Goal: Task Accomplishment & Management: Complete application form

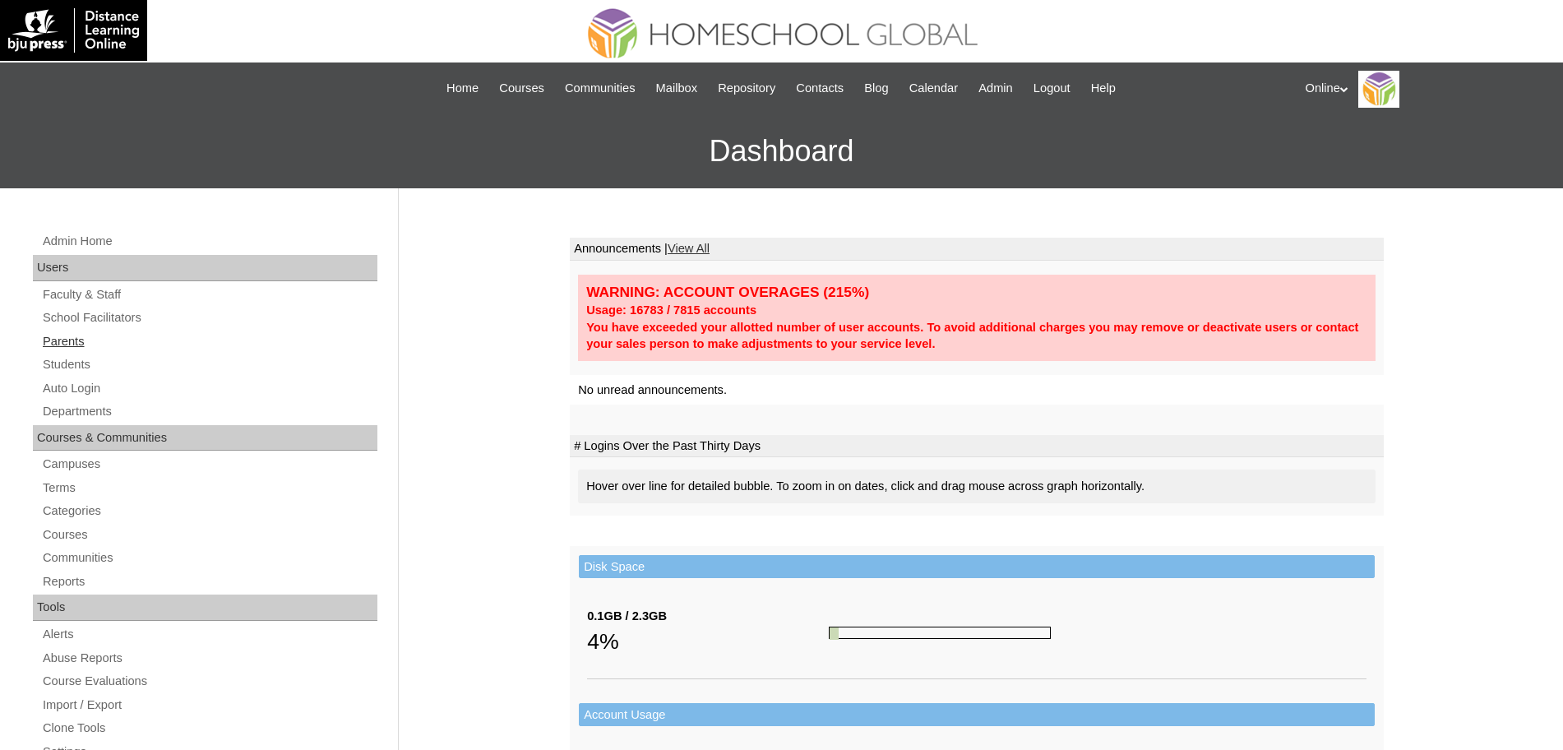
click at [65, 335] on link "Parents" at bounding box center [209, 341] width 336 height 21
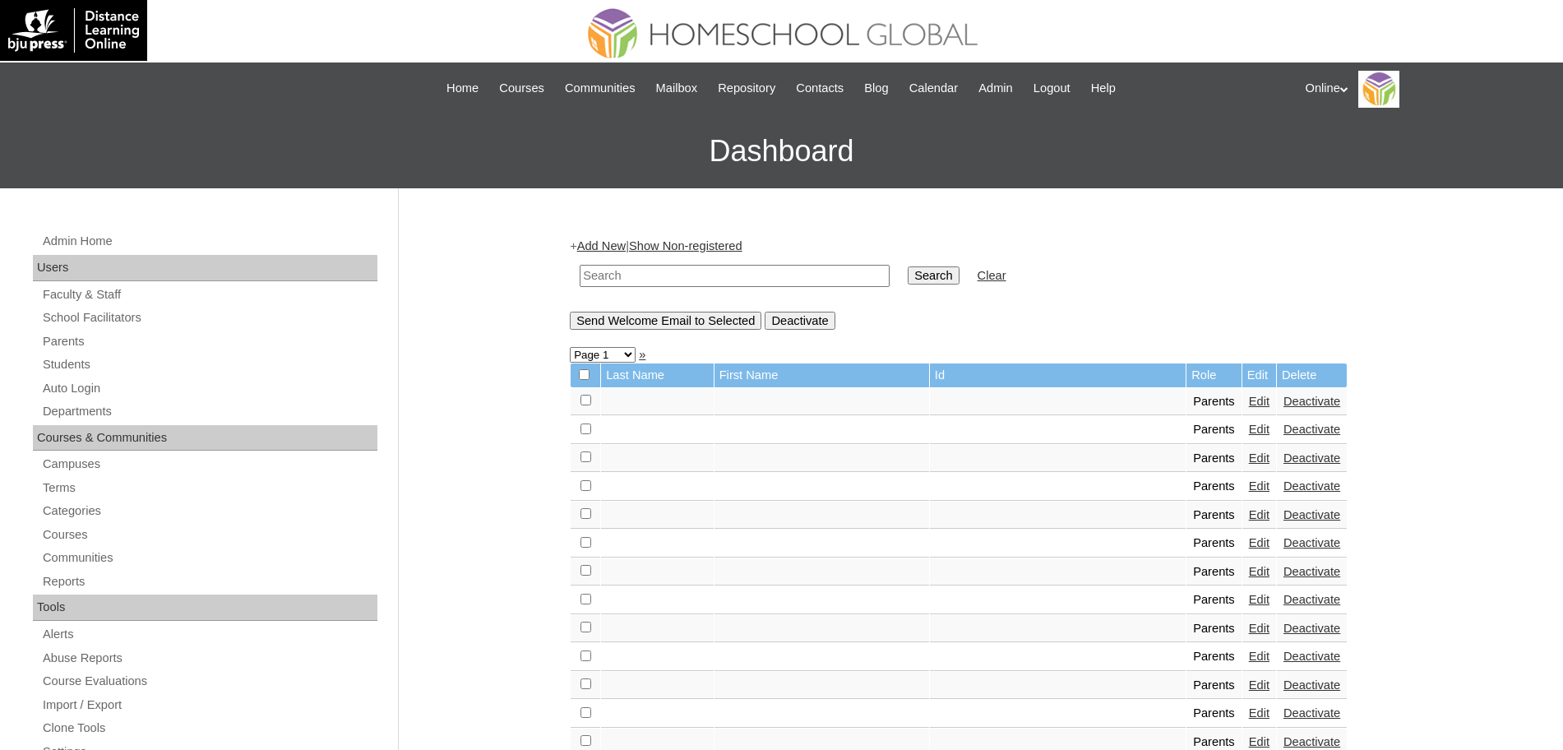
click at [608, 277] on input "text" at bounding box center [735, 276] width 310 height 22
type input "clemente"
click at [908, 275] on input "Search" at bounding box center [933, 275] width 51 height 18
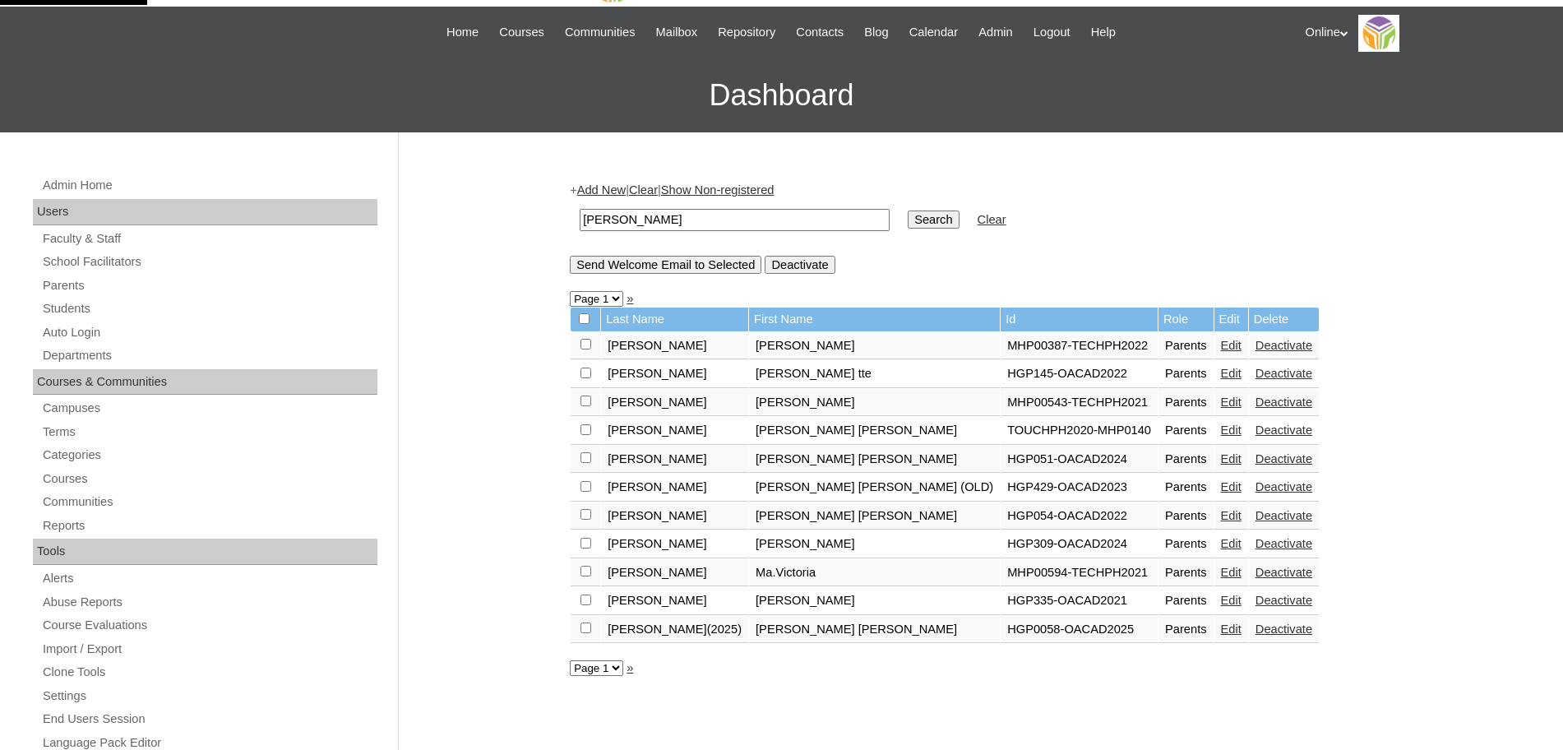
scroll to position [58, 0]
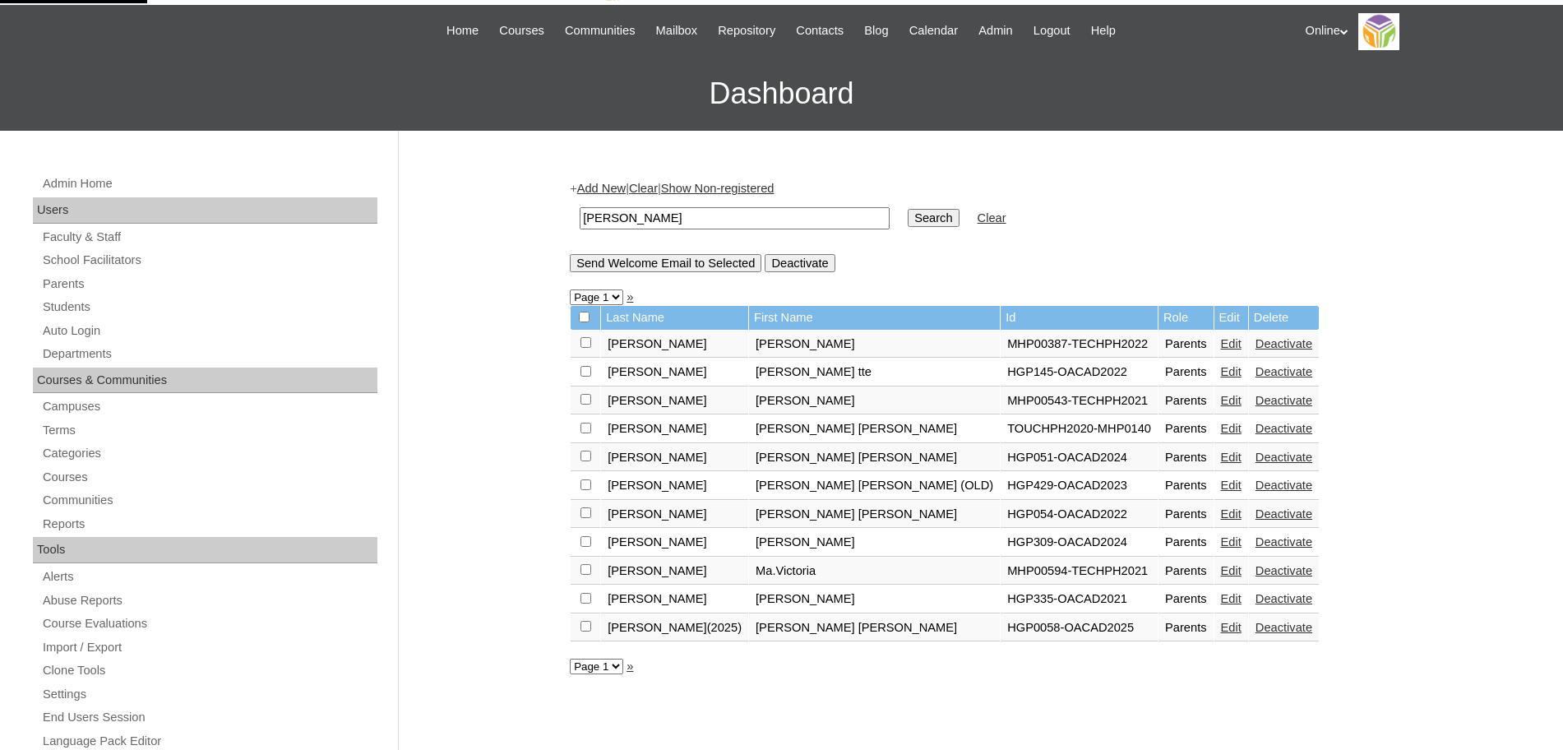
click at [1221, 540] on link "Edit" at bounding box center [1231, 541] width 21 height 13
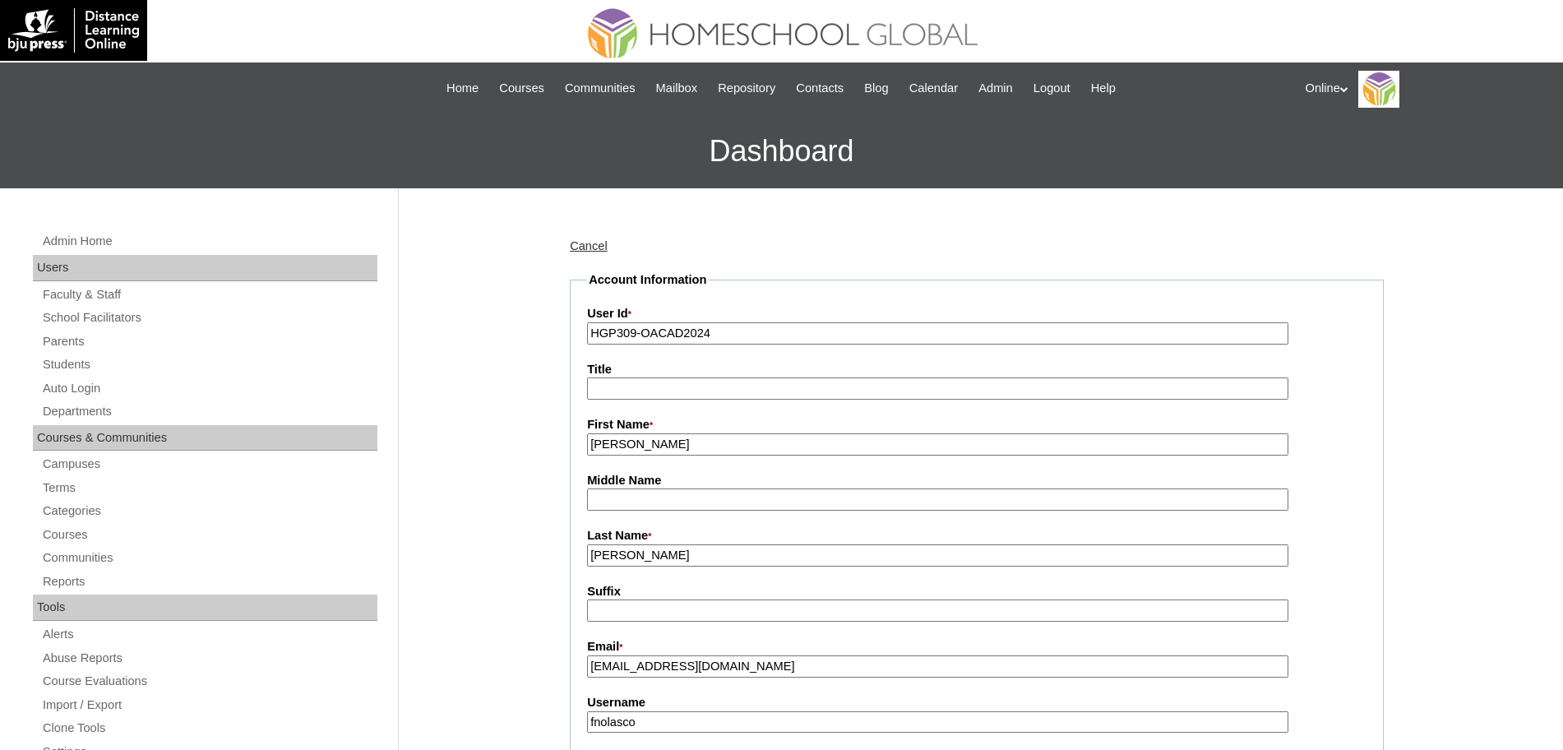
click at [702, 450] on input "[PERSON_NAME]" at bounding box center [937, 444] width 701 height 22
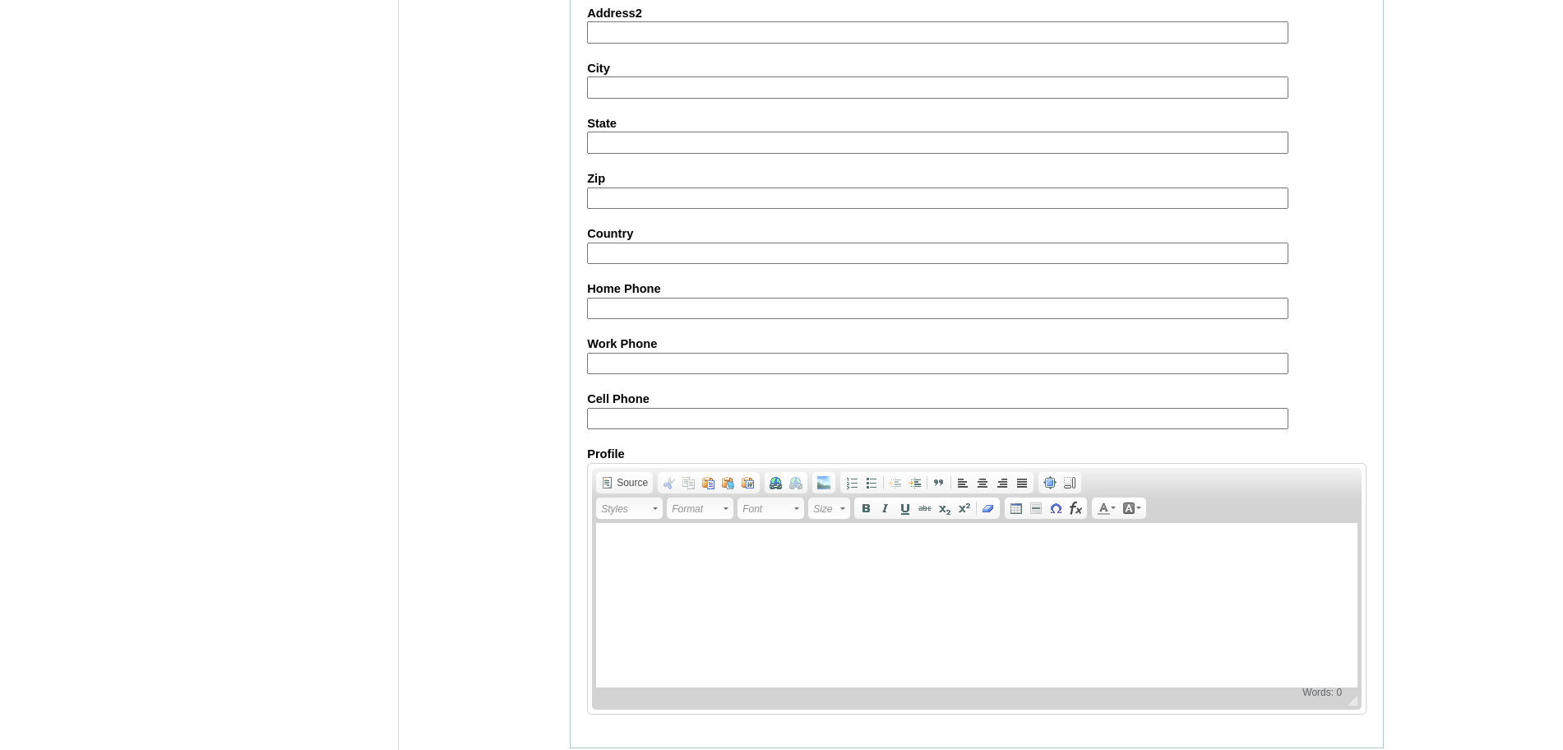
scroll to position [1410, 0]
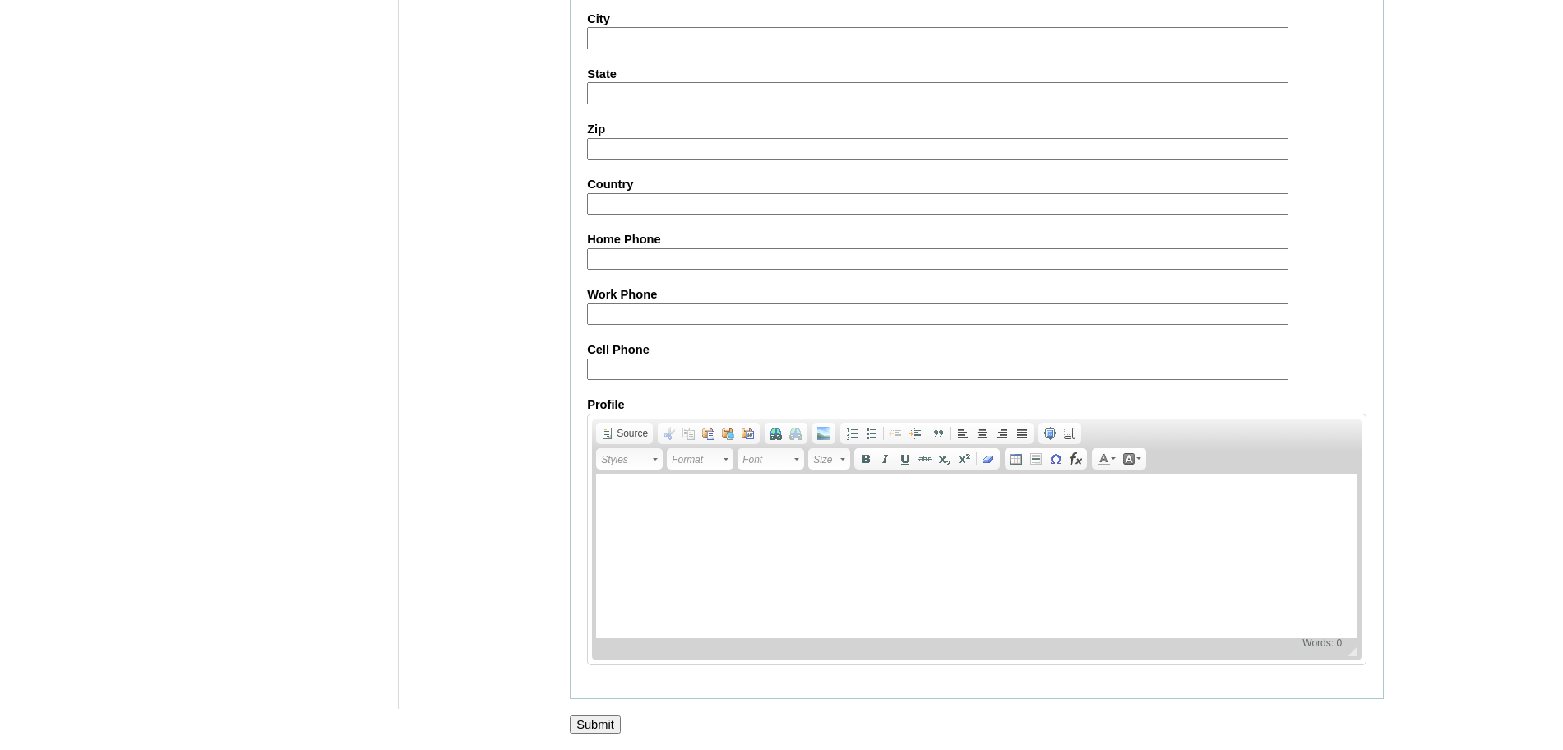
type input "[PERSON_NAME] (old account)"
click at [602, 717] on input "Submit" at bounding box center [595, 724] width 51 height 18
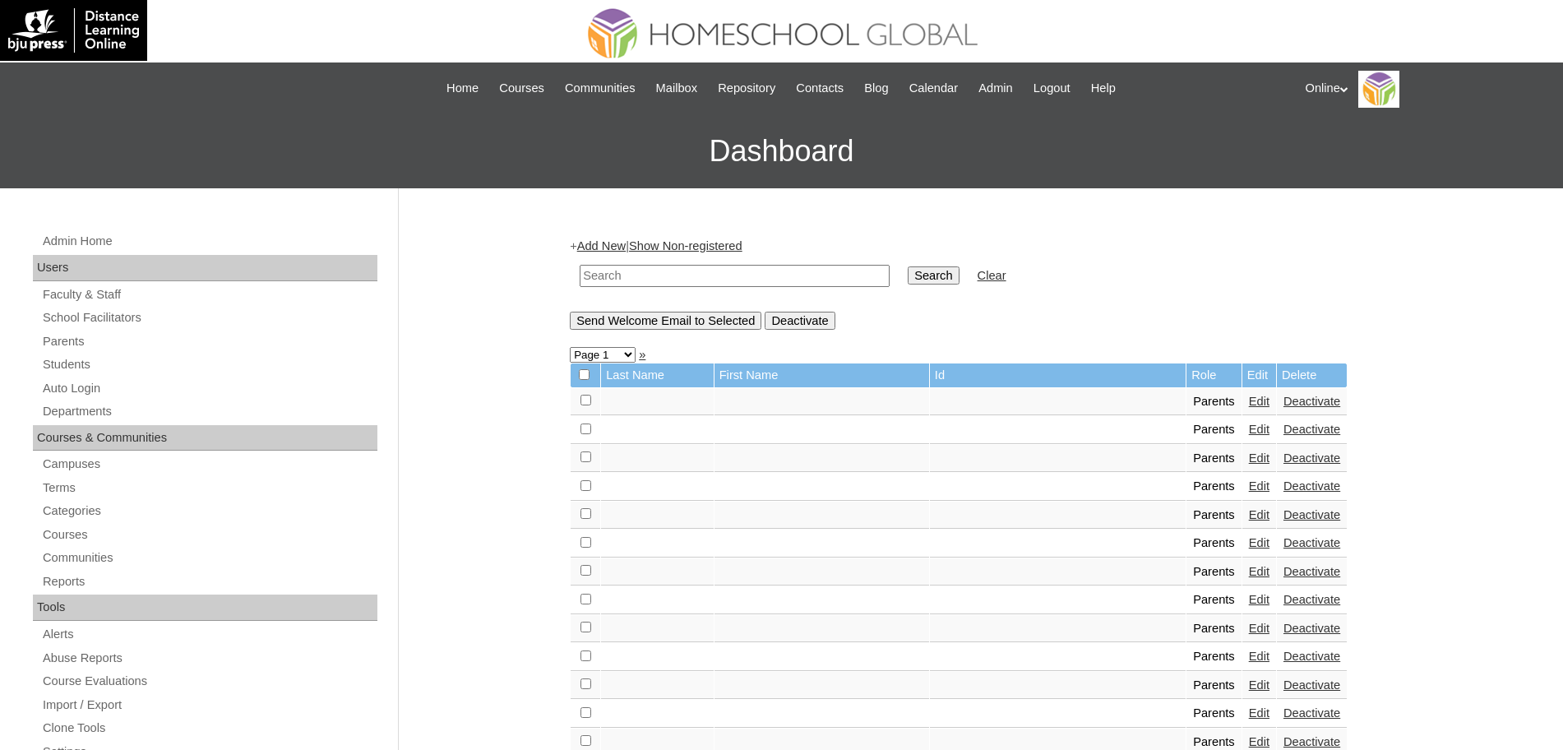
click at [608, 243] on link "Add New" at bounding box center [601, 245] width 49 height 13
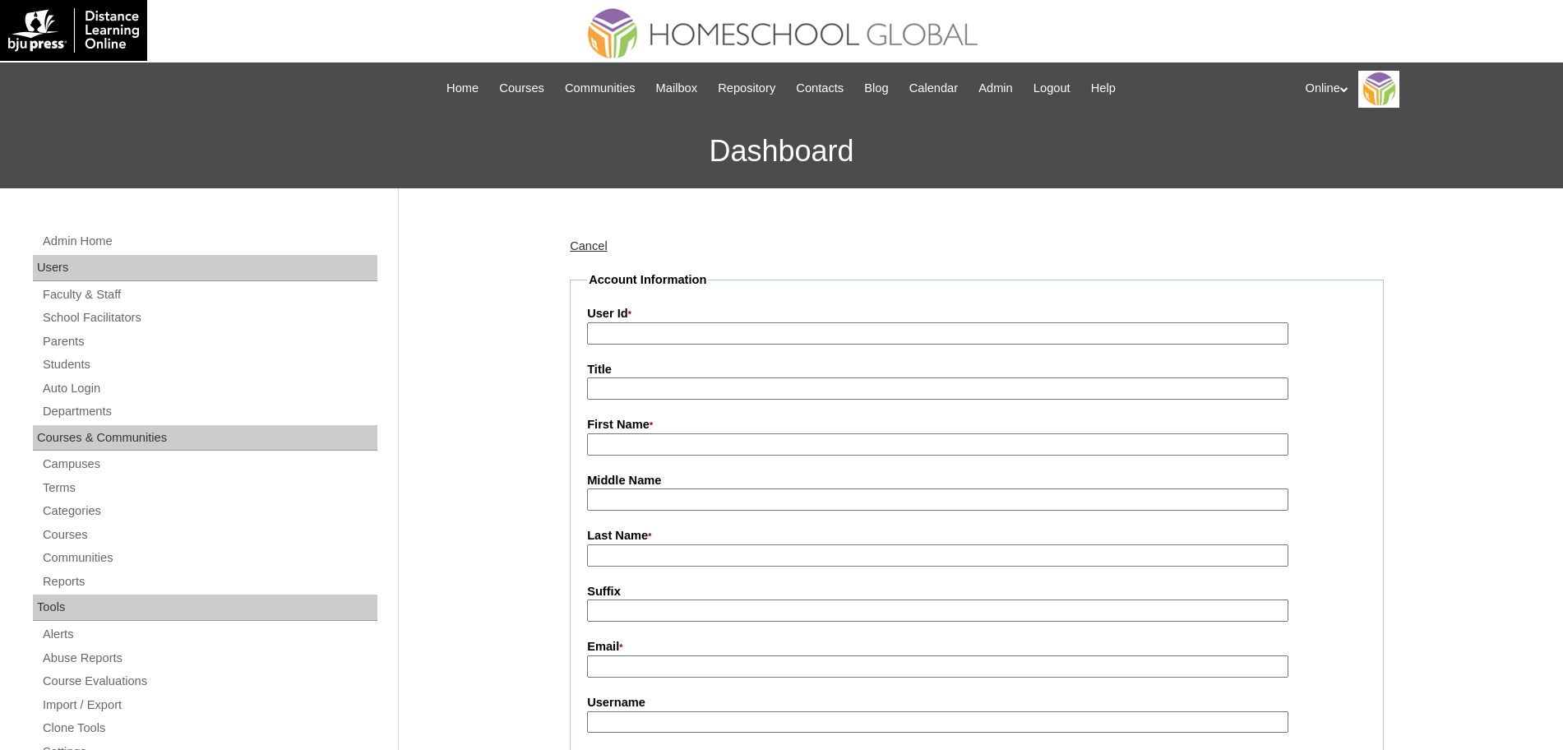
click at [616, 338] on input "User Id *" at bounding box center [937, 333] width 701 height 22
paste input "HGP0215-OACAD2025"
type input "HGP0215-OACAD2025"
click at [604, 443] on input "First Name *" at bounding box center [937, 444] width 701 height 22
paste input "Lorena Clemente"
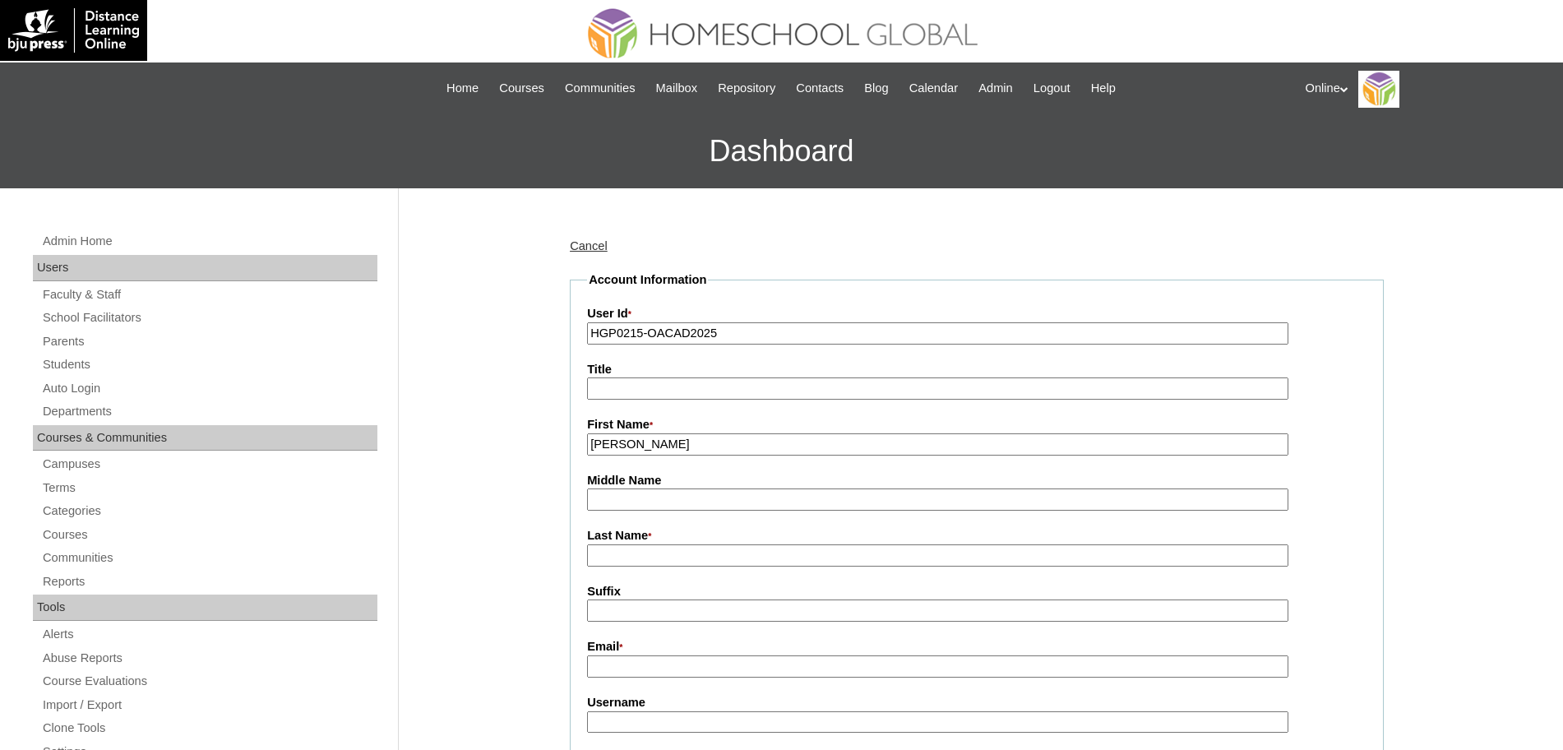
type input "Lorena"
click at [617, 555] on input "Last Name *" at bounding box center [937, 555] width 701 height 22
paste input "Clemente"
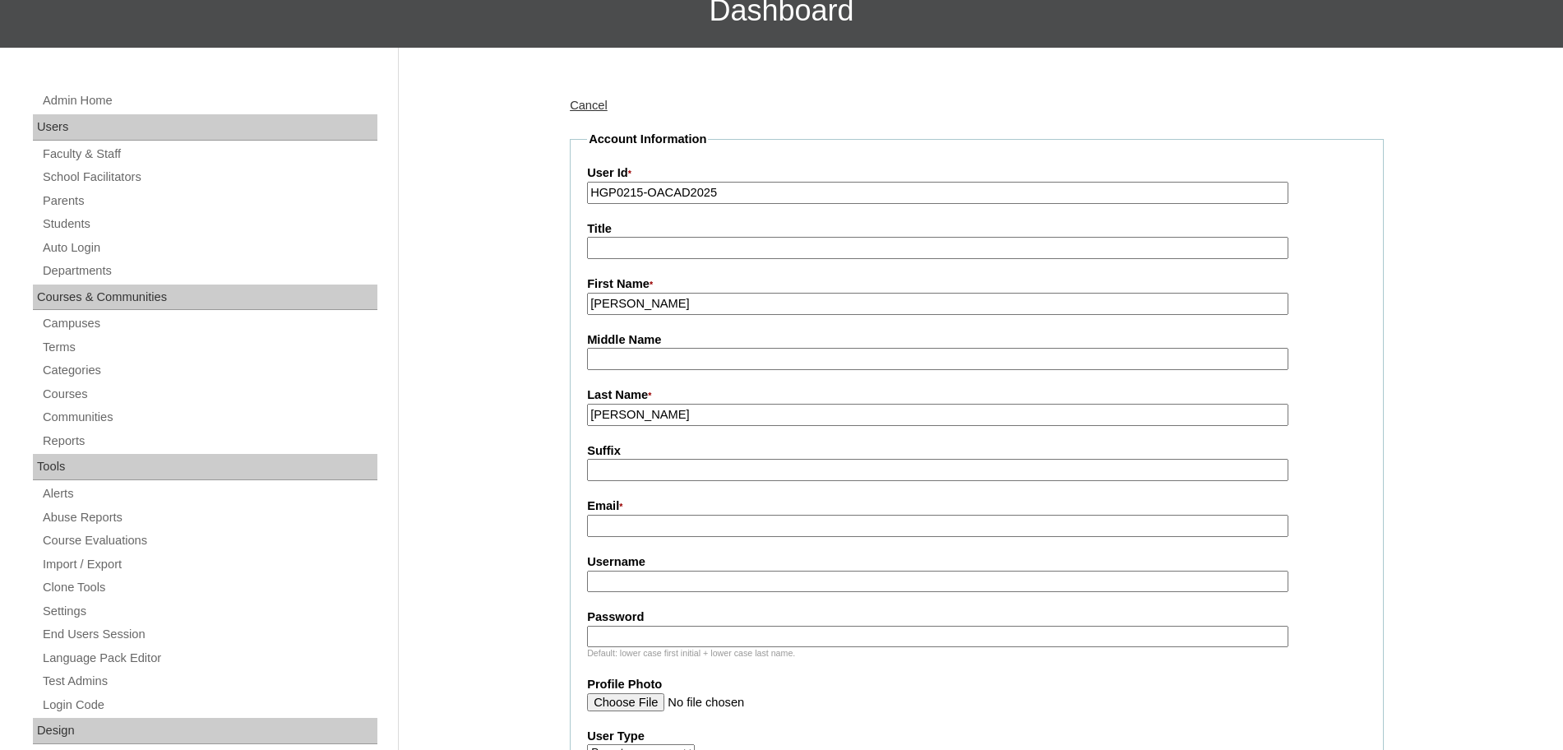
scroll to position [156, 0]
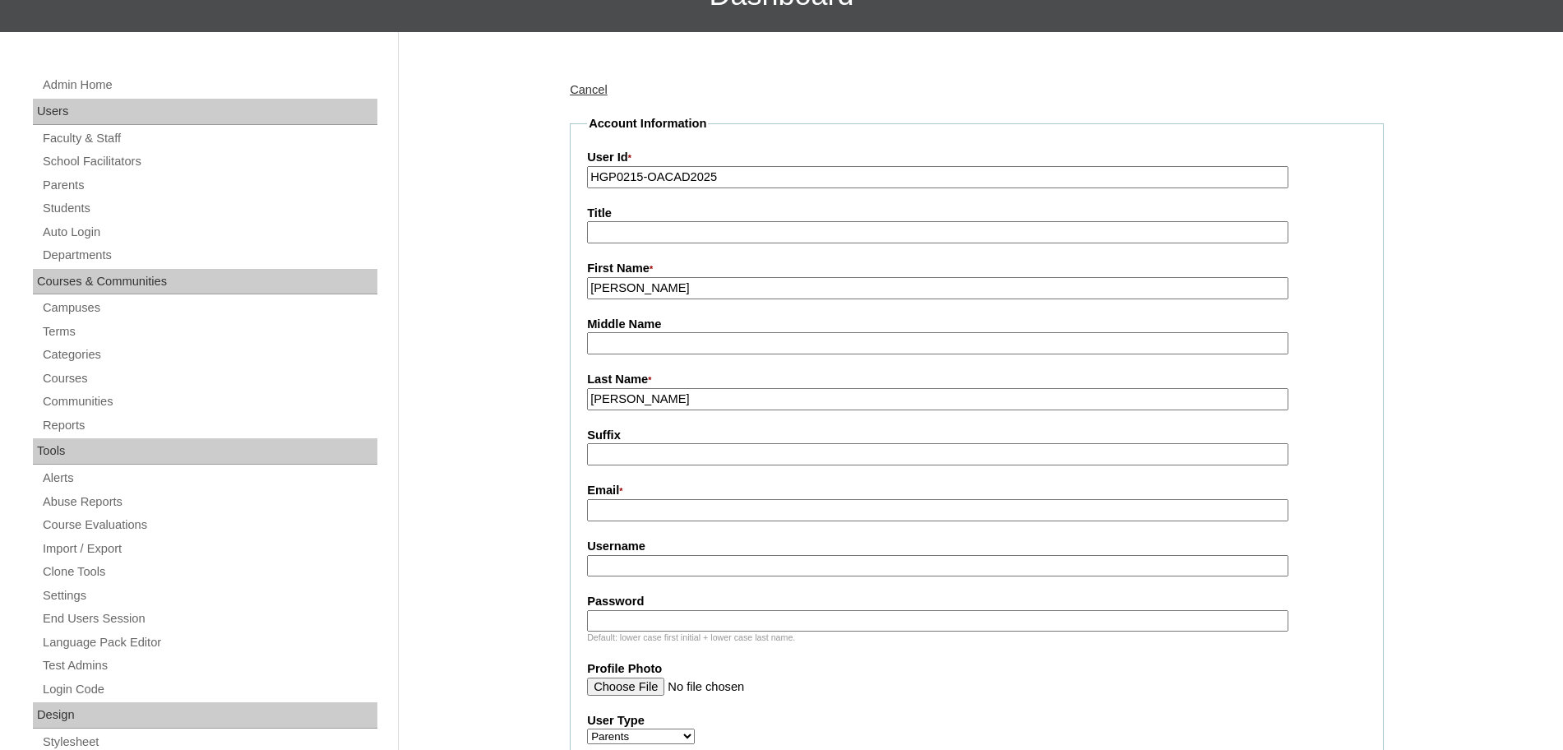
type input "Clemente"
click at [617, 515] on input "Email *" at bounding box center [937, 510] width 701 height 22
paste input "lclemente2025 Gdxs3a"
type input "lclemente2025 Gdxs3a"
click at [621, 573] on input "Username" at bounding box center [937, 566] width 701 height 22
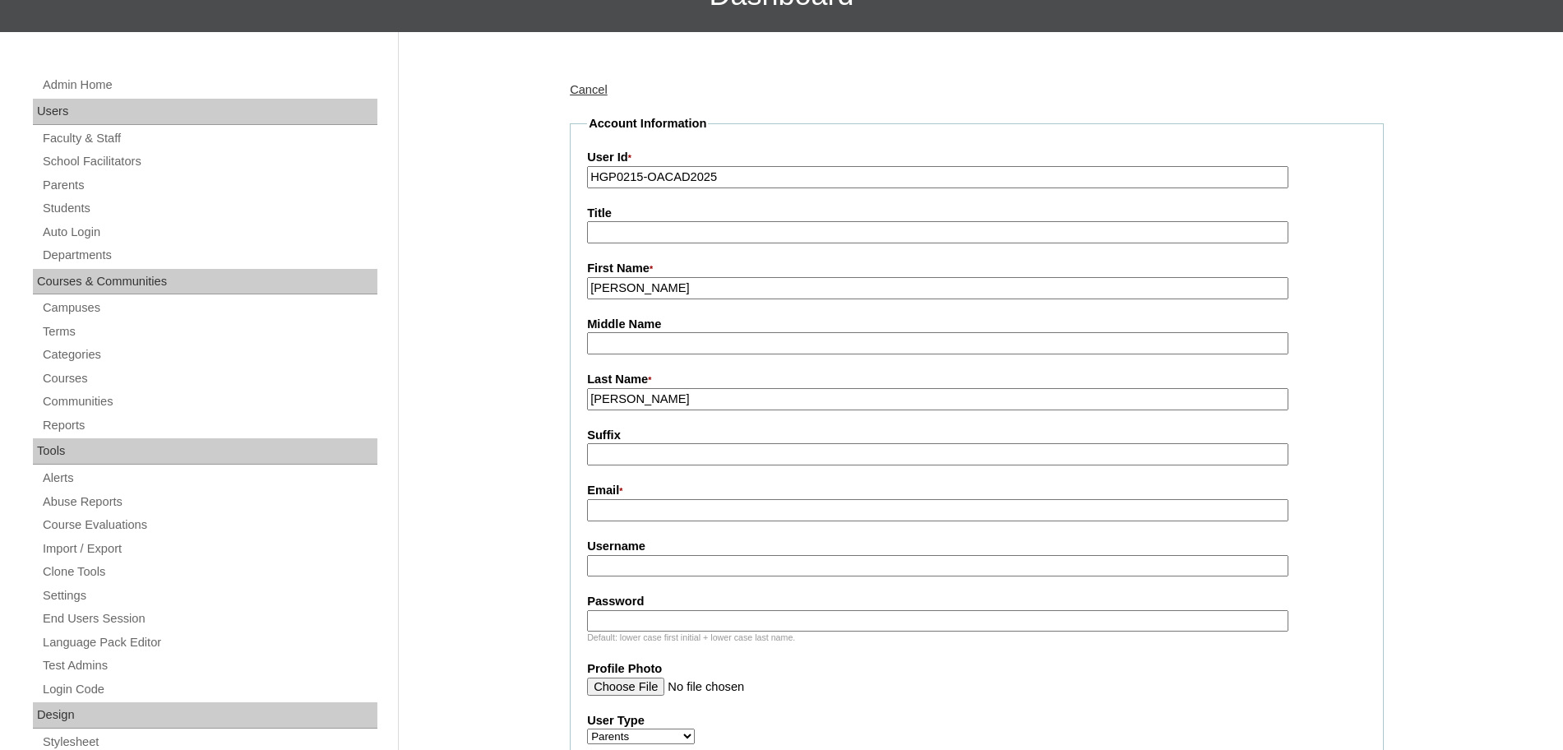
paste input "lclemente2025 Gdxs3a"
type input "lclemente2025"
click at [631, 617] on input "Password" at bounding box center [937, 621] width 701 height 22
paste input "Gdxs3a"
type input "Gdxs3a"
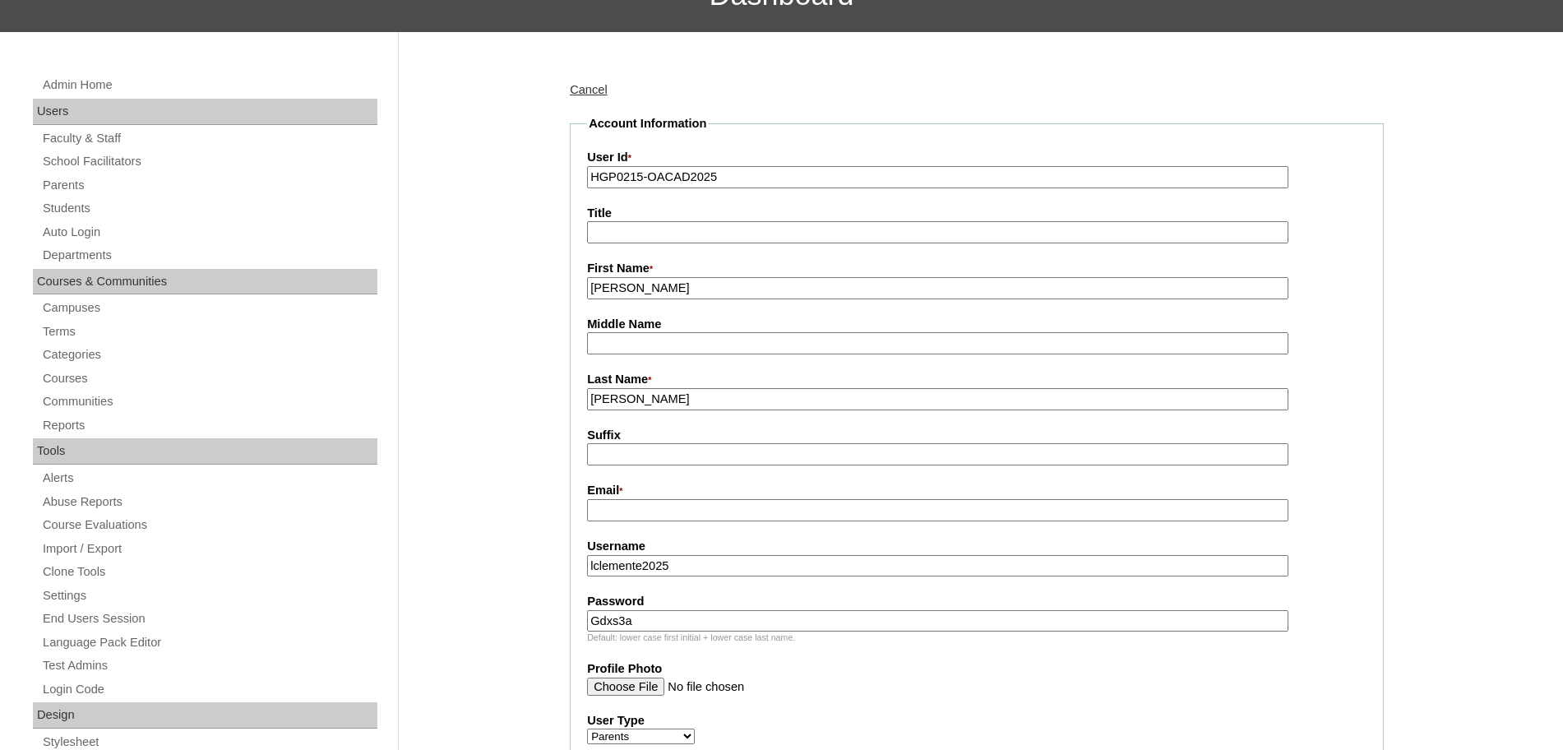
click at [624, 510] on input "Email *" at bounding box center [937, 510] width 701 height 22
paste input "lnolasco@aglpng.com"
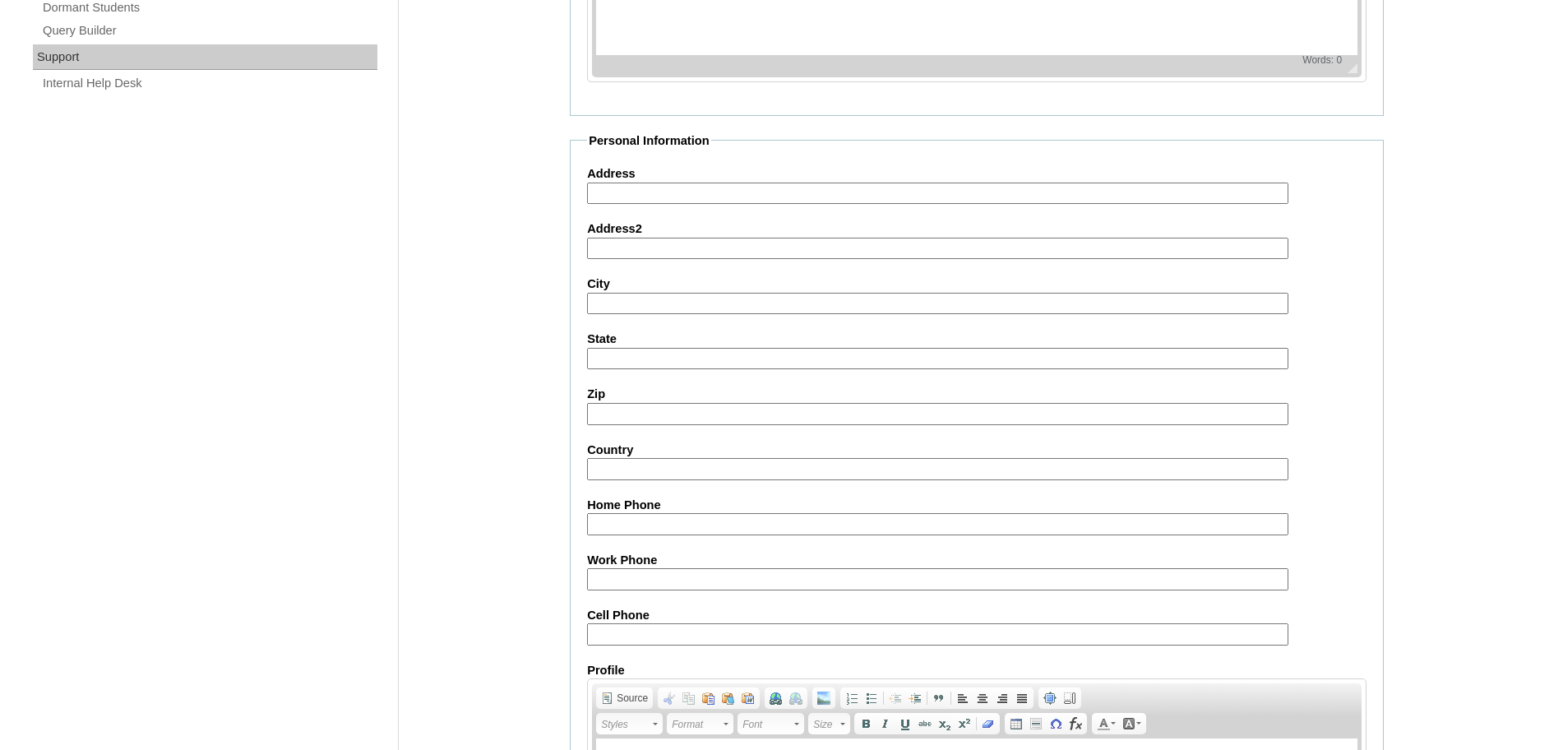
scroll to position [1471, 0]
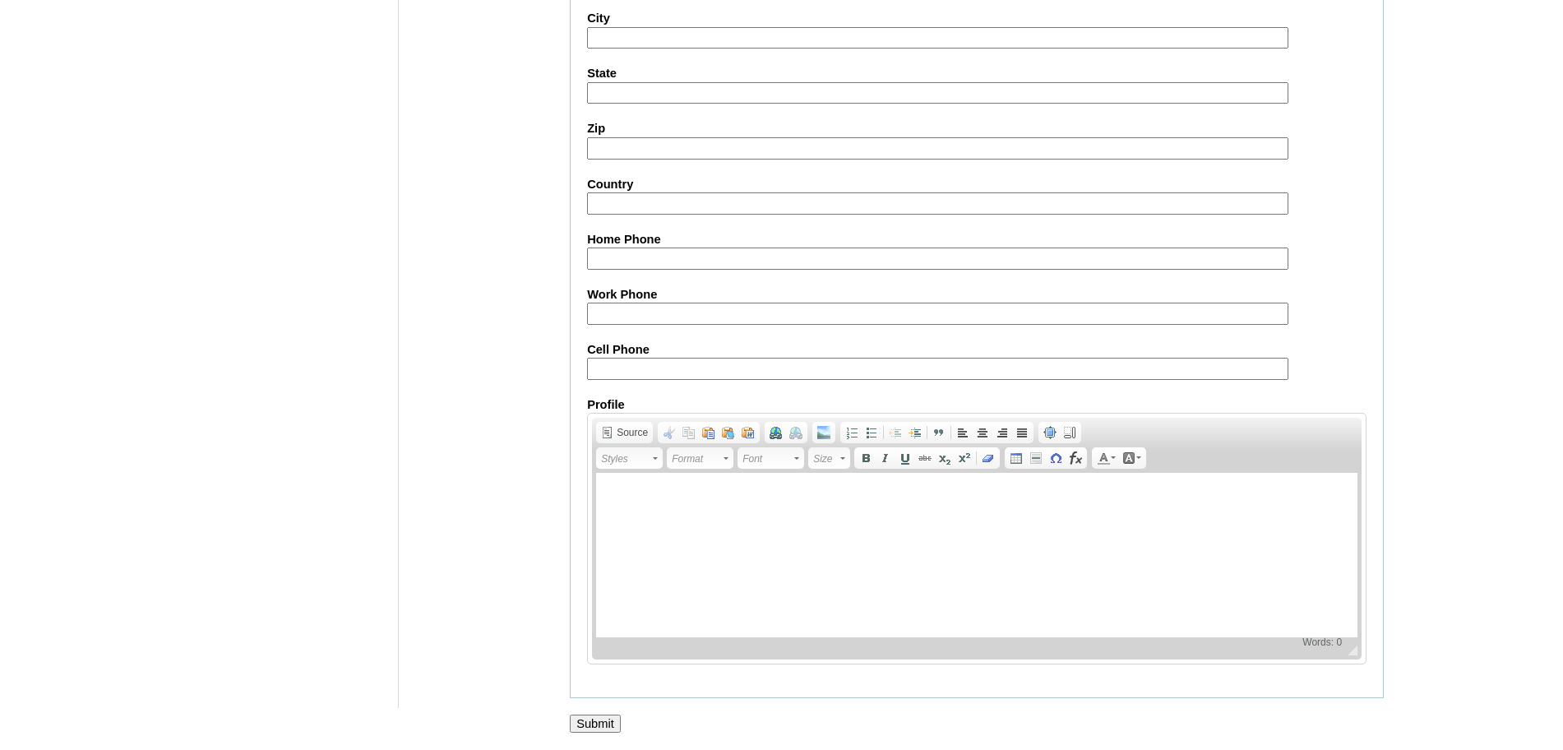
type input "lnolasco@aglpng.com"
click at [598, 728] on input "Submit" at bounding box center [595, 723] width 51 height 18
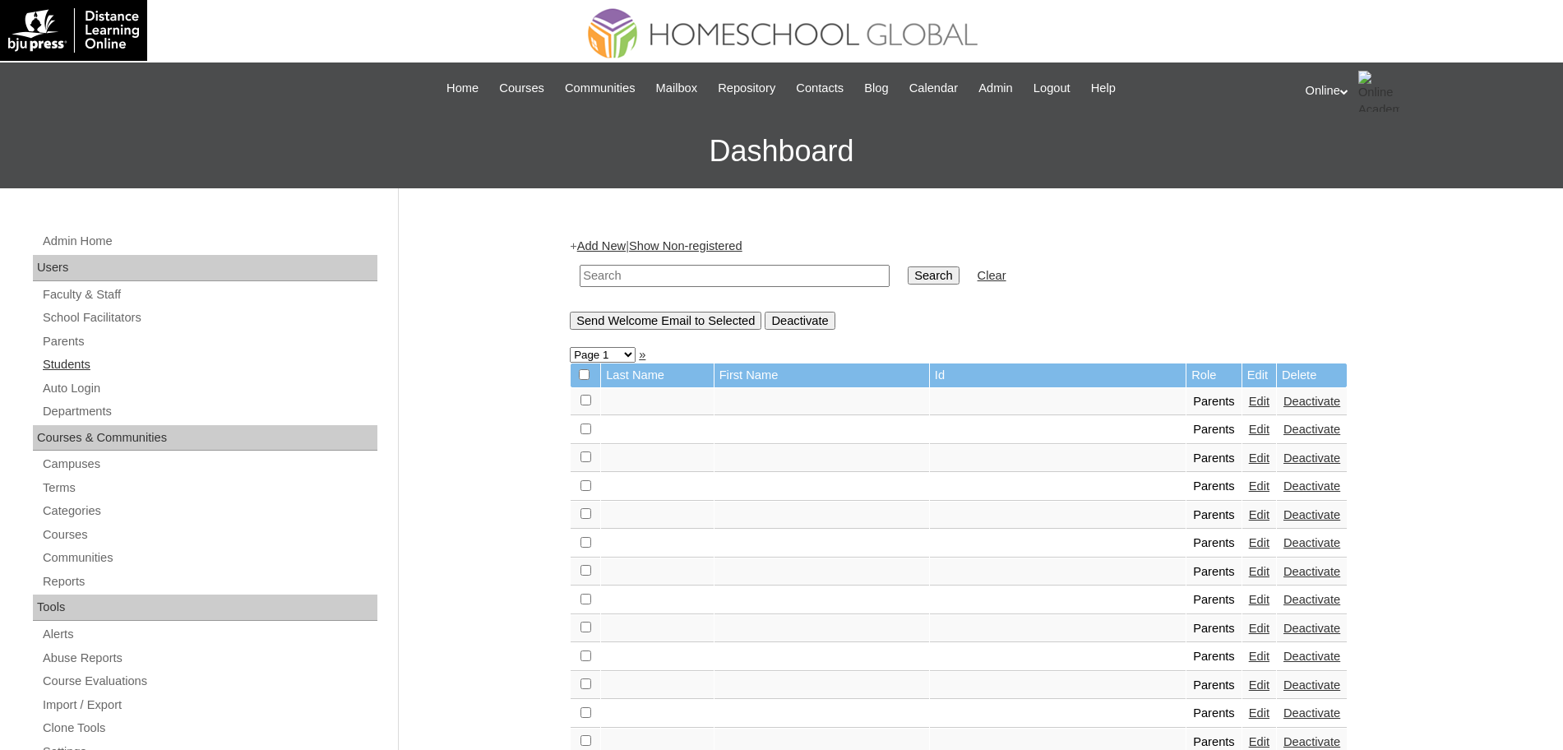
click at [72, 363] on link "Students" at bounding box center [209, 364] width 336 height 21
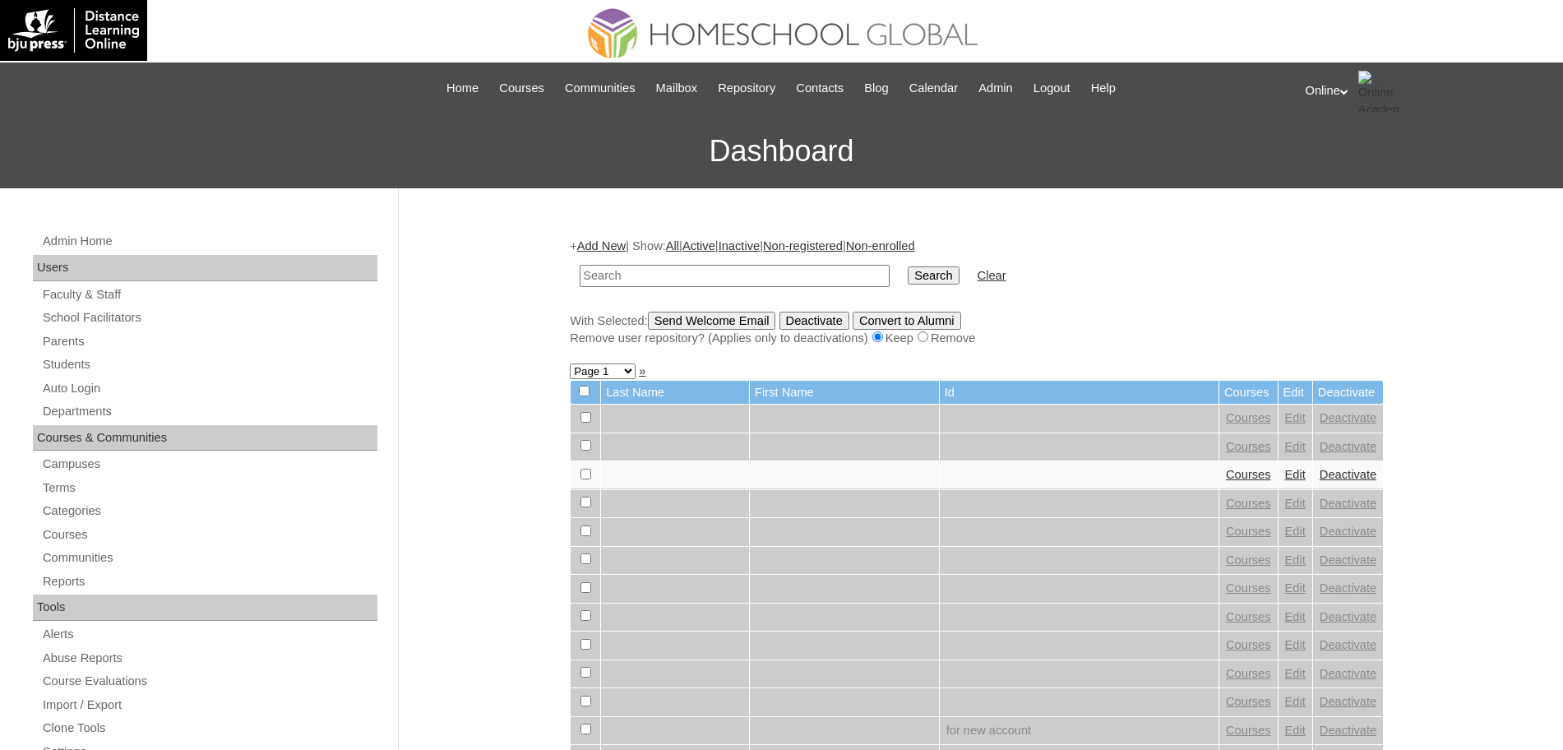
click at [607, 243] on link "Add New" at bounding box center [601, 245] width 49 height 13
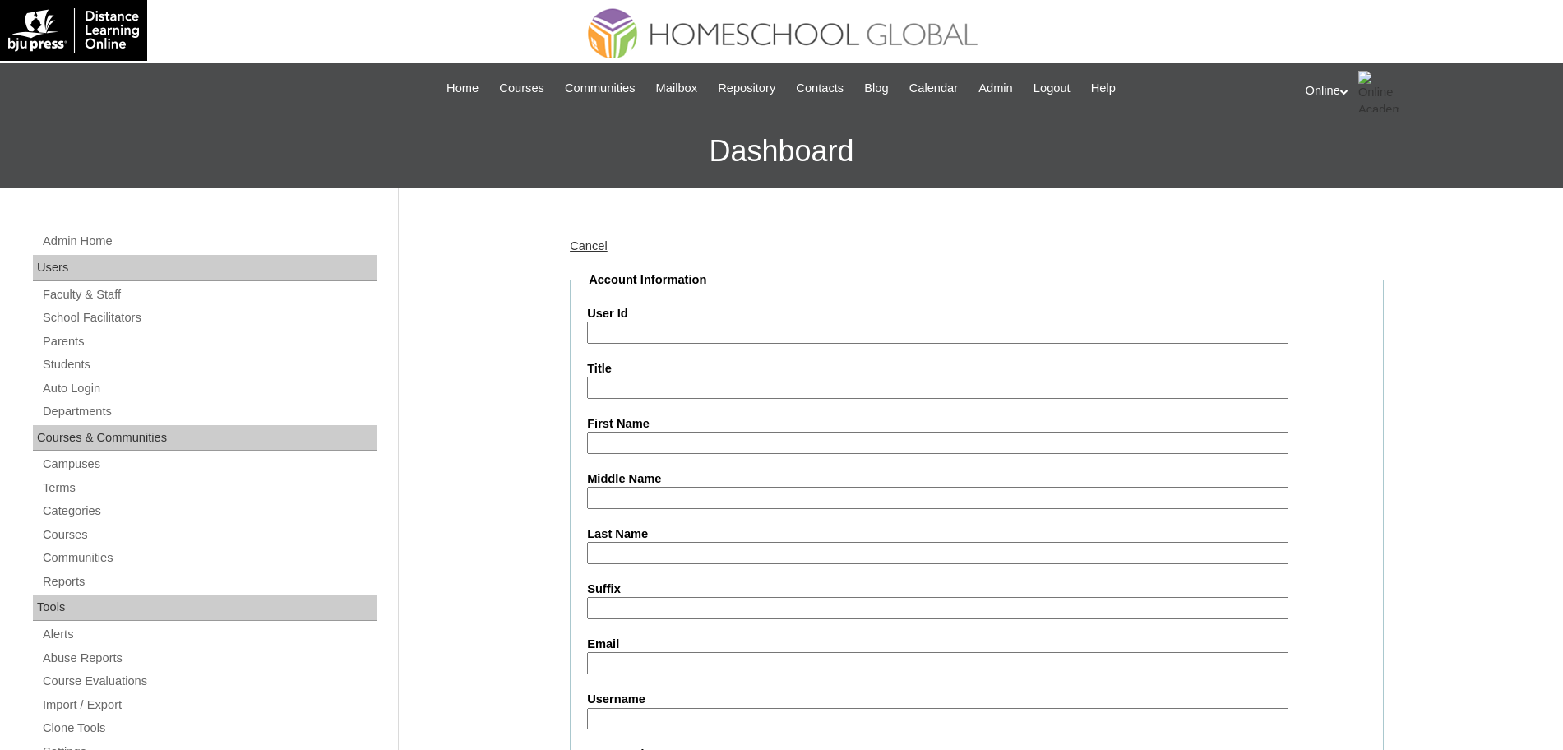
click at [635, 330] on input "User Id" at bounding box center [937, 332] width 701 height 22
paste input "HG262OACAD2025"
type input "HG262OACAD2025"
click at [645, 444] on input "First Name" at bounding box center [937, 443] width 701 height 22
paste input "Frost Markus"
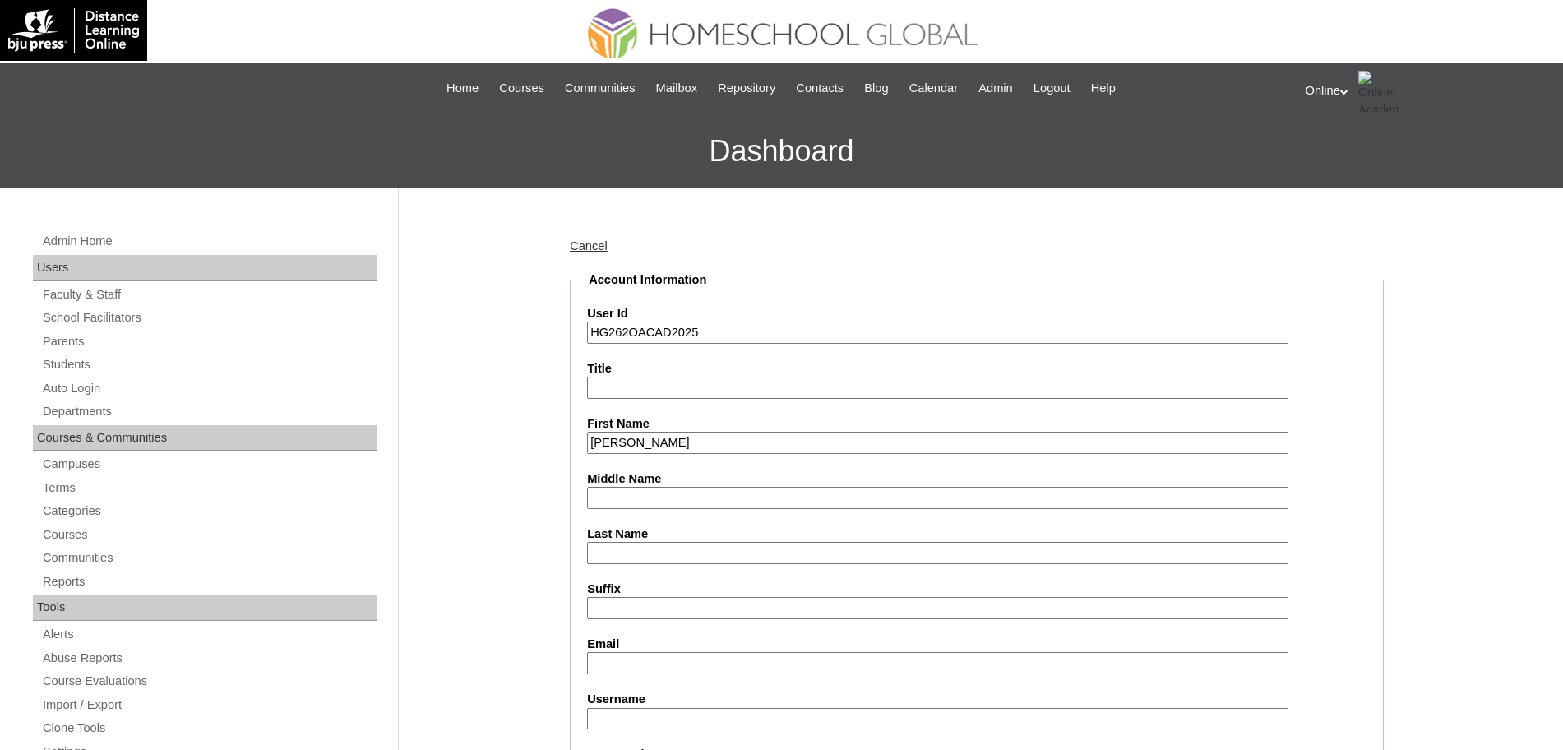
type input "Frost Markus"
click at [625, 553] on input "Last Name" at bounding box center [937, 553] width 701 height 22
paste input "[PERSON_NAME]"
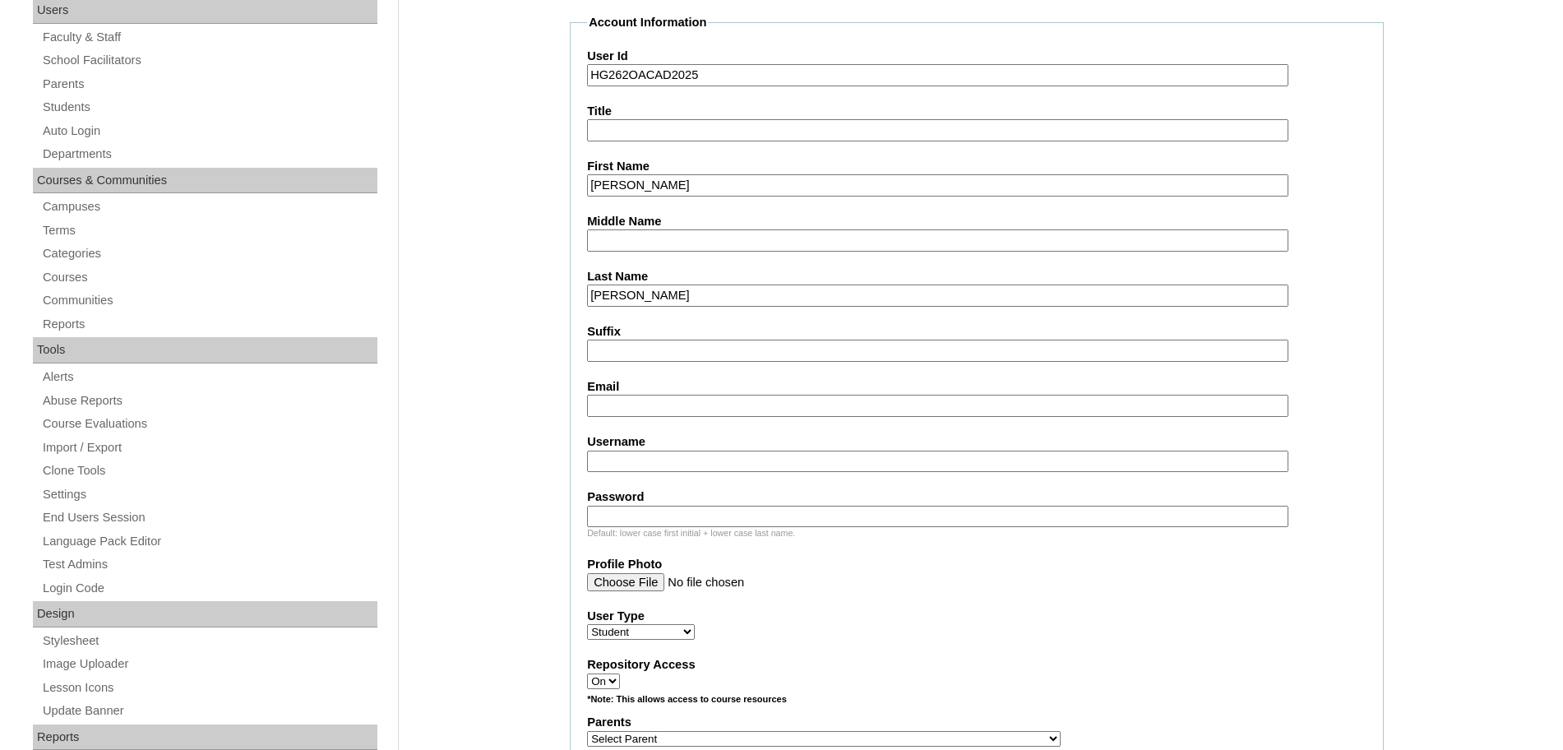
scroll to position [260, 0]
type input "[PERSON_NAME]"
click at [606, 408] on input "Email" at bounding box center [937, 403] width 701 height 22
paste input "[EMAIL_ADDRESS][DOMAIN_NAME]"
type input "[EMAIL_ADDRESS][DOMAIN_NAME]"
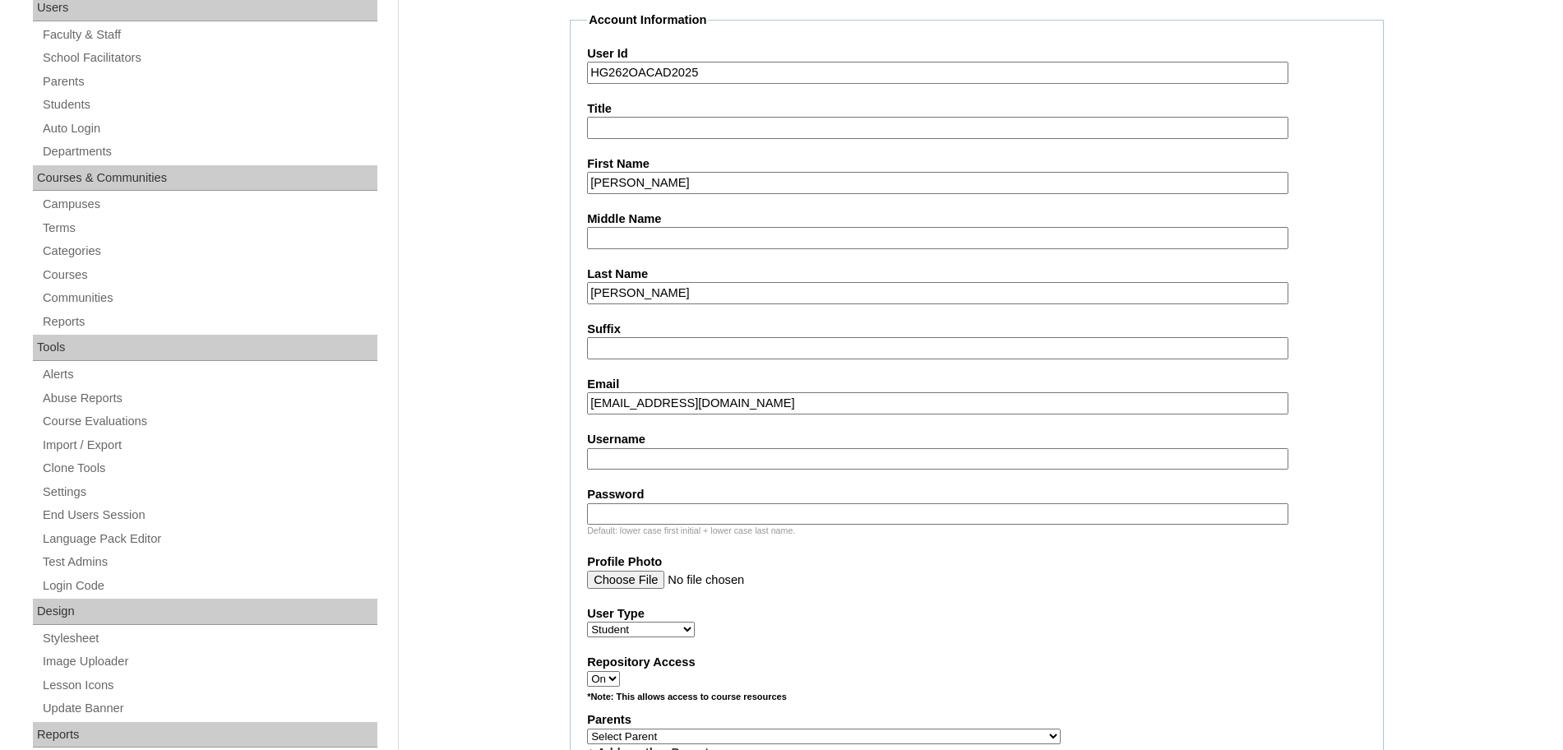
click at [640, 460] on input "Username" at bounding box center [937, 459] width 701 height 22
paste input "frost.nolasco yEds1z"
type input "frost.nolasco"
click at [621, 508] on input "Password" at bounding box center [937, 514] width 701 height 22
paste input "yEds1z"
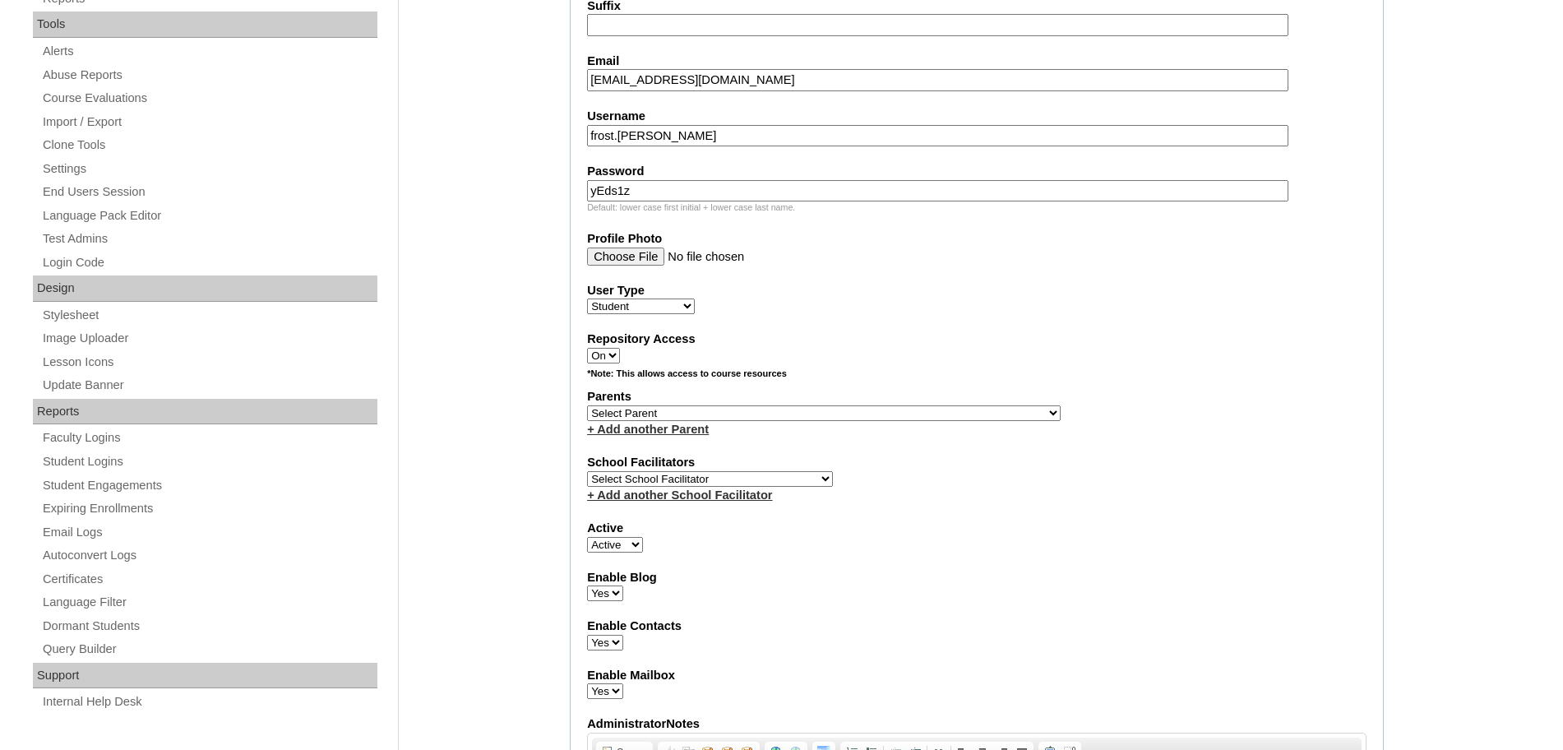
scroll to position [584, 0]
type input "yEds1z"
click at [690, 415] on select "Select Parent , , , , , , , , , , , , , , , , , , , , , , , , , , , , , , , , ,…" at bounding box center [824, 412] width 474 height 16
select select "43927"
click at [587, 404] on select "Select Parent , , , , , , , , , , , , , , , , , , , , , , , , , , , , , , , , ,…" at bounding box center [824, 412] width 474 height 16
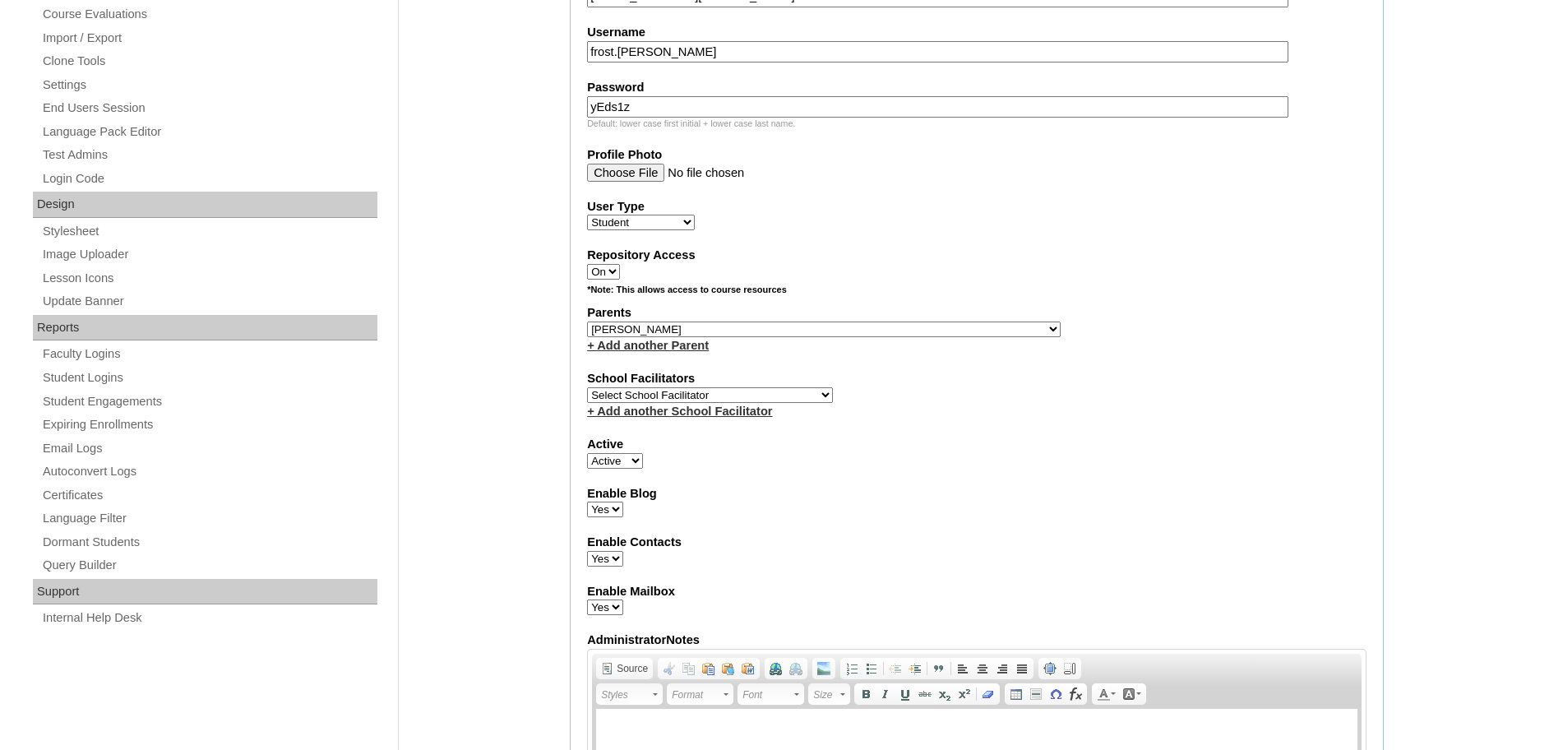
scroll to position [666, 0]
click at [755, 395] on select "Select School Facilitator Norman Añain Ruffa Abadijas Mary Abella Gloryfe Abion…" at bounding box center [710, 396] width 246 height 16
select select "43686"
click at [587, 388] on select "Select School Facilitator Norman Añain Ruffa Abadijas Mary Abella Gloryfe Abion…" at bounding box center [710, 396] width 246 height 16
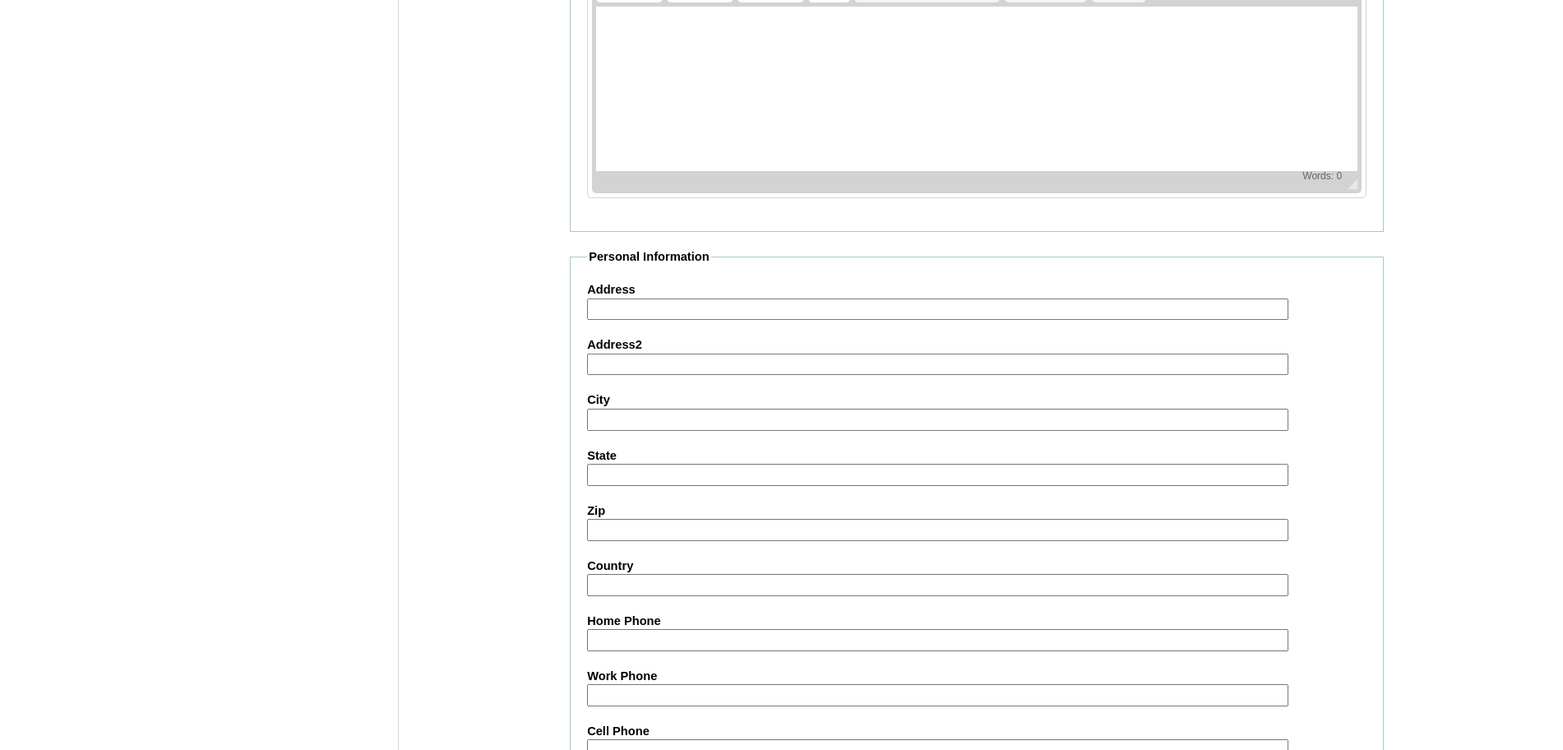
scroll to position [1752, 0]
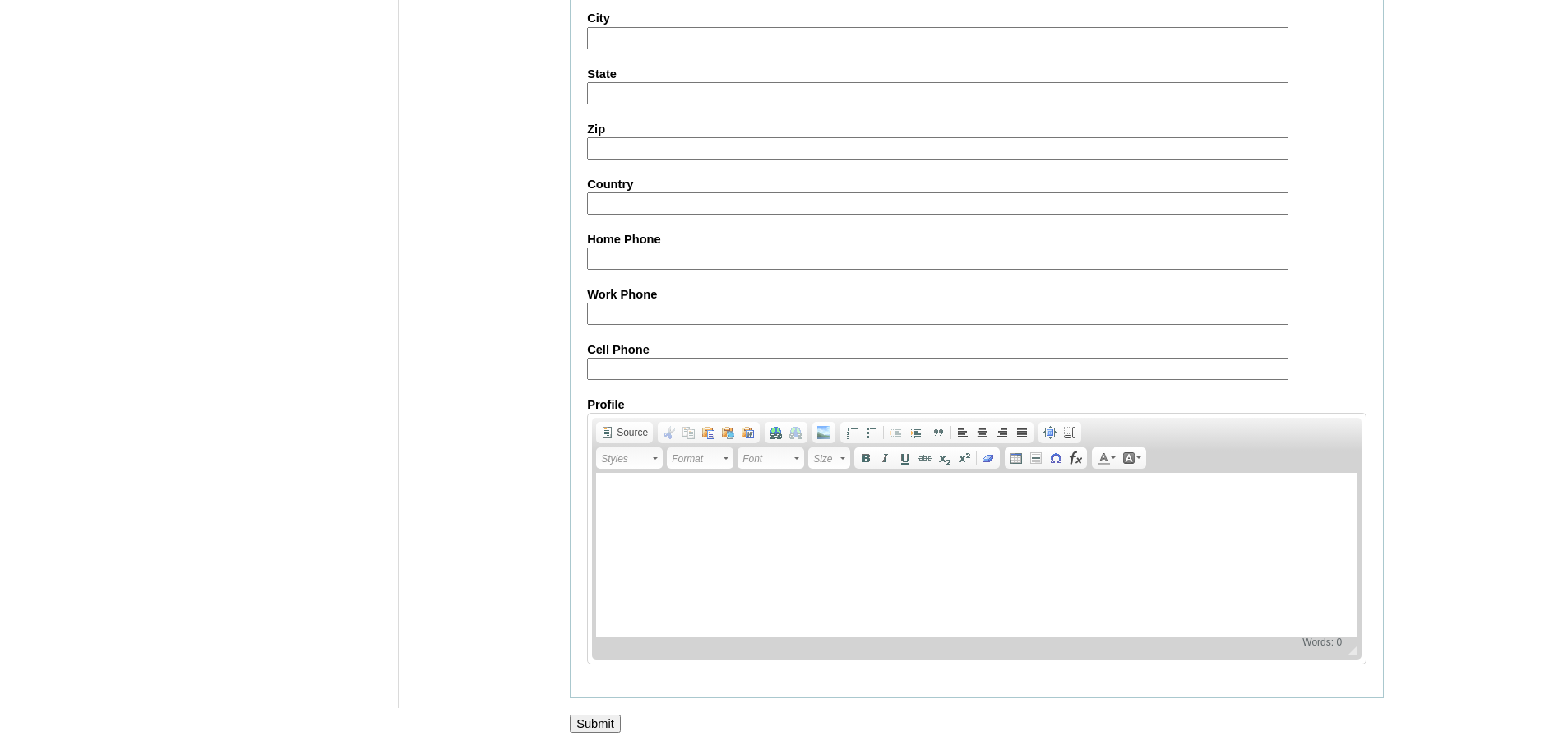
click at [598, 723] on input "Submit" at bounding box center [595, 723] width 51 height 18
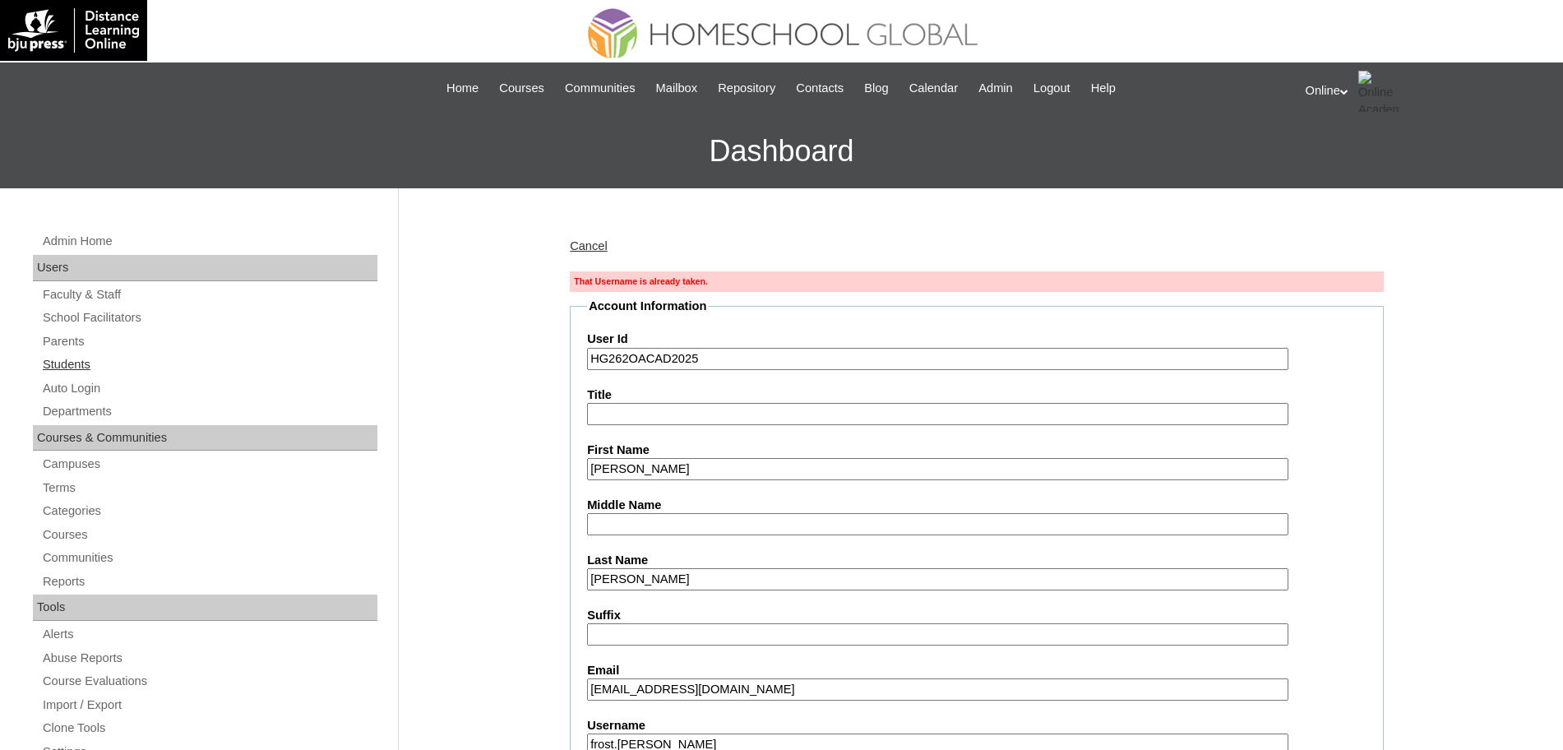
click at [87, 359] on link "Students" at bounding box center [209, 364] width 336 height 21
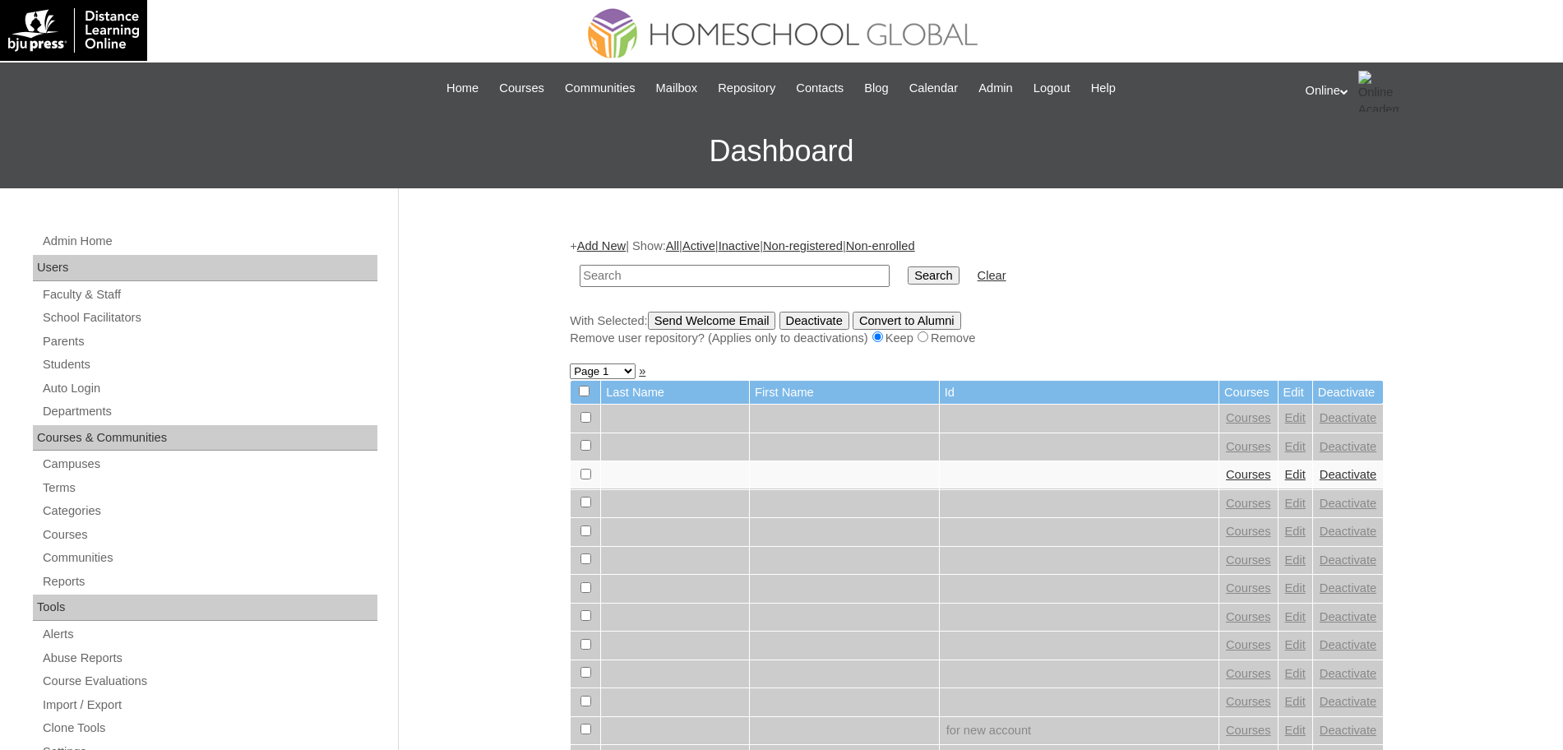
click at [622, 274] on input "text" at bounding box center [735, 276] width 310 height 22
type input "HG262OACAD2025"
click at [908, 272] on input "Search" at bounding box center [933, 275] width 51 height 18
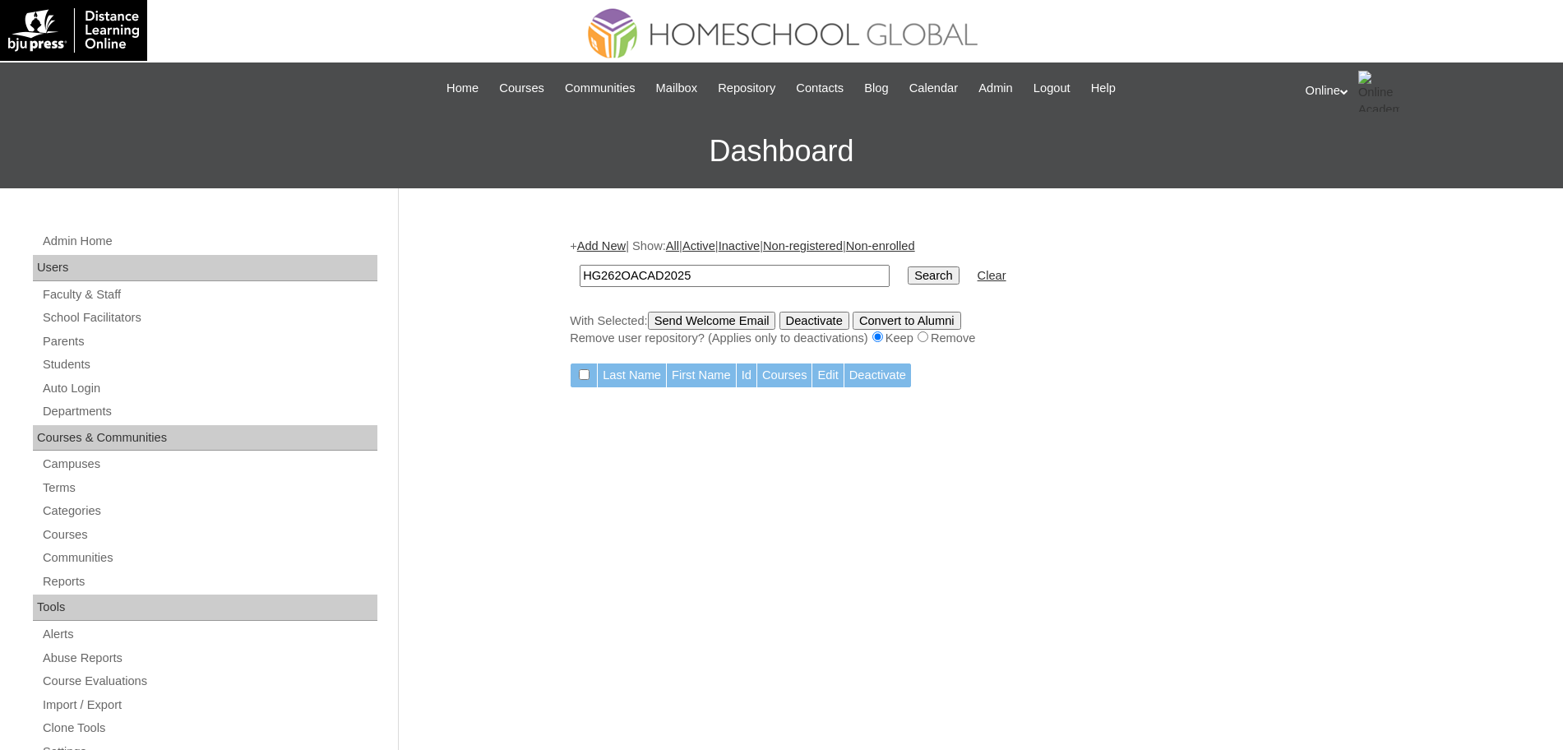
click at [794, 273] on input "HG262OACAD2025" at bounding box center [735, 276] width 310 height 22
click at [67, 364] on link "Students" at bounding box center [209, 364] width 336 height 21
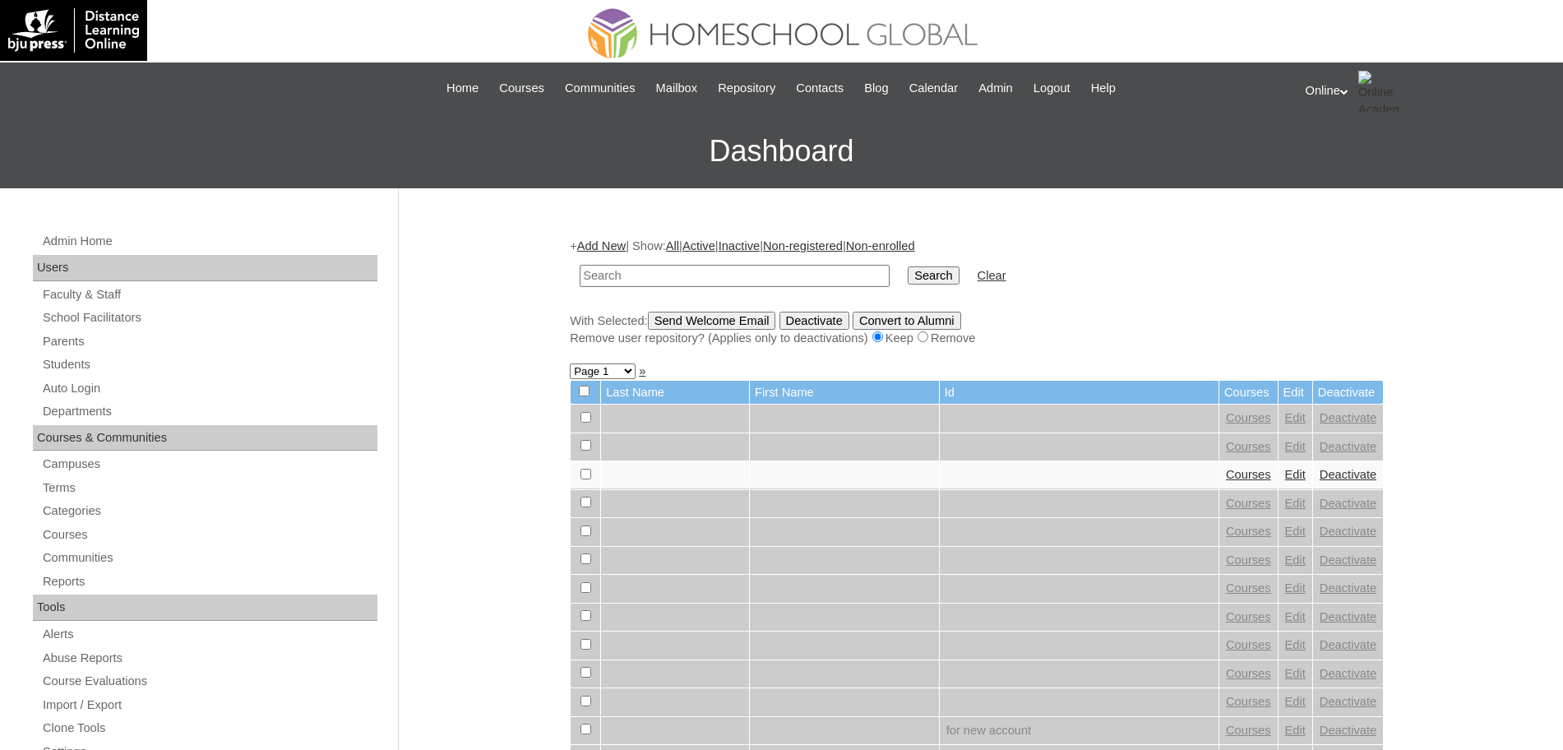
click at [594, 239] on link "Add New" at bounding box center [601, 245] width 49 height 13
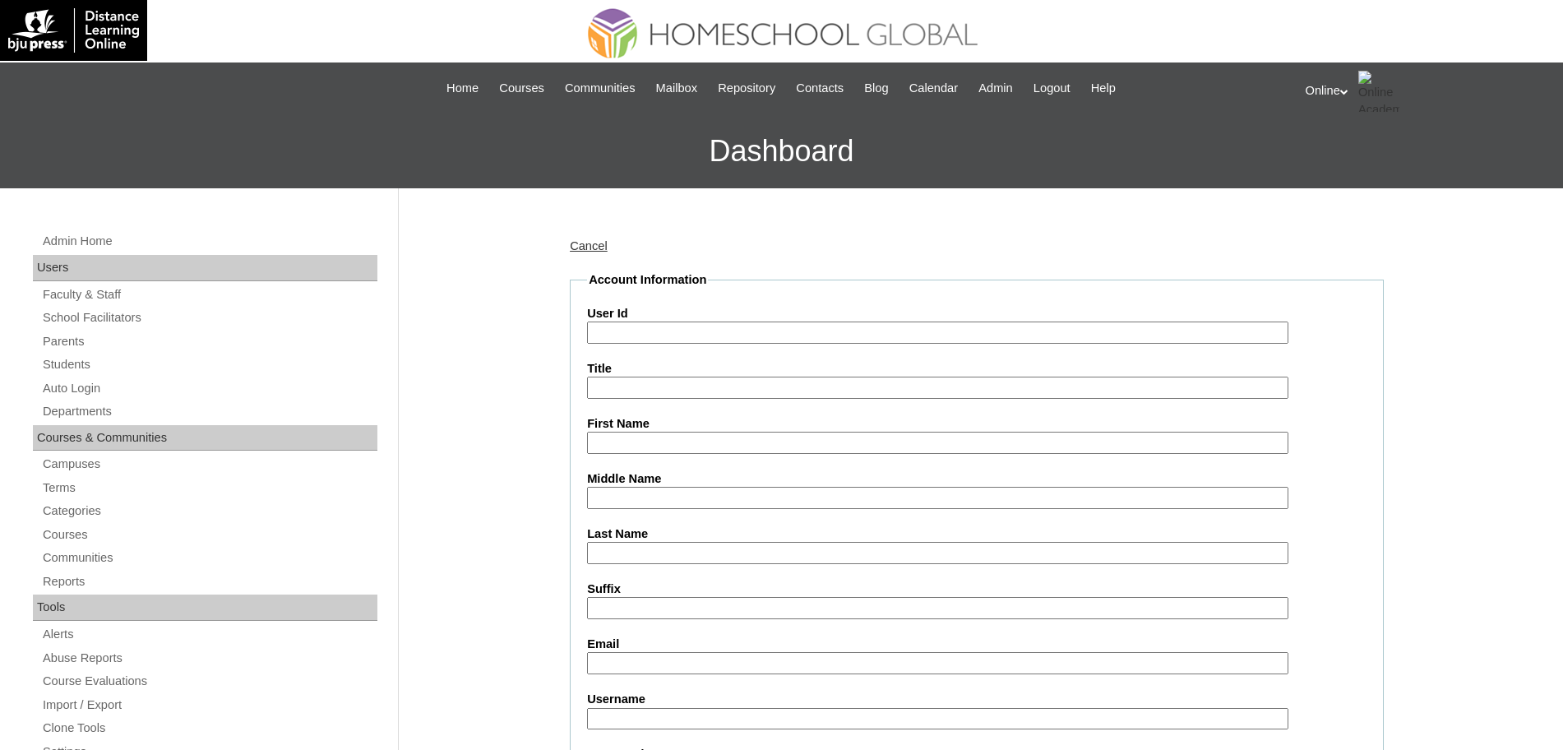
click at [612, 327] on input "User Id" at bounding box center [937, 332] width 701 height 22
type input "HG262OACAD2025"
click at [688, 445] on input "First Name" at bounding box center [937, 443] width 701 height 22
click at [616, 444] on input "First Name" at bounding box center [937, 443] width 701 height 22
paste input "[PERSON_NAME]"
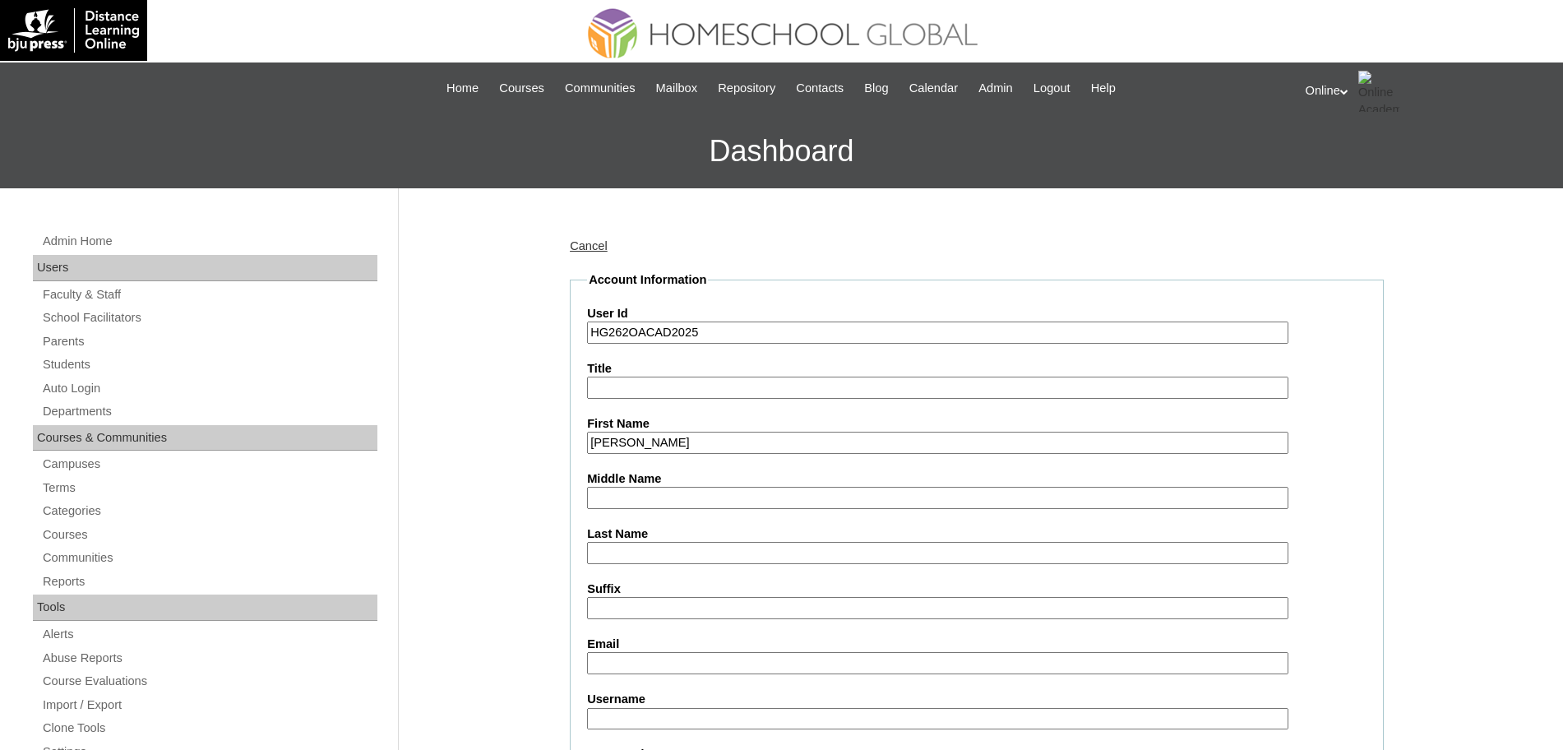
type input "[PERSON_NAME]"
click at [627, 505] on input "Middle Name" at bounding box center [937, 498] width 701 height 22
type input "[PERSON_NAME]"
click at [626, 552] on input "Last Name" at bounding box center [937, 553] width 701 height 22
type input "[PERSON_NAME]"
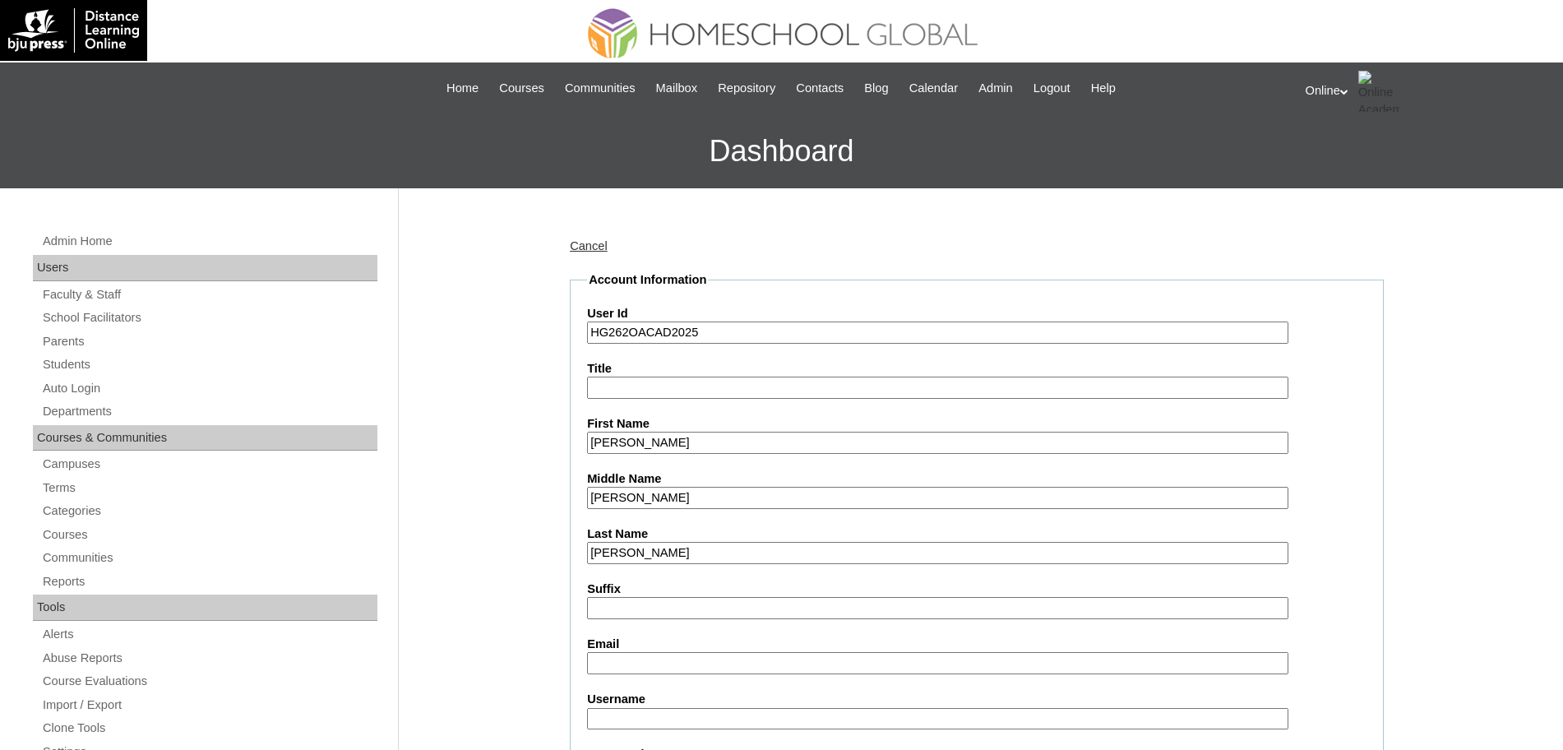
click at [608, 666] on input "Email" at bounding box center [937, 663] width 701 height 22
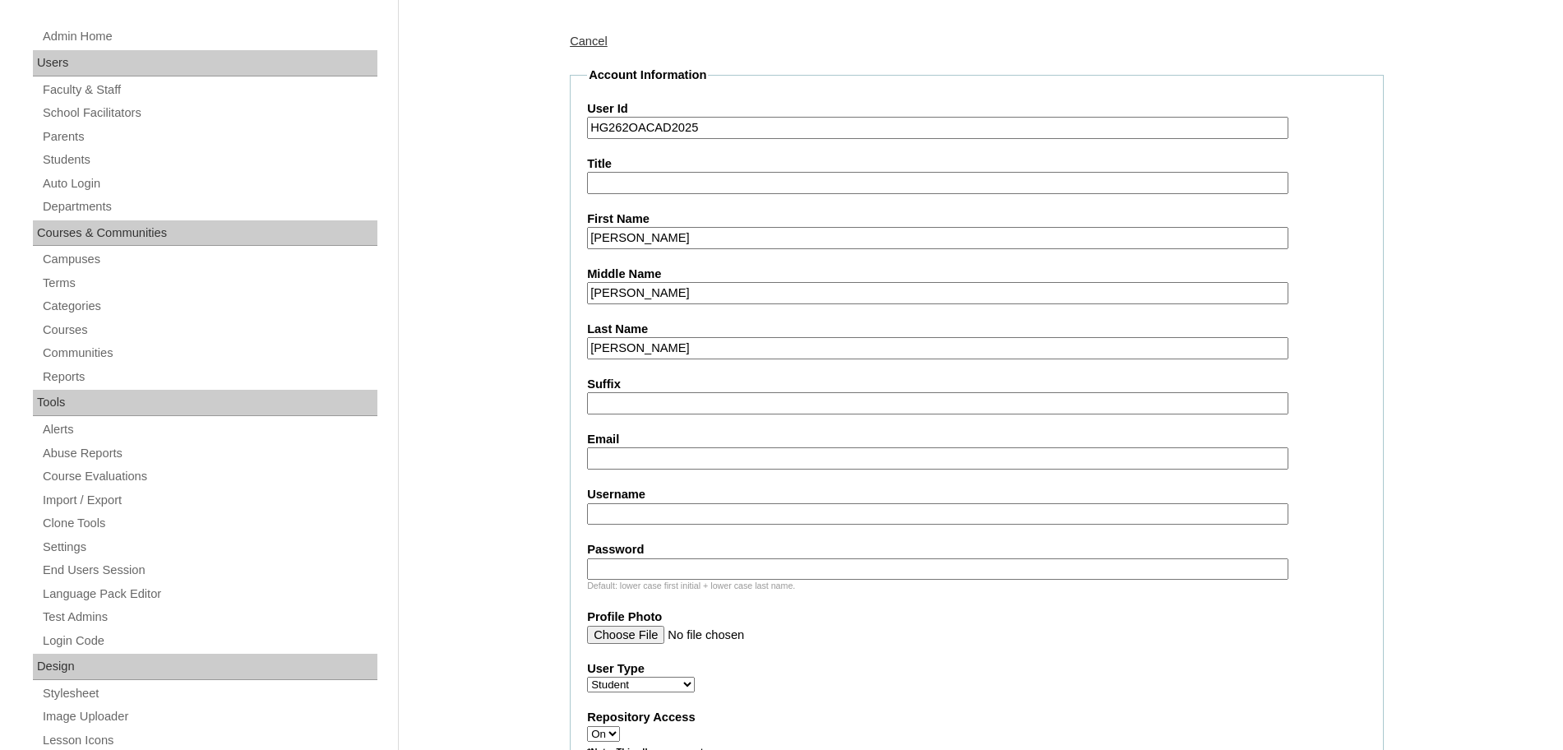
scroll to position [206, 0]
click at [617, 459] on input "Email" at bounding box center [937, 457] width 701 height 22
paste input "[EMAIL_ADDRESS][DOMAIN_NAME]"
type input "lnolasco@aglpng.com"
click at [625, 510] on input "Username" at bounding box center [937, 513] width 701 height 22
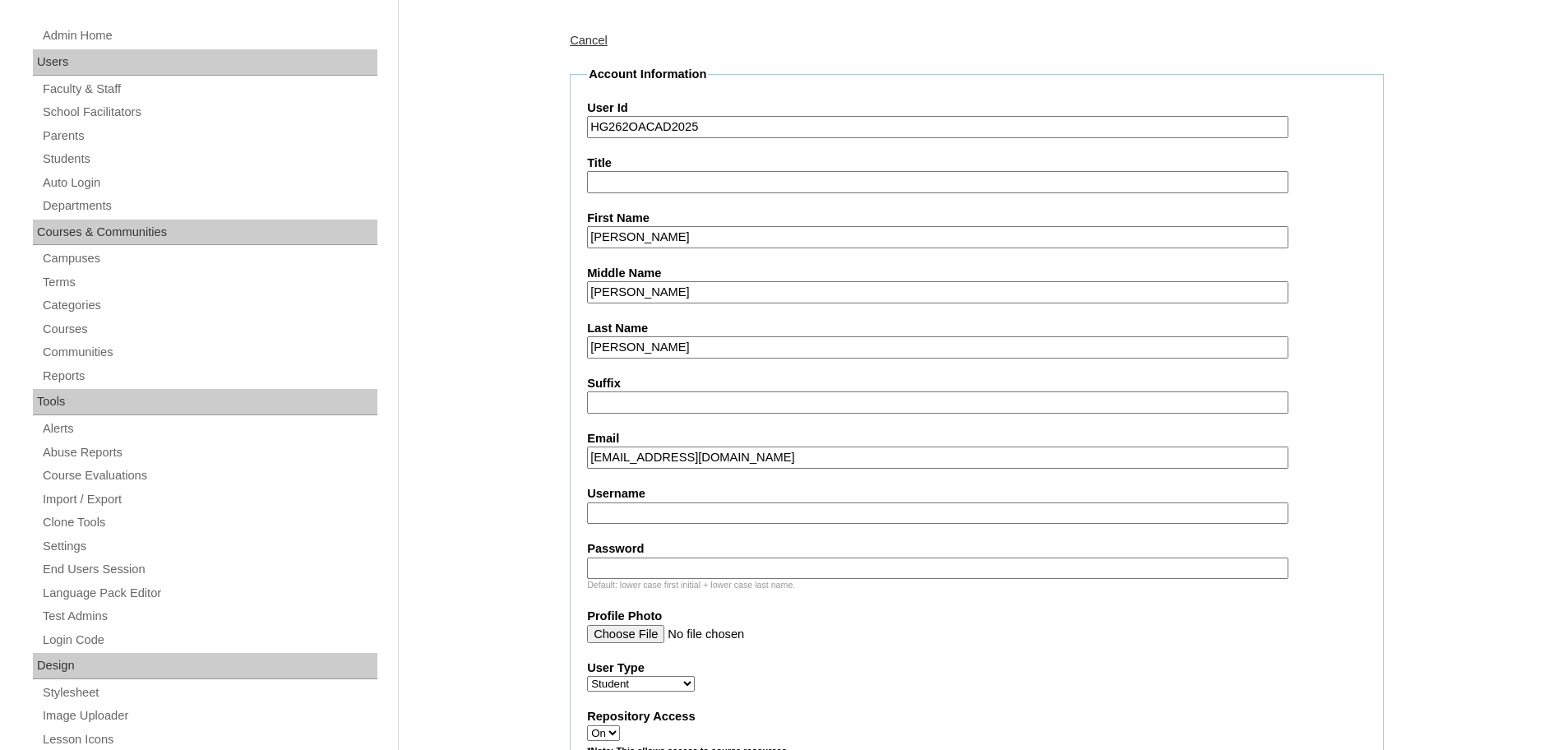
paste input "frost.nolasco yEds1z"
type input "frost.nolasco"
click at [621, 564] on input "Password" at bounding box center [937, 568] width 701 height 22
paste input "yEds1z"
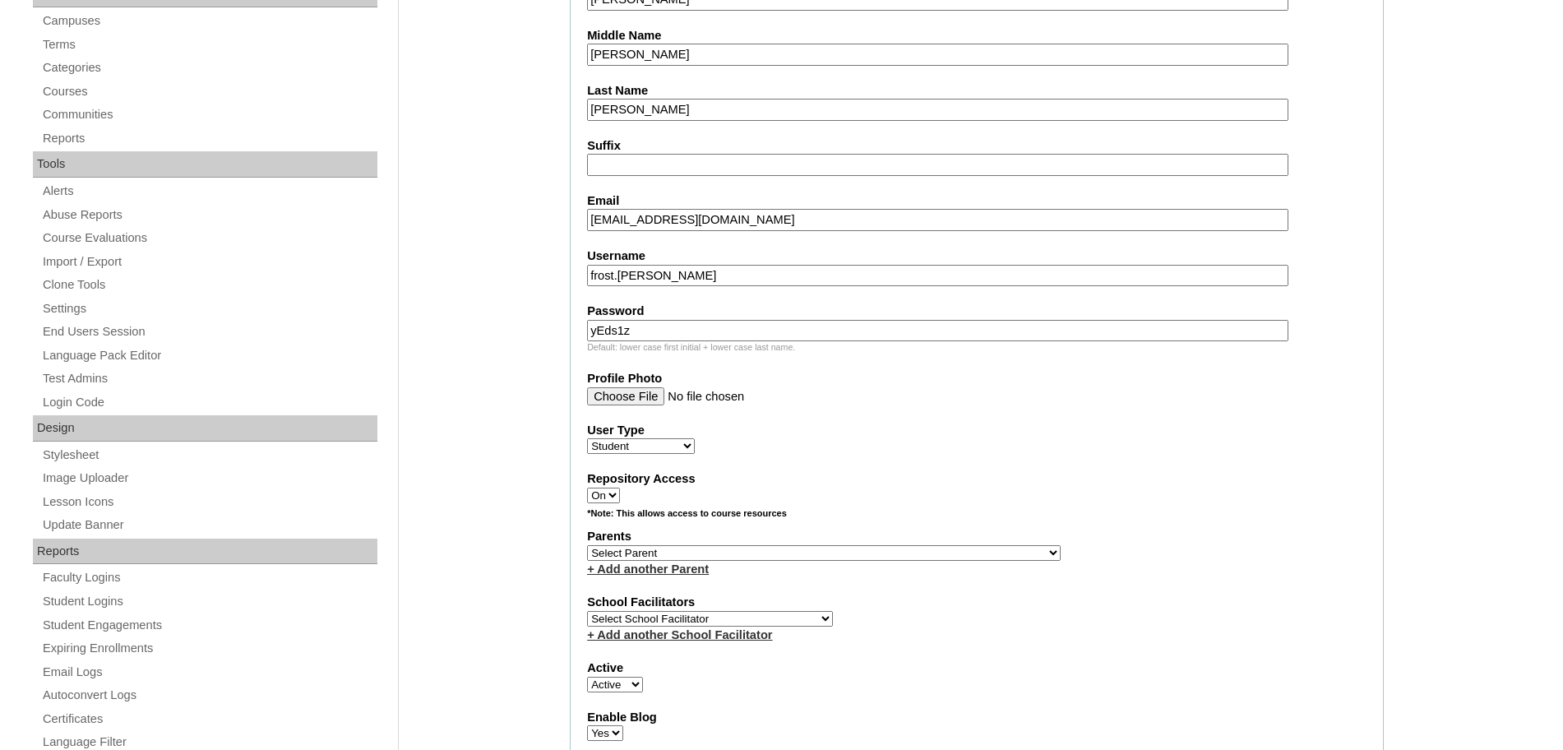
scroll to position [447, 0]
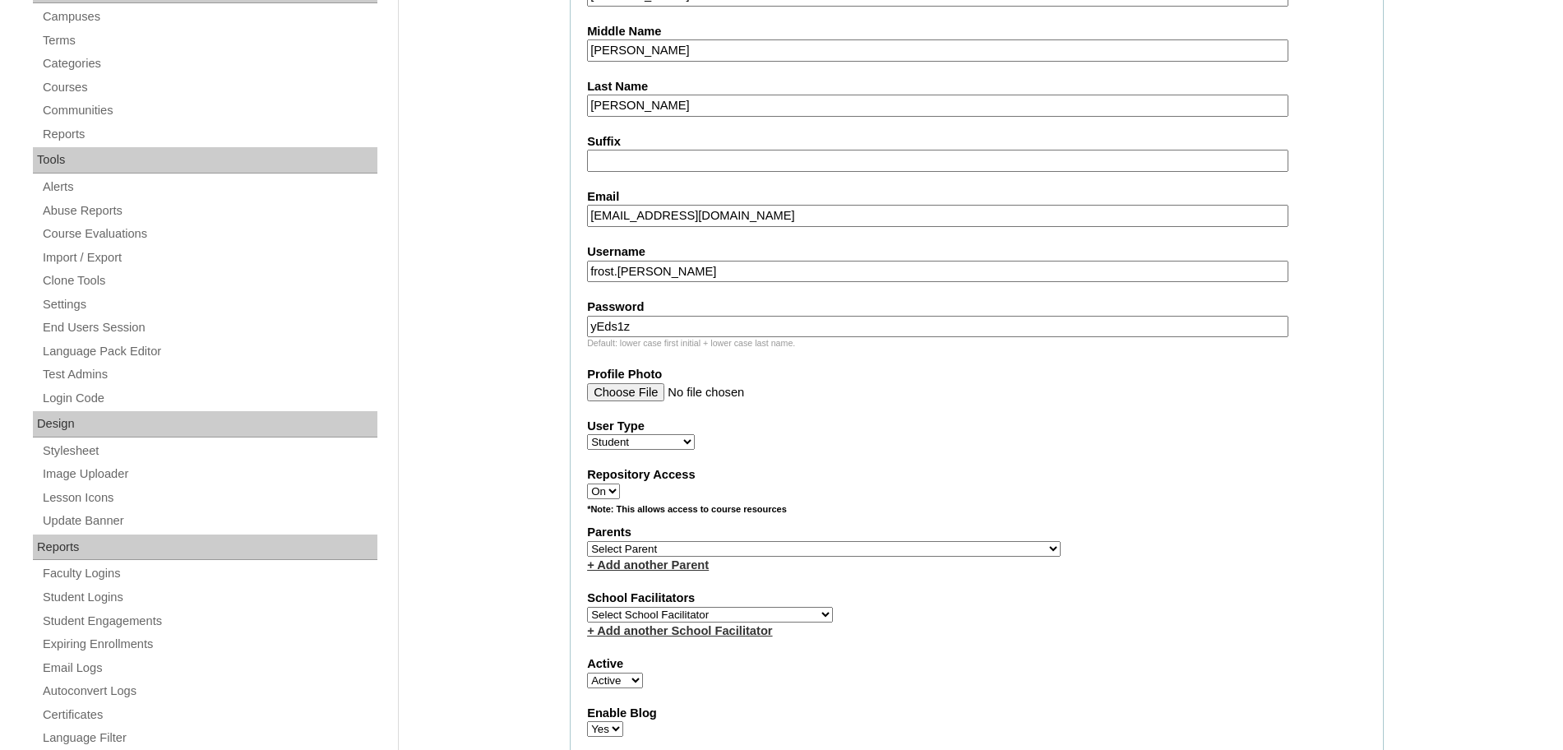
type input "yEds1z"
click at [707, 547] on select "Select Parent , , , , , , , , , , , , , , , , , , , , , , , , , , , , , , , , ,…" at bounding box center [824, 549] width 474 height 16
select select "43927"
click at [587, 541] on select "Select Parent , , , , , , , , , , , , , , , , , , , , , , , , , , , , , , , , ,…" at bounding box center [824, 549] width 474 height 16
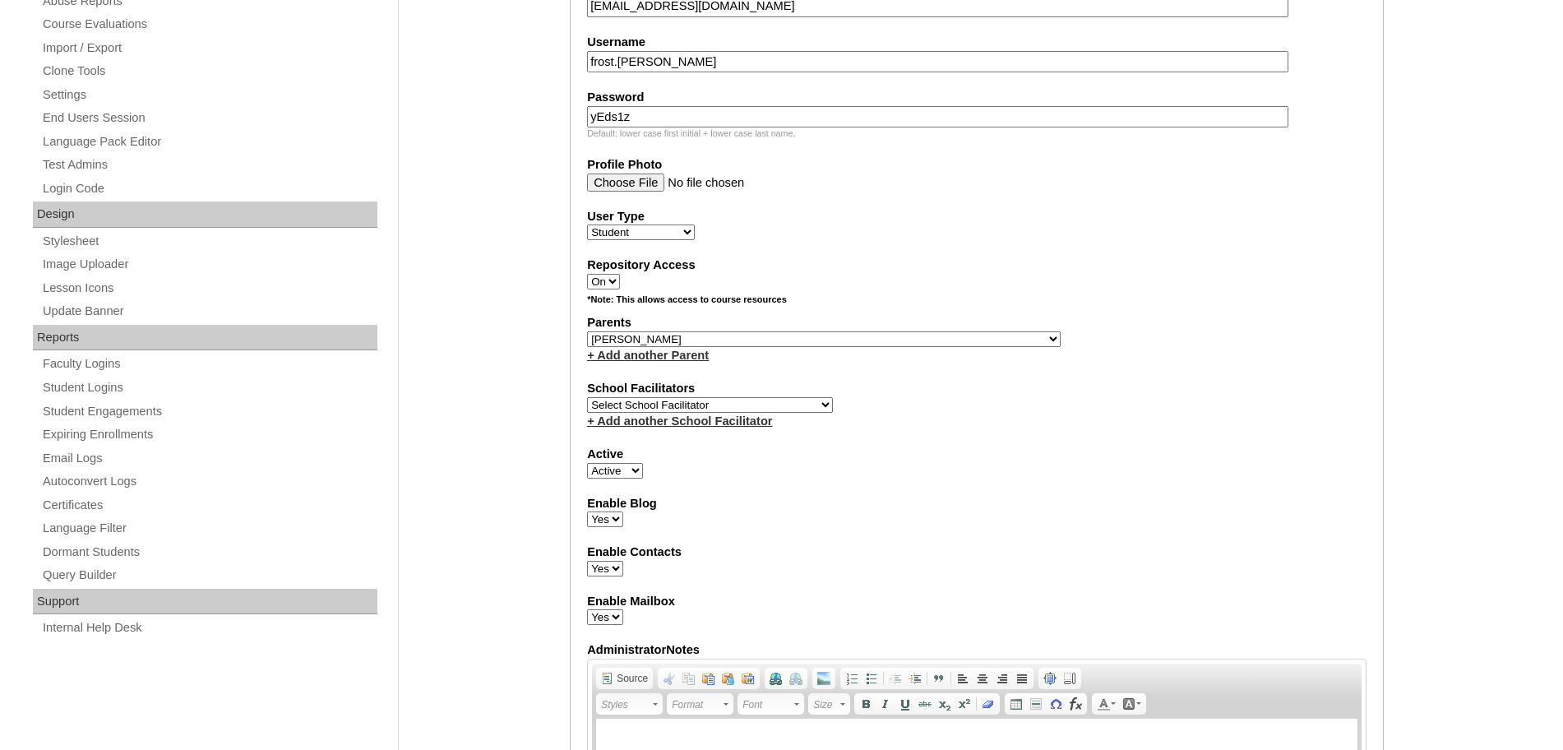
scroll to position [658, 0]
click at [754, 400] on select "Select School Facilitator Norman Añain Ruffa Abadijas Mary Abella Gloryfe Abion…" at bounding box center [710, 403] width 246 height 16
select select "43686"
click at [587, 395] on select "Select School Facilitator Norman Añain Ruffa Abadijas Mary Abella Gloryfe Abion…" at bounding box center [710, 403] width 246 height 16
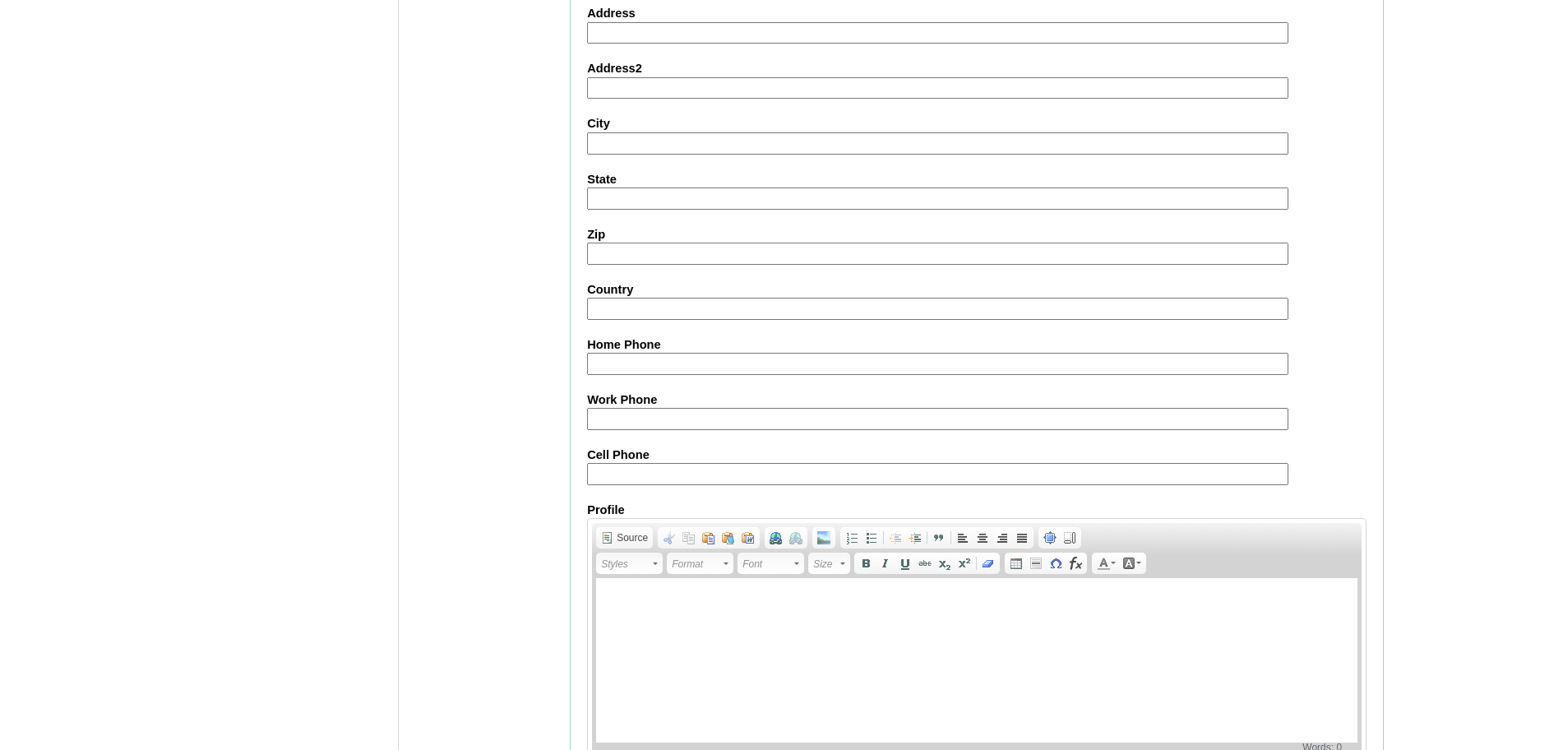
scroll to position [1752, 0]
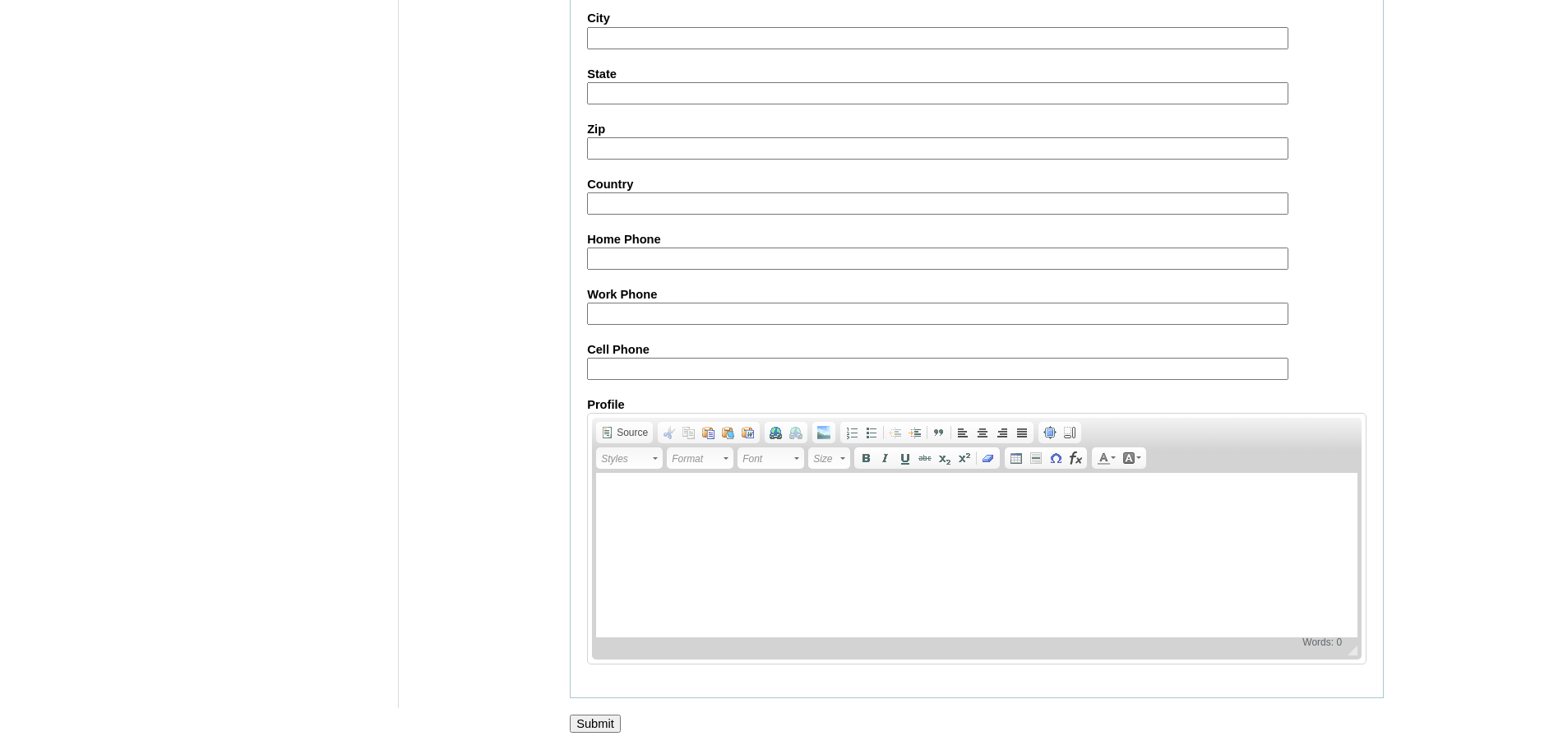
click at [603, 718] on input "Submit" at bounding box center [595, 723] width 51 height 18
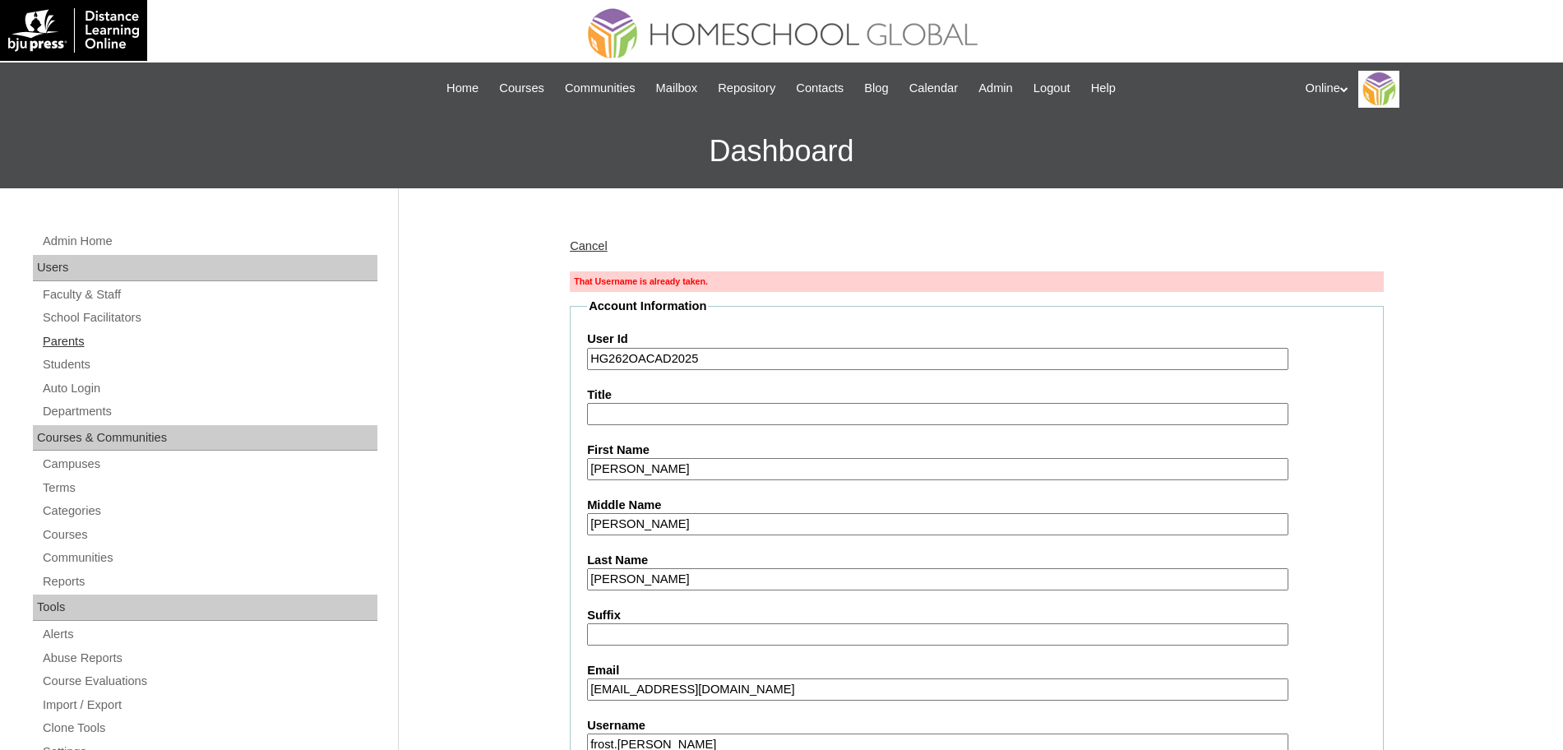
click at [74, 343] on link "Parents" at bounding box center [209, 341] width 336 height 21
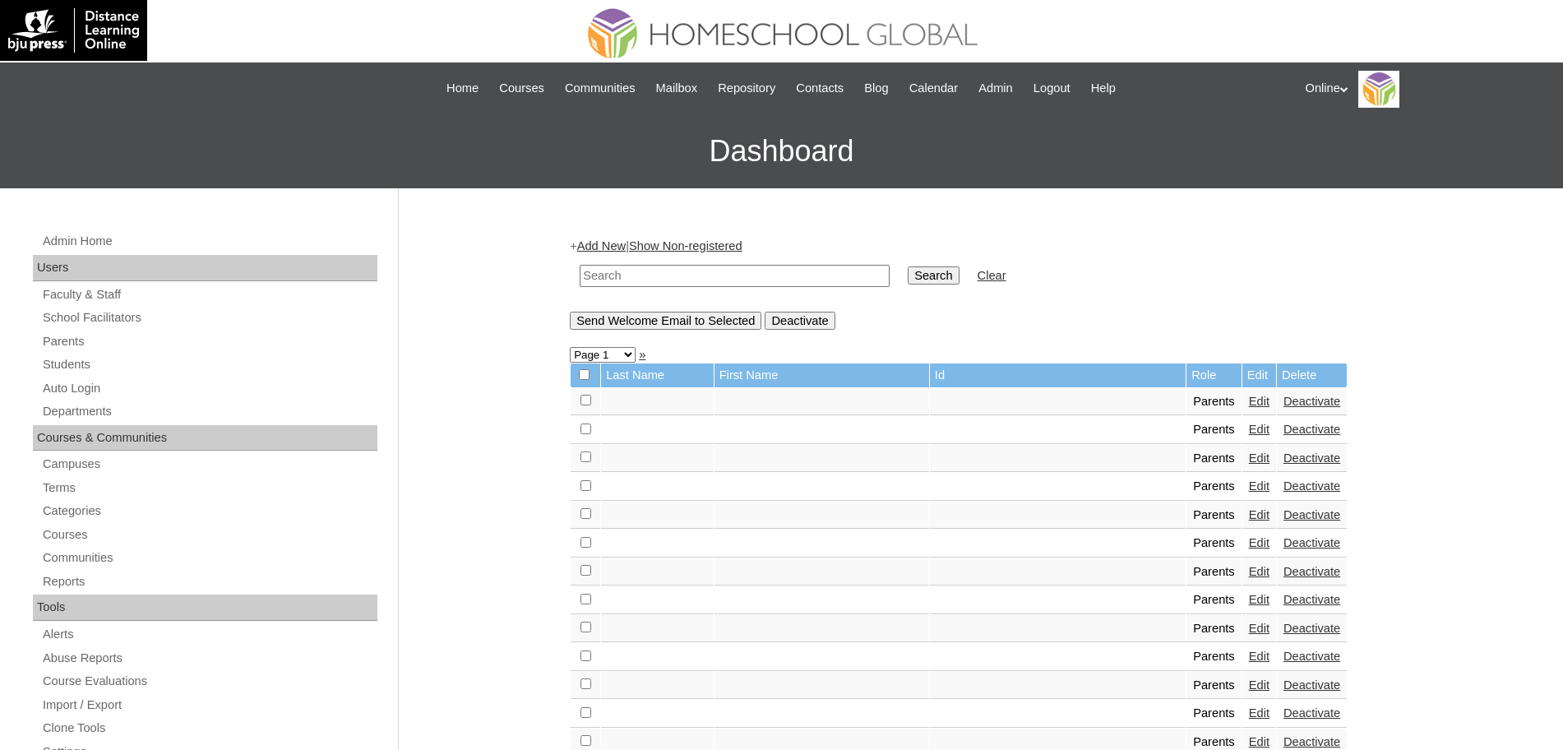
click at [619, 276] on input "text" at bounding box center [735, 276] width 310 height 22
paste input "HG262OACAD2025"
type input "HG262OACAD2025"
click at [908, 277] on input "Search" at bounding box center [933, 275] width 51 height 18
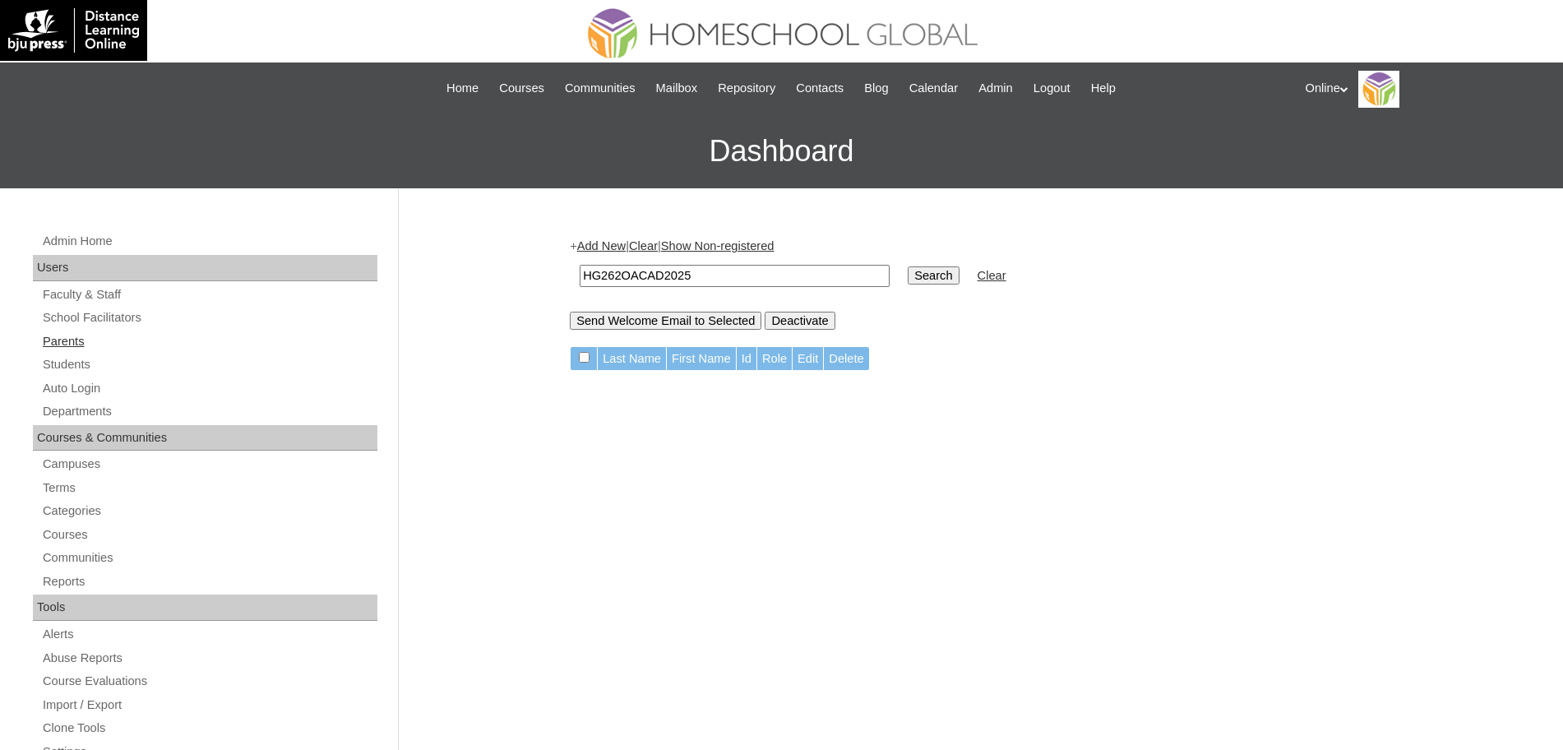
click at [114, 338] on link "Parents" at bounding box center [209, 341] width 336 height 21
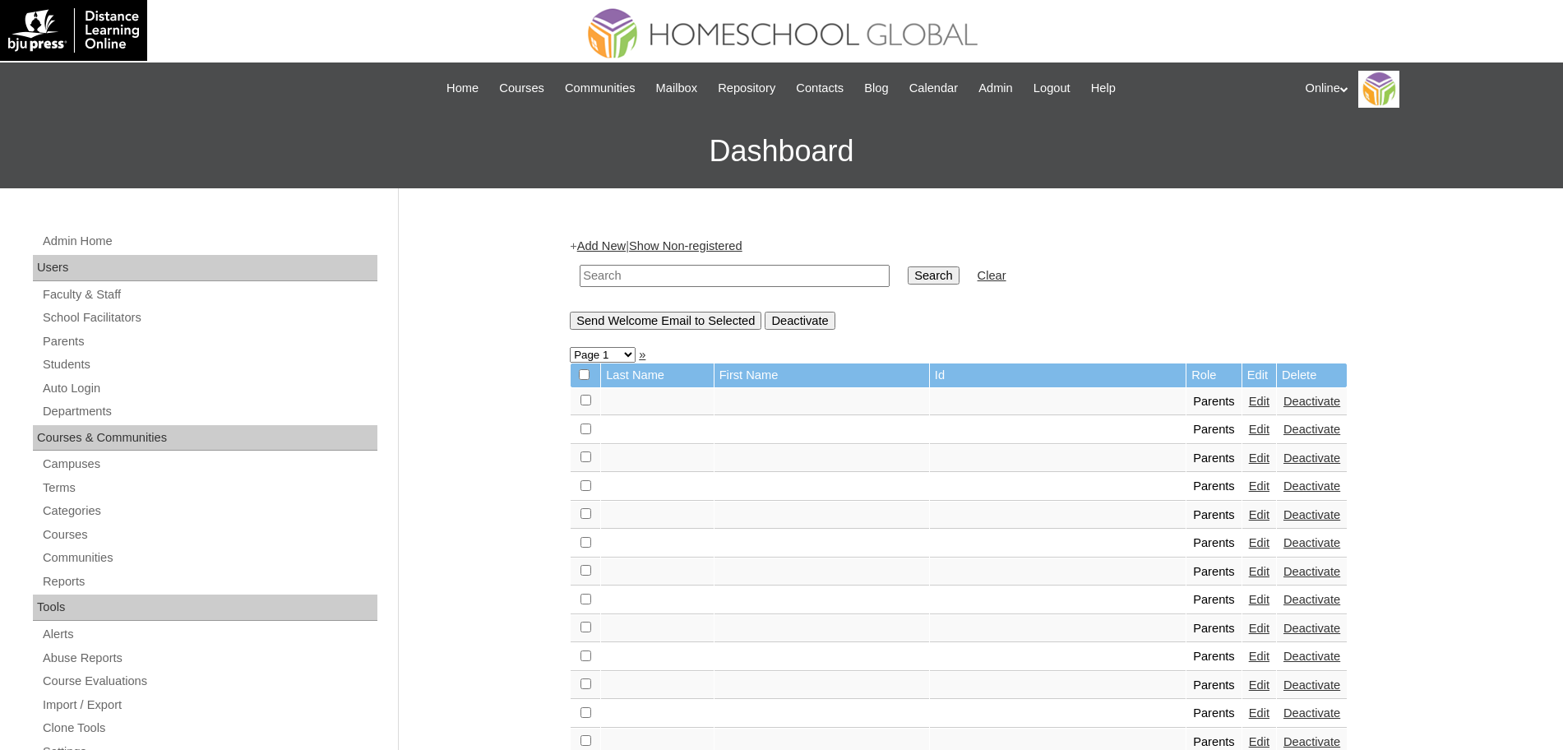
click at [623, 284] on input "text" at bounding box center [735, 276] width 310 height 22
paste input "HGP0215-OACAD2025"
type input "HGP0215-OACAD2025"
click at [908, 271] on input "Search" at bounding box center [933, 275] width 51 height 18
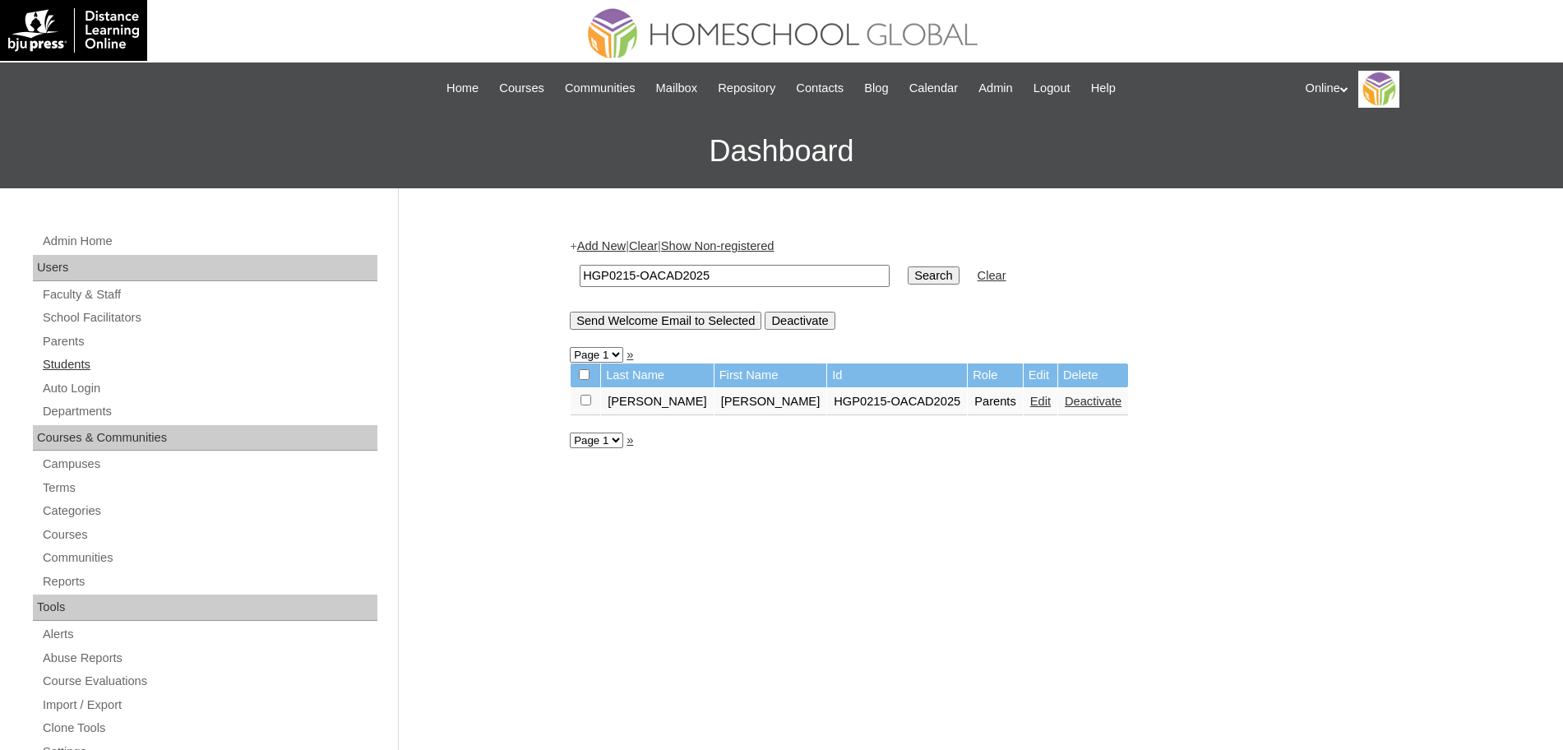
click at [59, 360] on link "Students" at bounding box center [209, 364] width 336 height 21
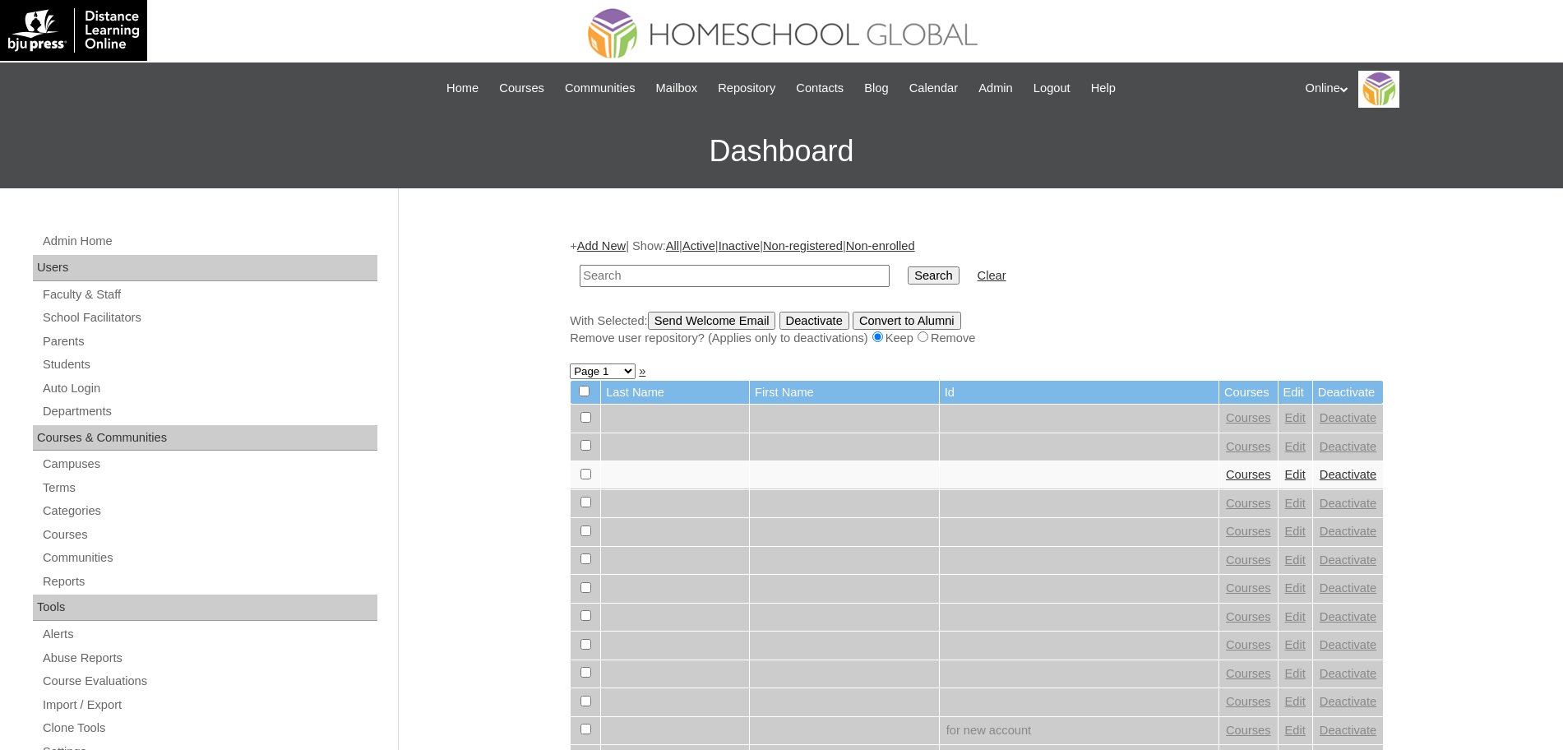
click at [617, 276] on input "text" at bounding box center [735, 276] width 310 height 22
paste input "HG262OACAD2025"
type input "HG262OACAD2025"
click at [908, 273] on input "Search" at bounding box center [933, 275] width 51 height 18
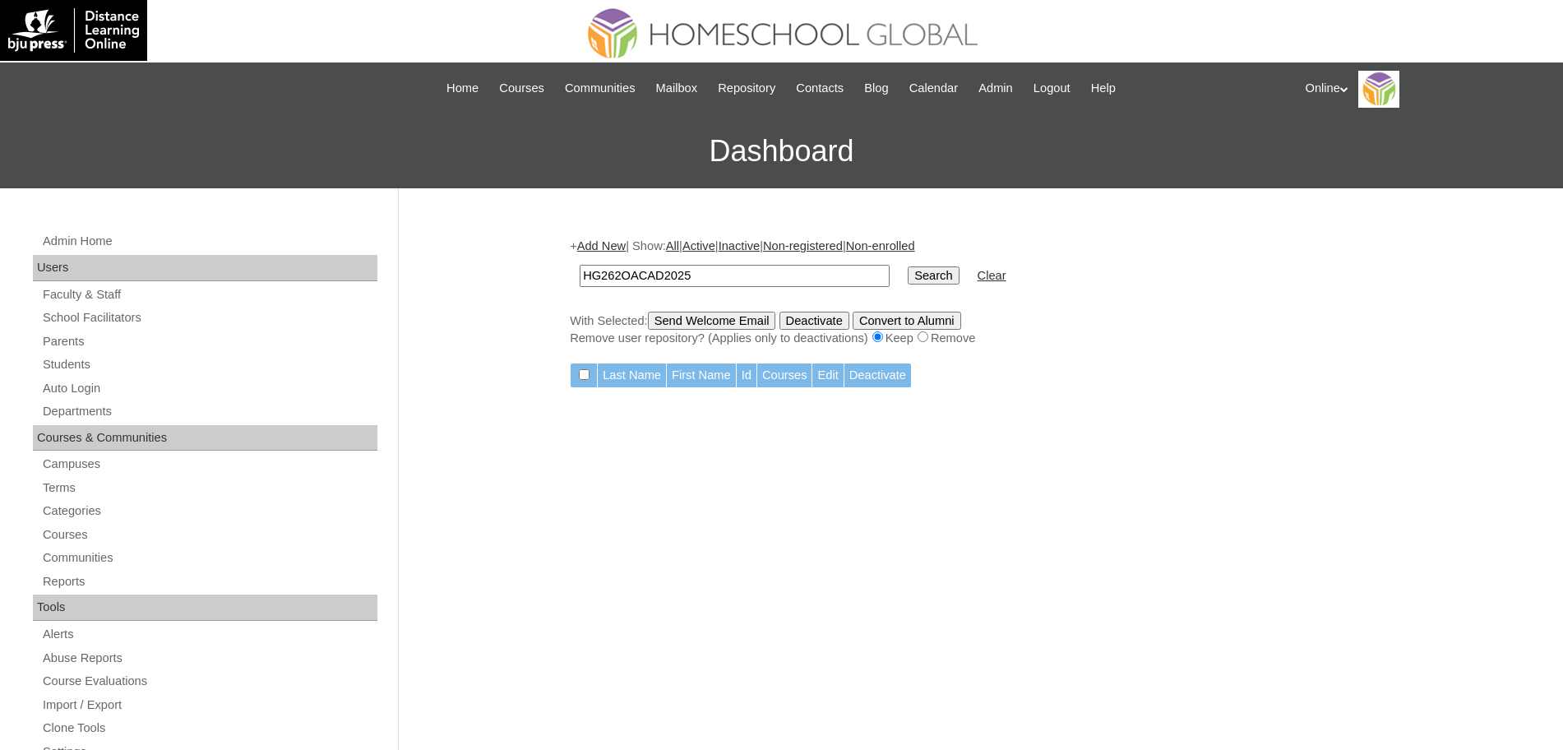
click at [608, 240] on link "Add New" at bounding box center [601, 245] width 49 height 13
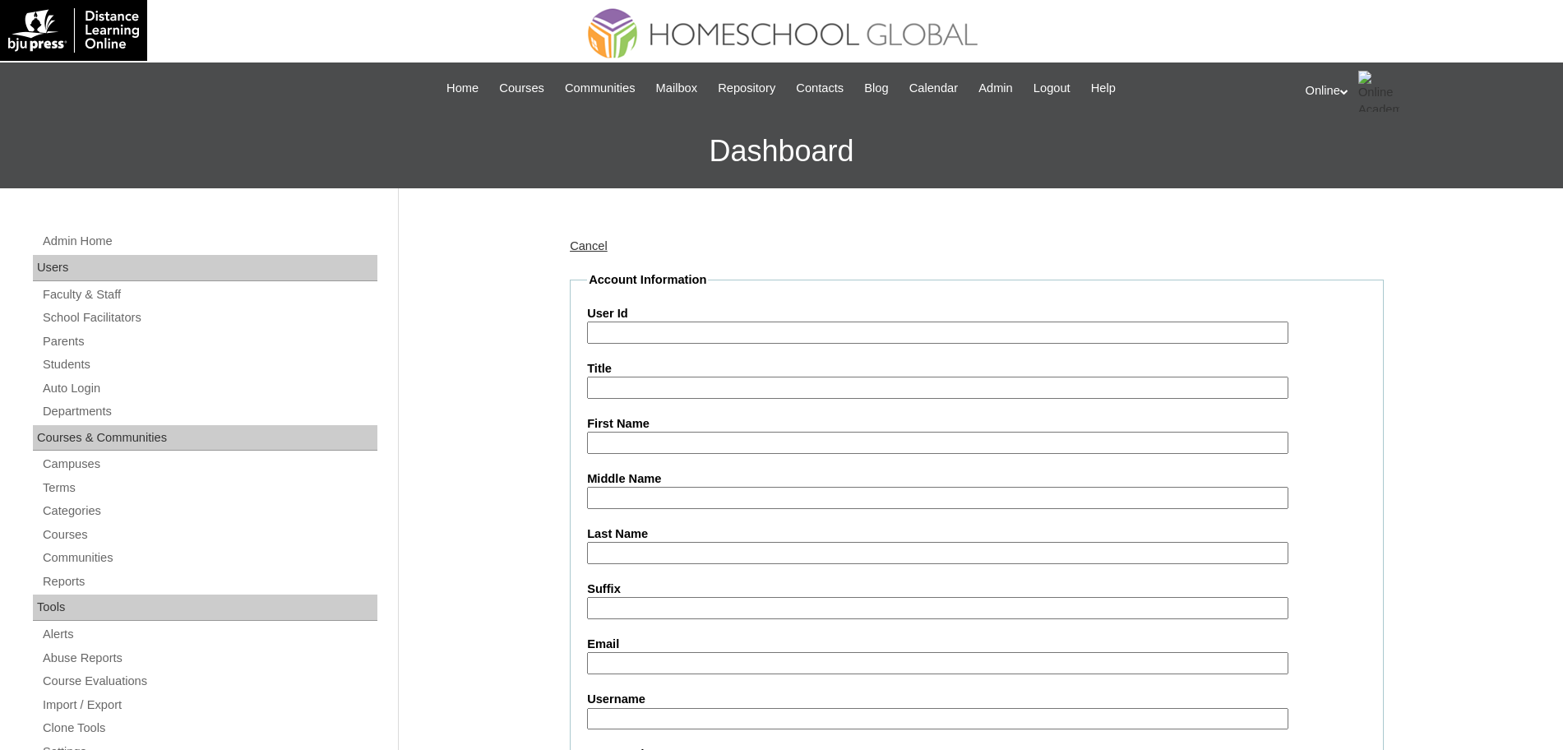
click at [613, 327] on input "User Id" at bounding box center [937, 332] width 701 height 22
paste input "HG262OACAD2025"
type input "HG262OACAD2025"
click at [662, 446] on input "First Name" at bounding box center [937, 443] width 701 height 22
paste input "Frost Markus"
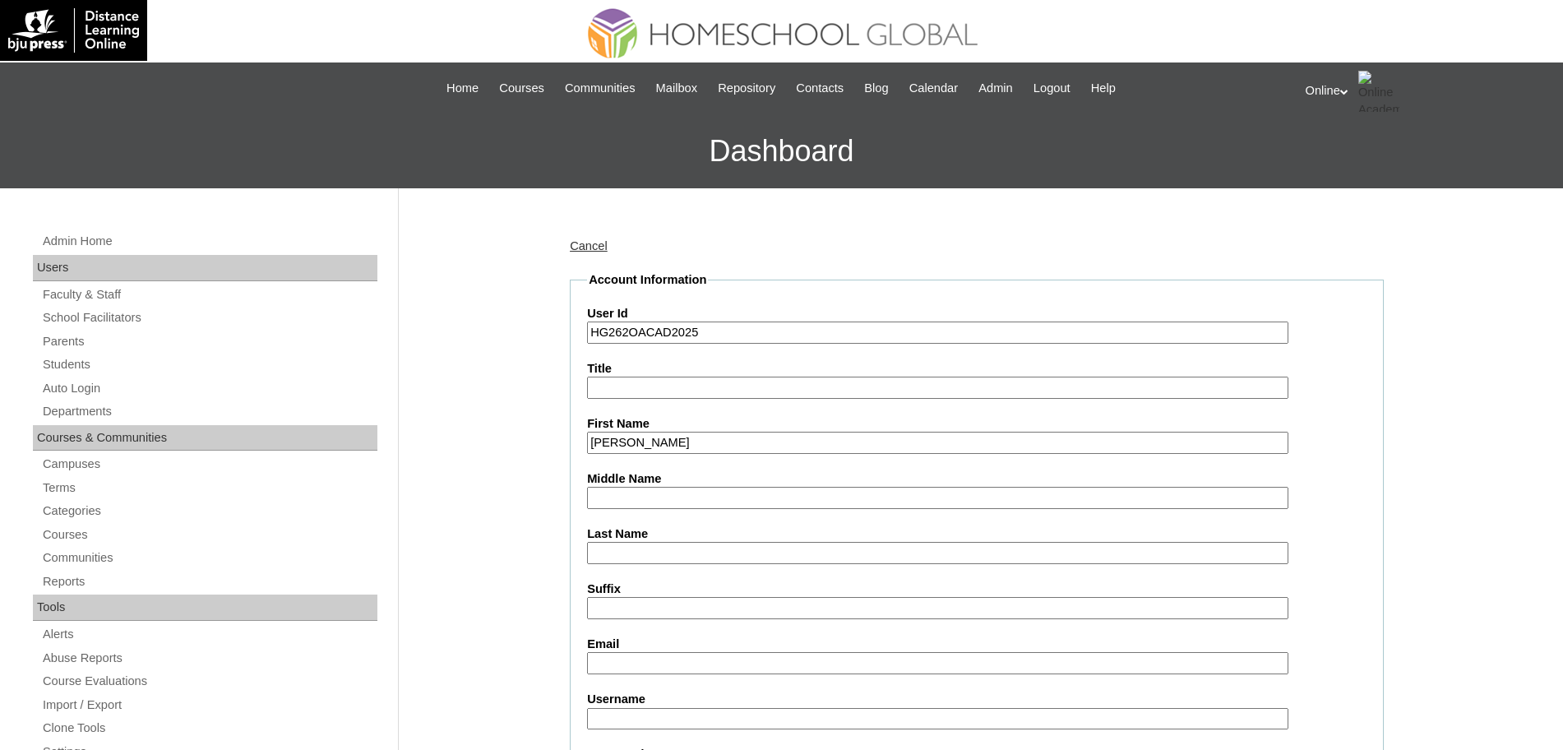
type input "Frost Markus"
click at [613, 561] on input "Last Name" at bounding box center [937, 553] width 701 height 22
type input "Nolasco"
click at [645, 669] on input "Email" at bounding box center [937, 663] width 701 height 22
type input "lnolasco@aglpng.com"
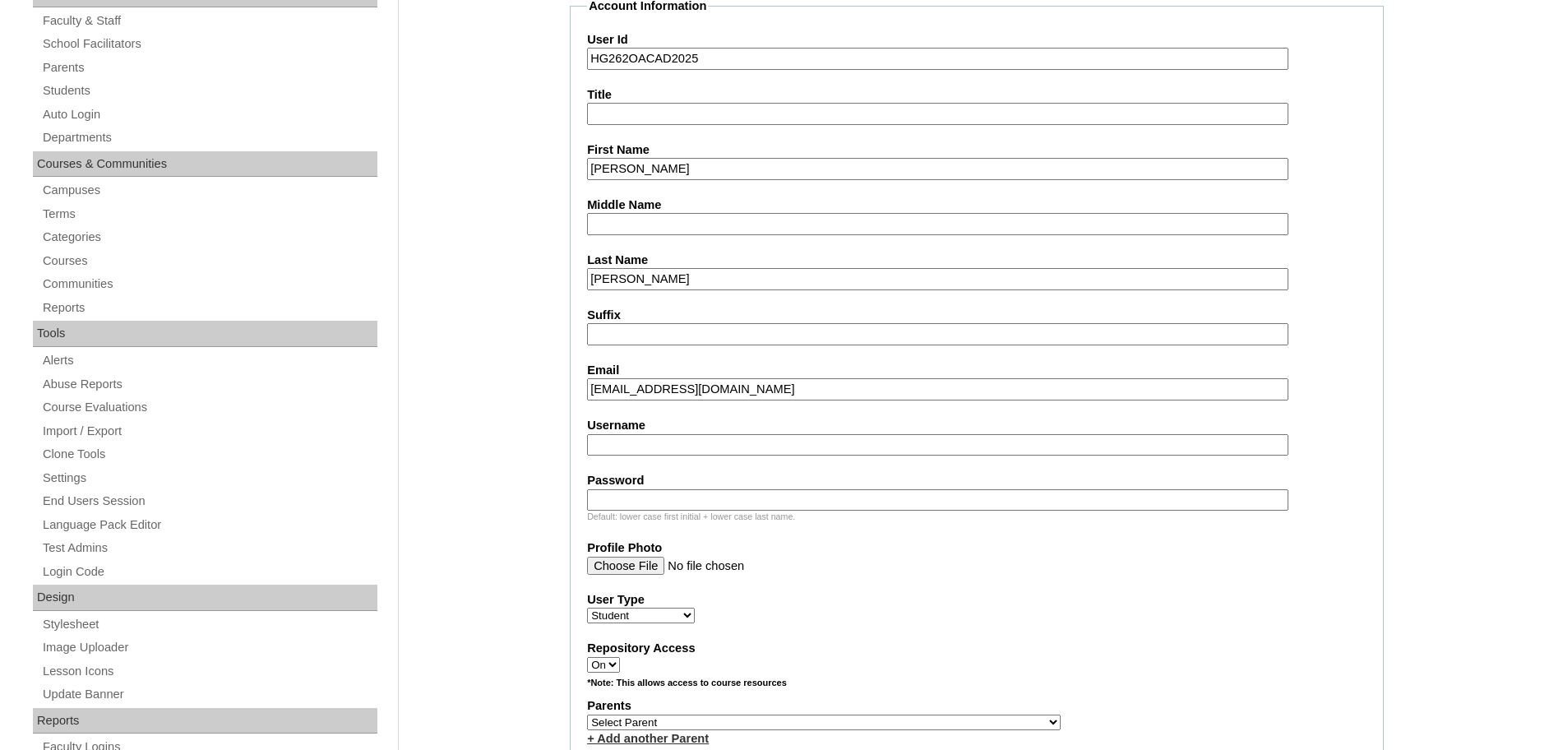
scroll to position [275, 0]
click at [667, 444] on input "Username" at bounding box center [937, 443] width 701 height 22
paste input "frost.nolasco2025"
type input "frost.nolasco2025"
click at [630, 495] on input "Password" at bounding box center [937, 498] width 701 height 22
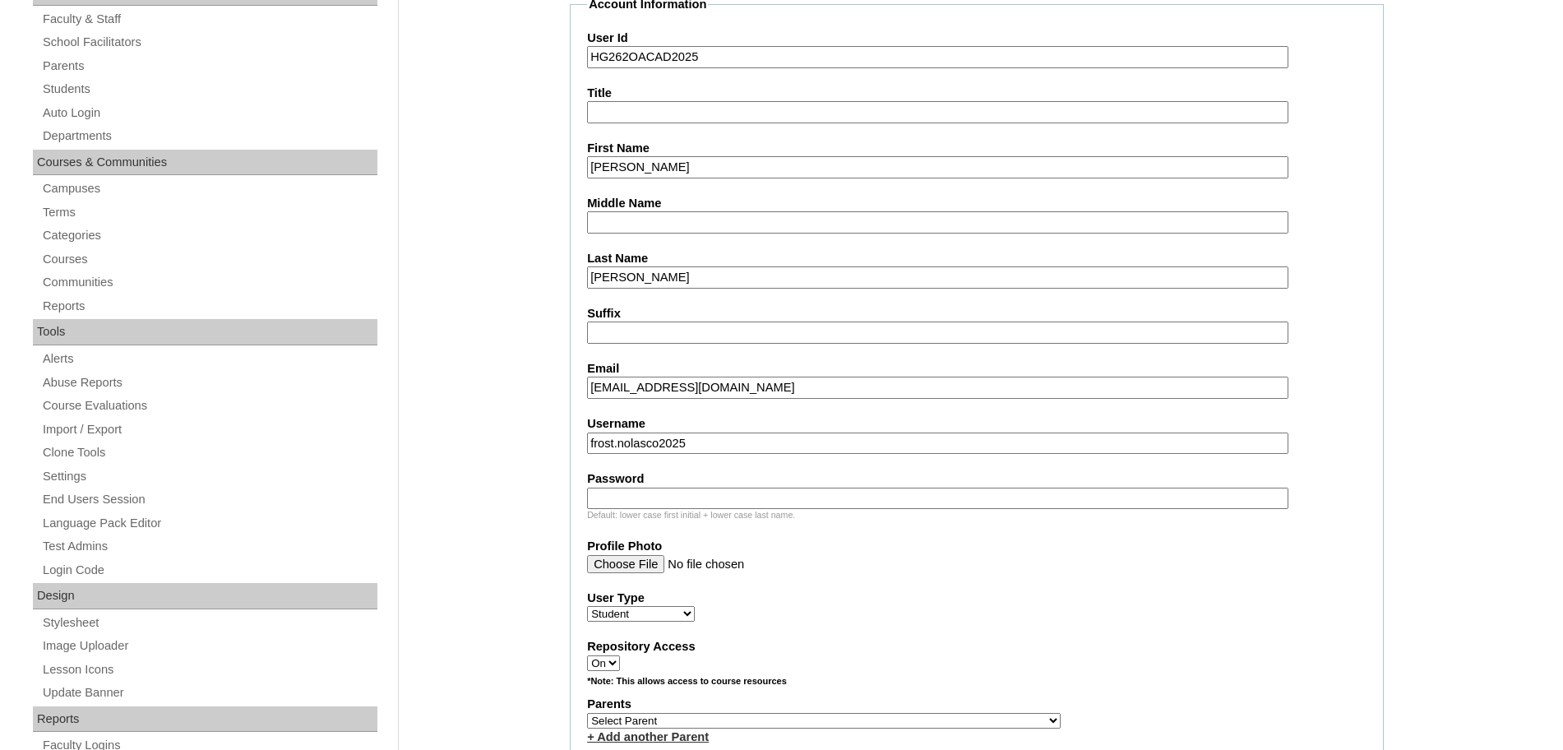
paste input "yEds1z"
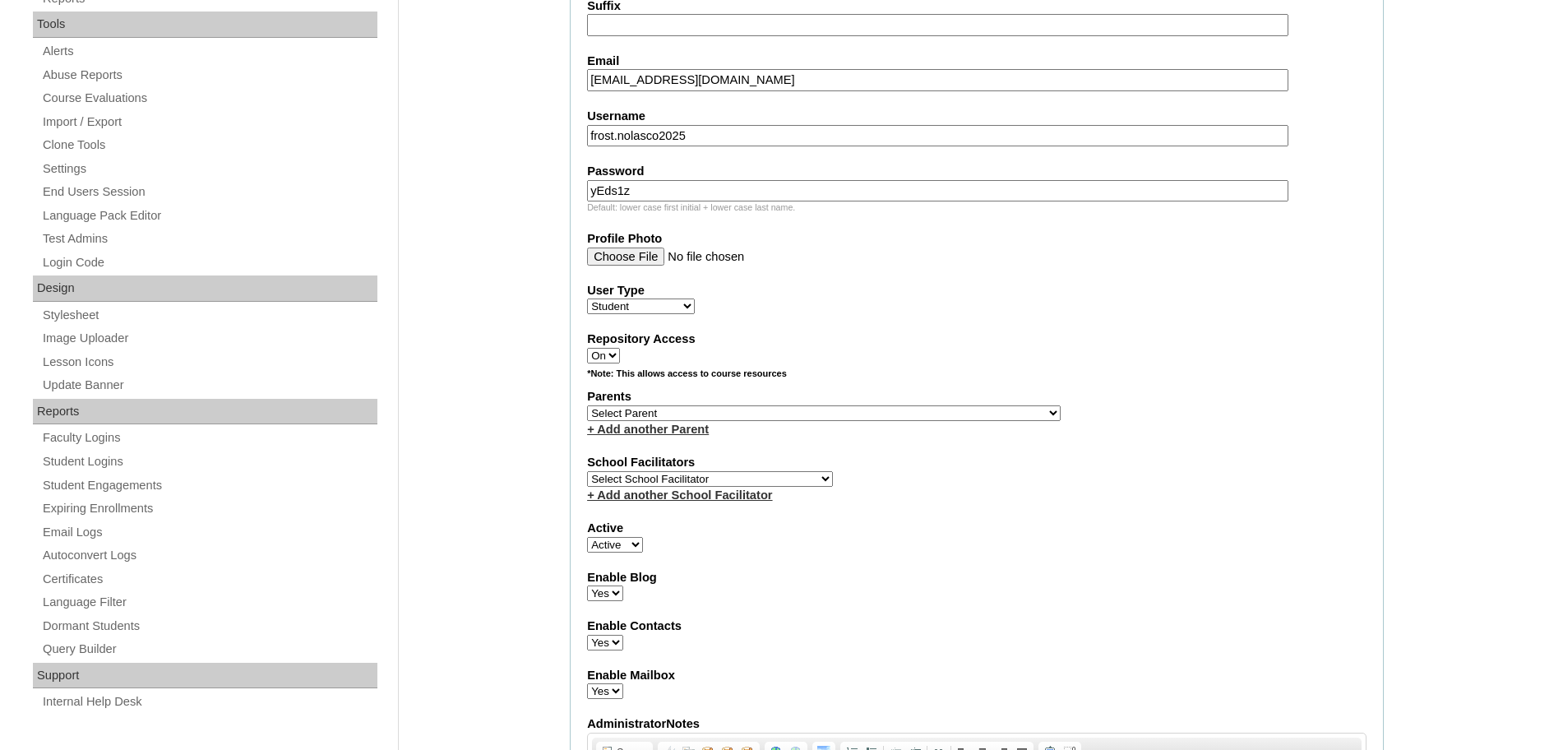
scroll to position [584, 0]
type input "yEds1z"
click at [824, 409] on select "Select Parent , , , , , , , , , , , , , , , , , , , , , , , , , , , , , , , , ,…" at bounding box center [824, 412] width 474 height 16
select select "43927"
click at [587, 404] on select "Select Parent , , , , , , , , , , , , , , , , , , , , , , , , , , , , , , , , ,…" at bounding box center [824, 412] width 474 height 16
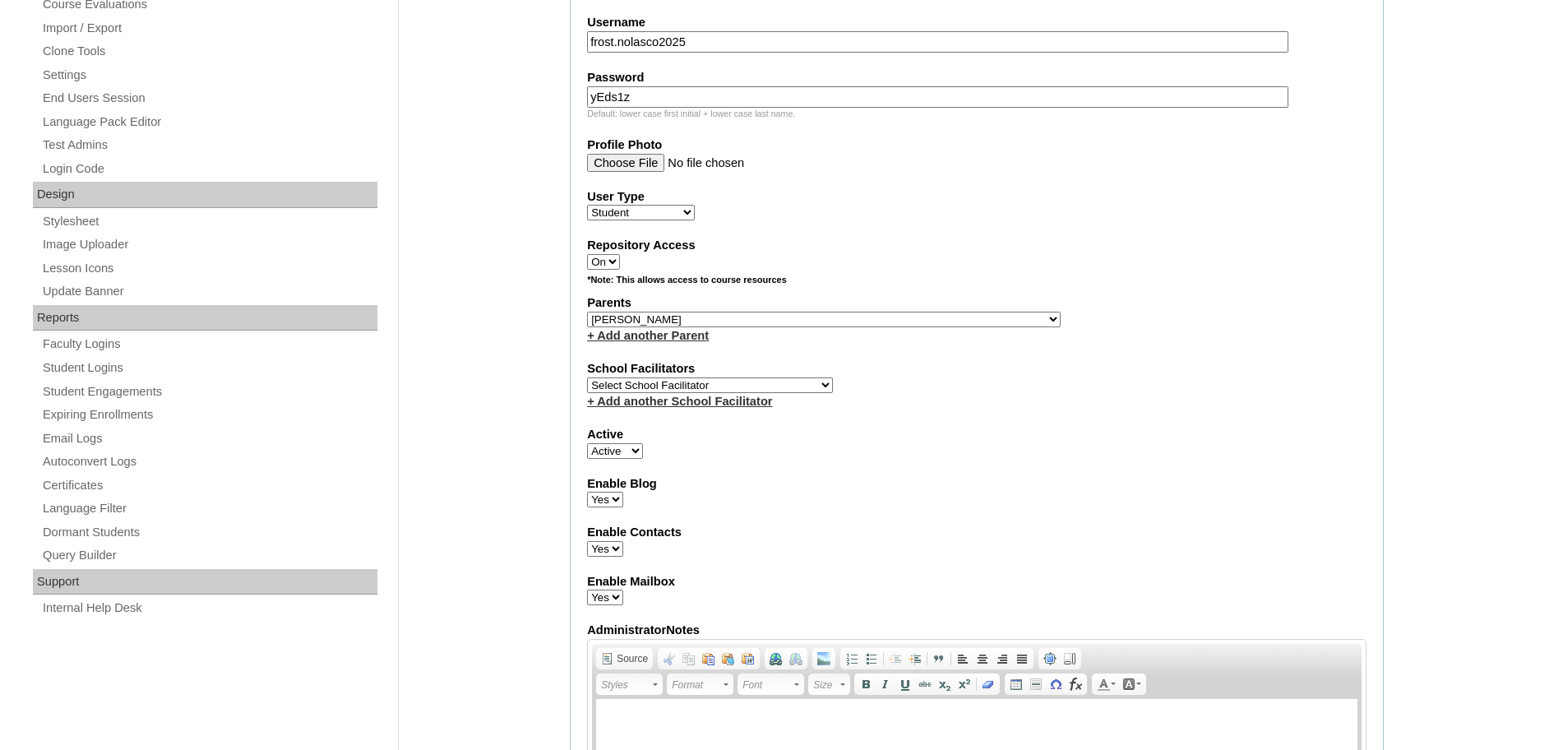
scroll to position [710, 0]
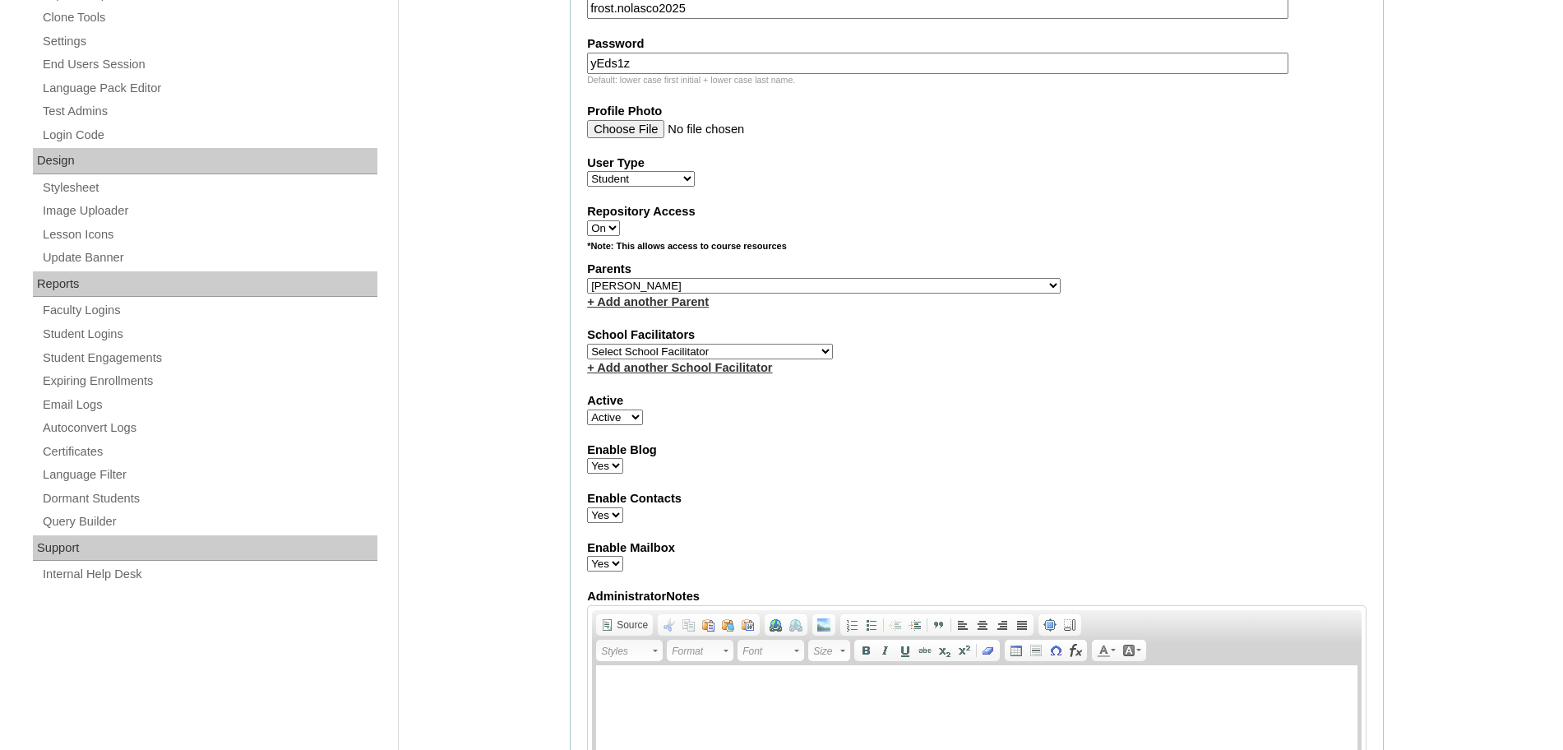
click at [705, 354] on select "Select School Facilitator Norman Añain Ruffa Abadijas Mary Abella Gloryfe Abion…" at bounding box center [710, 352] width 246 height 16
select select "43686"
click at [587, 344] on select "Select School Facilitator Norman Añain Ruffa Abadijas Mary Abella Gloryfe Abion…" at bounding box center [710, 352] width 246 height 16
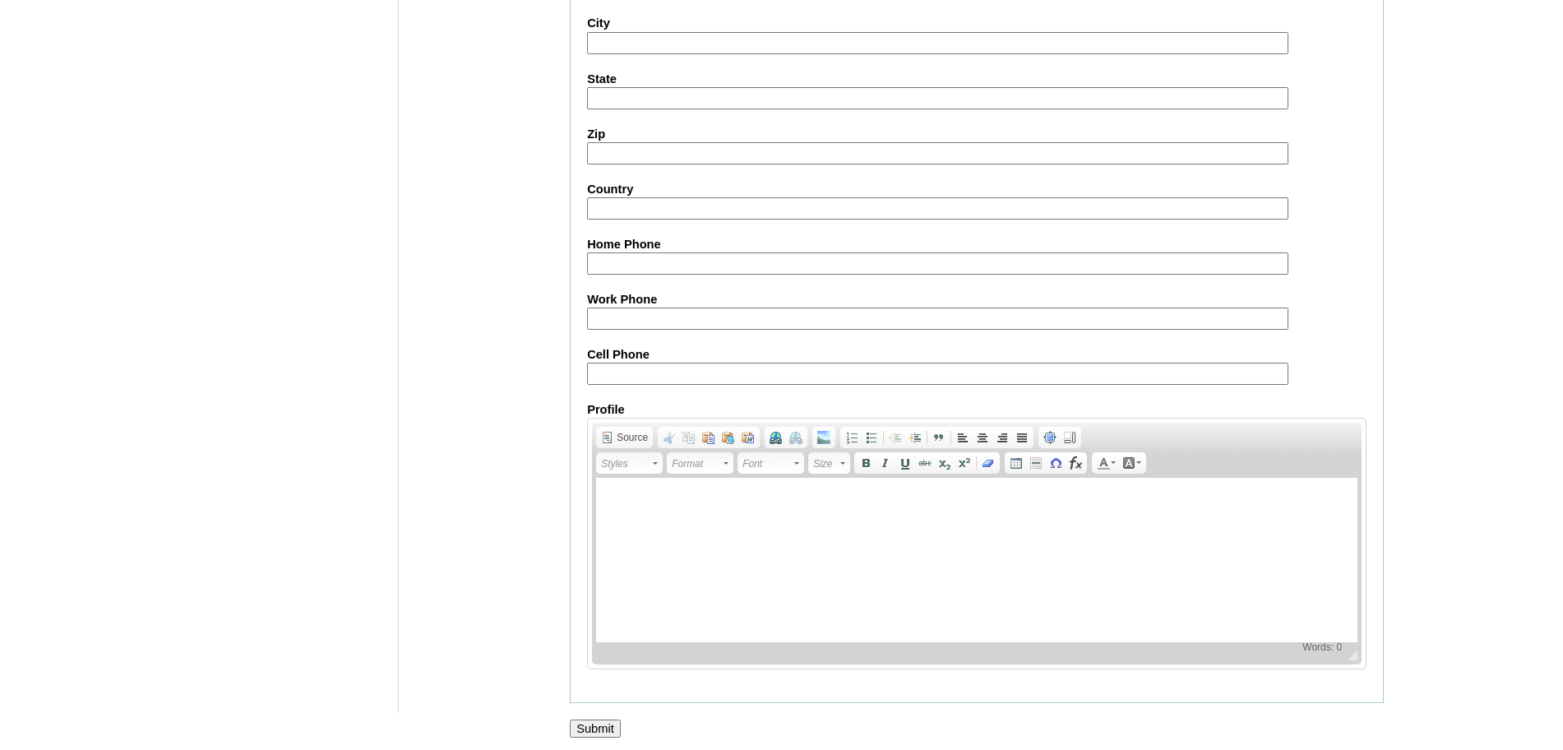
scroll to position [1752, 0]
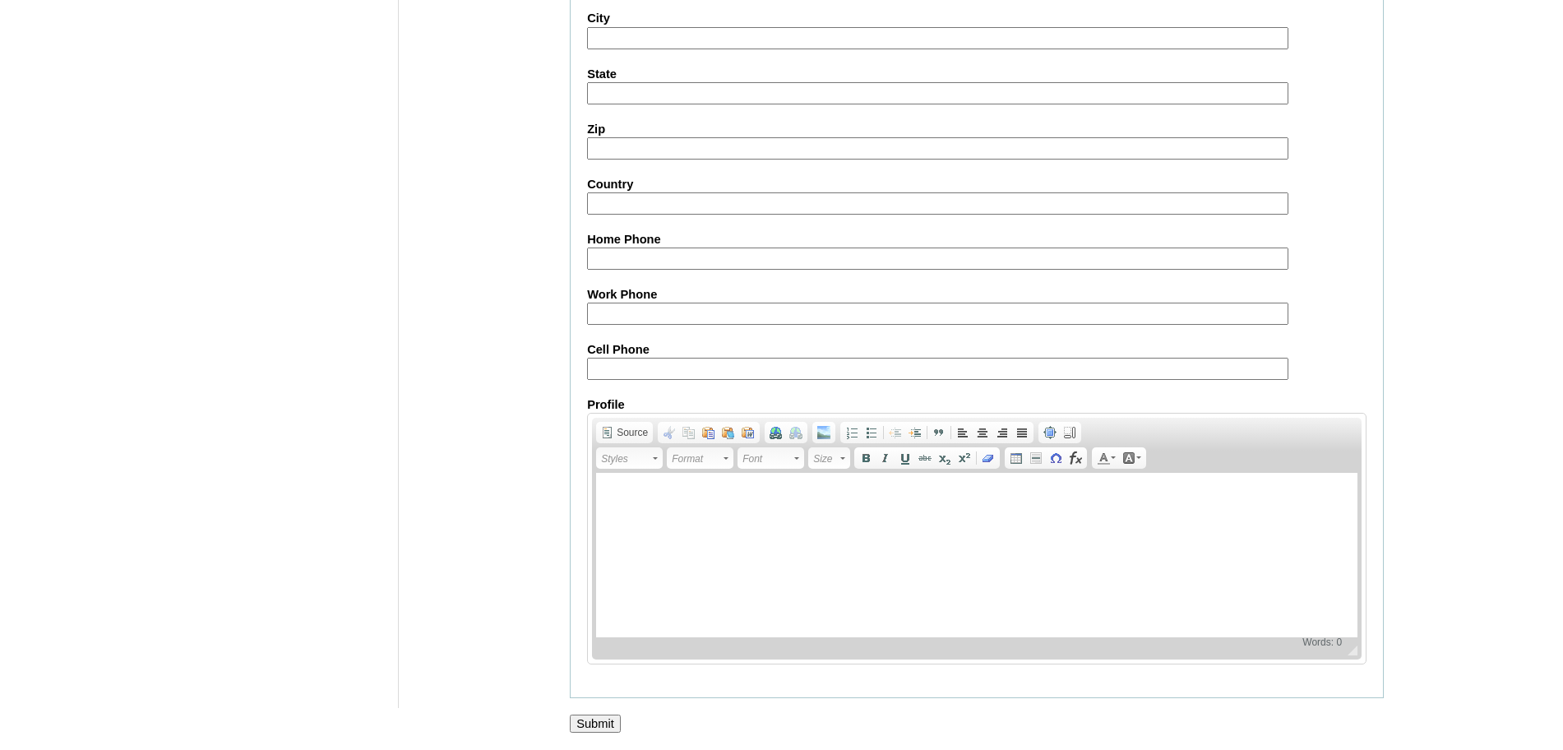
click at [603, 718] on input "Submit" at bounding box center [595, 723] width 51 height 18
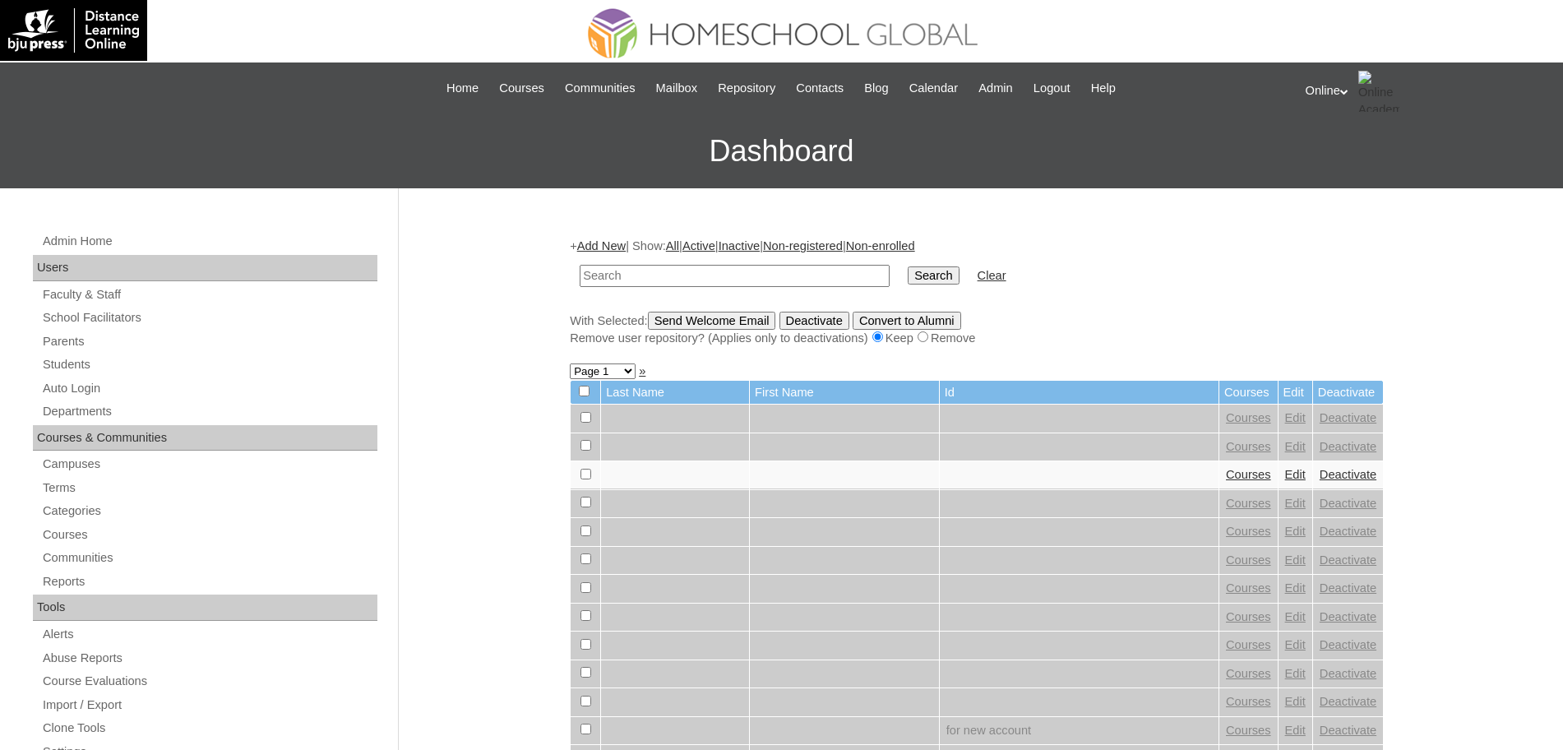
click at [644, 274] on input "text" at bounding box center [735, 276] width 310 height 22
type input "HG262OACAD2025"
click at [908, 277] on input "Search" at bounding box center [933, 275] width 51 height 18
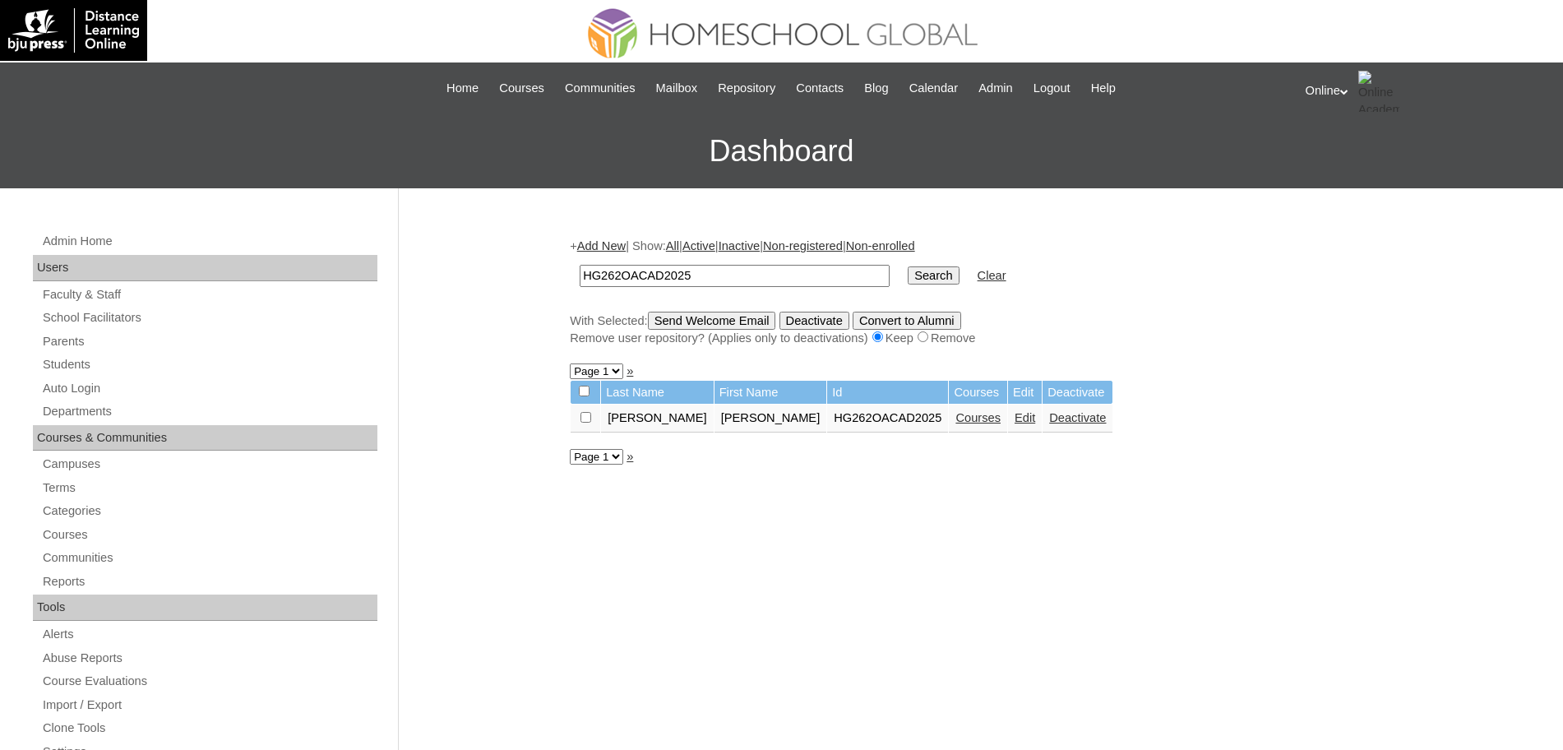
click at [955, 417] on link "Courses" at bounding box center [977, 417] width 45 height 13
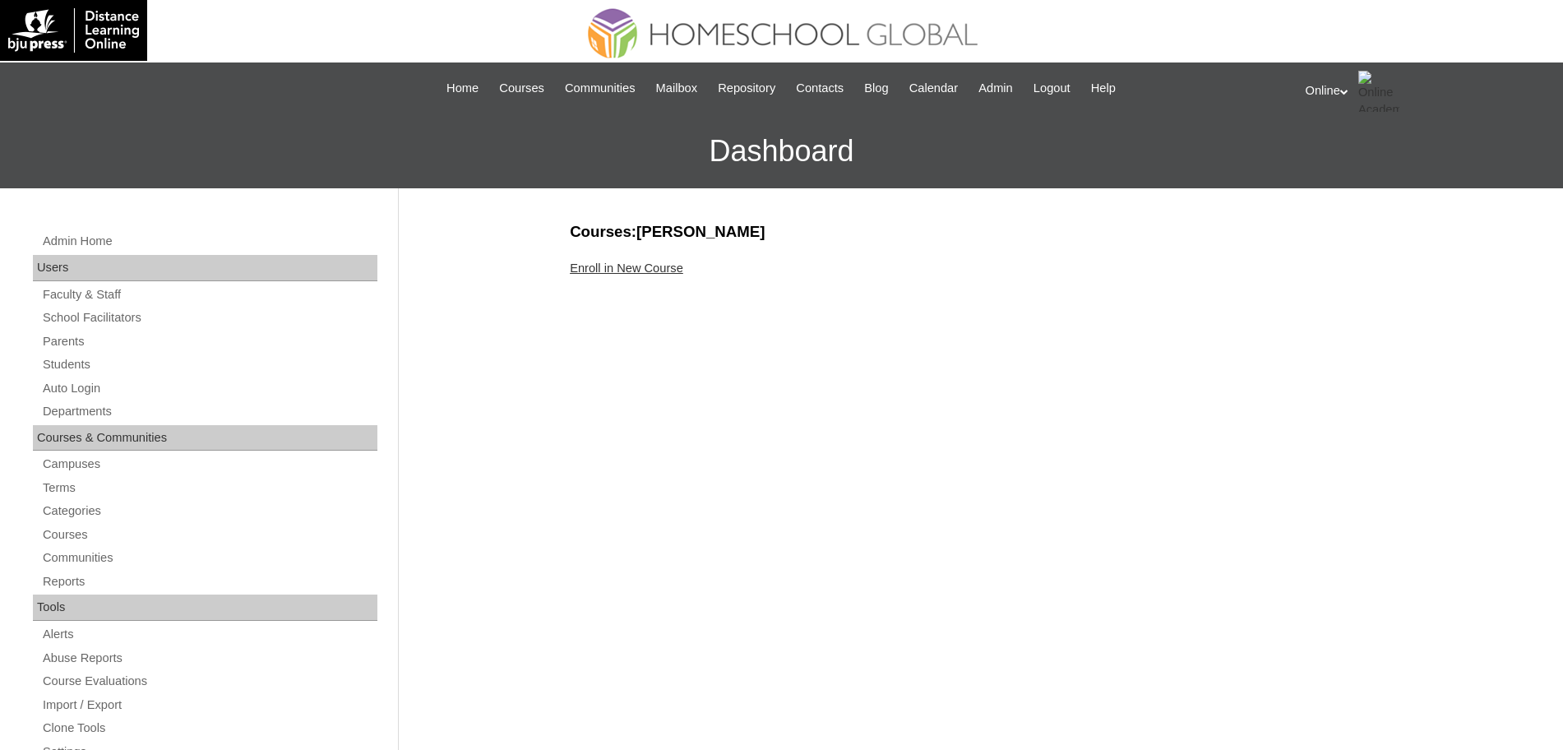
click at [620, 266] on link "Enroll in New Course" at bounding box center [626, 267] width 113 height 13
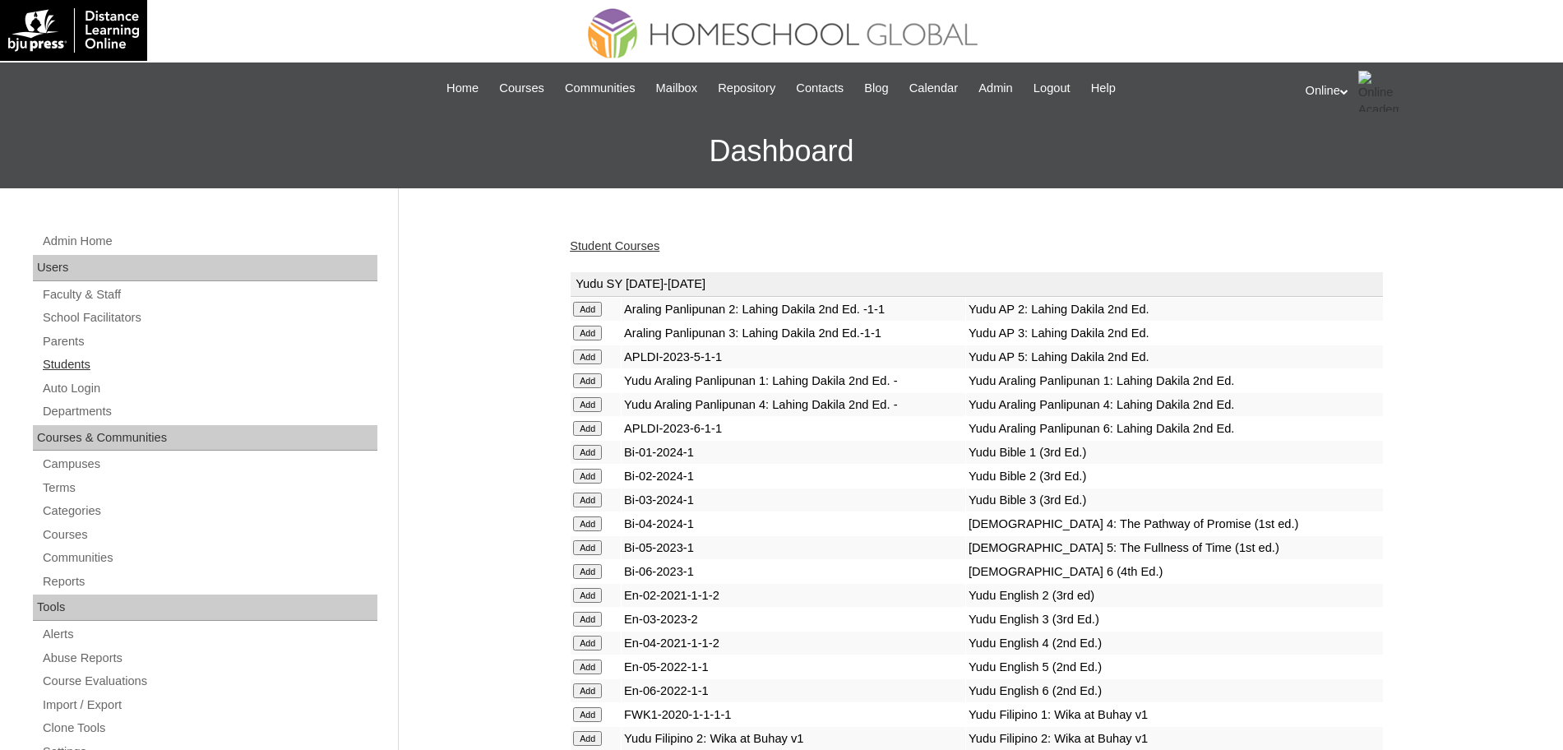
click at [81, 362] on link "Students" at bounding box center [209, 364] width 336 height 21
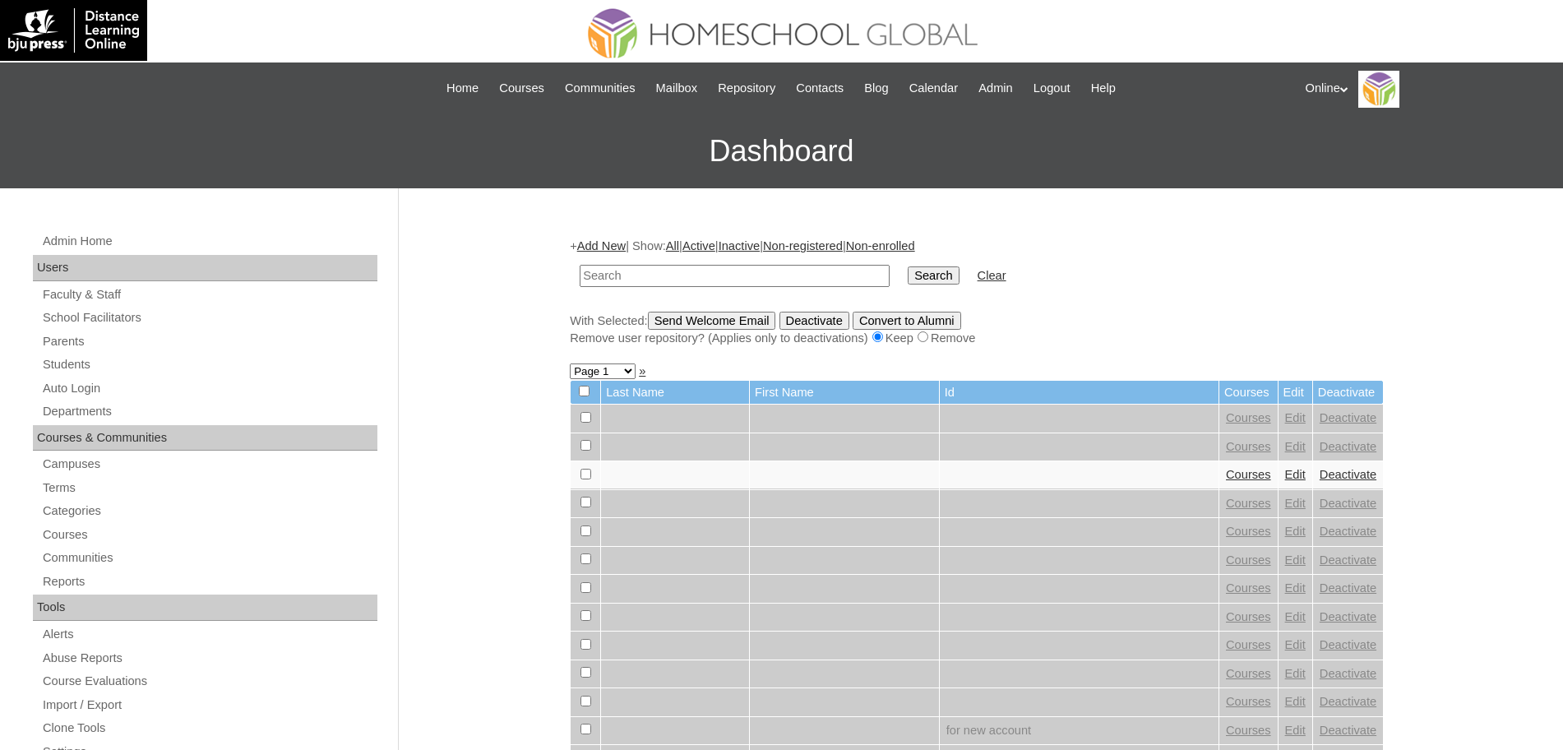
click at [603, 275] on input "text" at bounding box center [735, 276] width 310 height 22
type input "HG262OACAD2025"
click at [908, 275] on input "Search" at bounding box center [933, 275] width 51 height 18
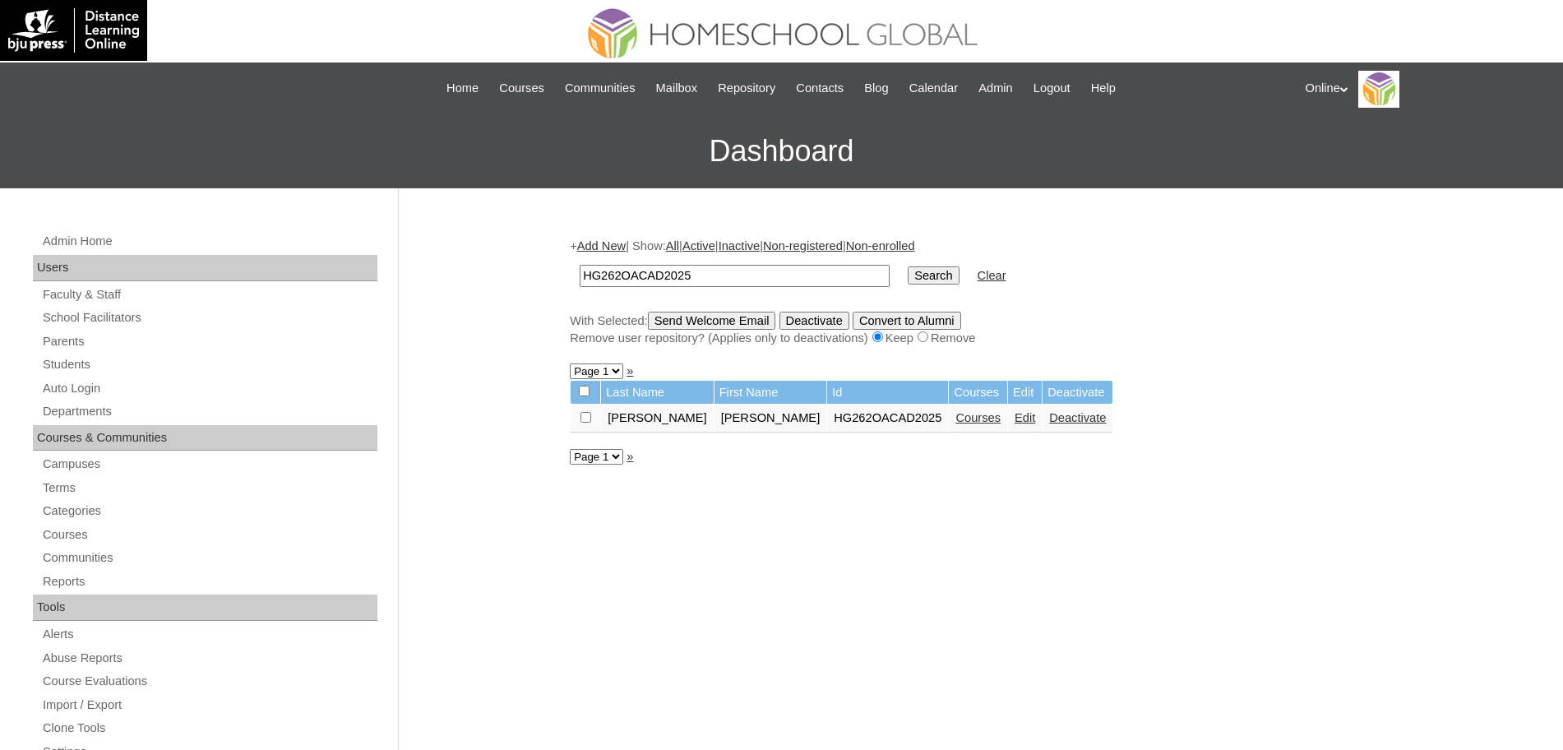
click at [955, 418] on link "Courses" at bounding box center [977, 417] width 45 height 13
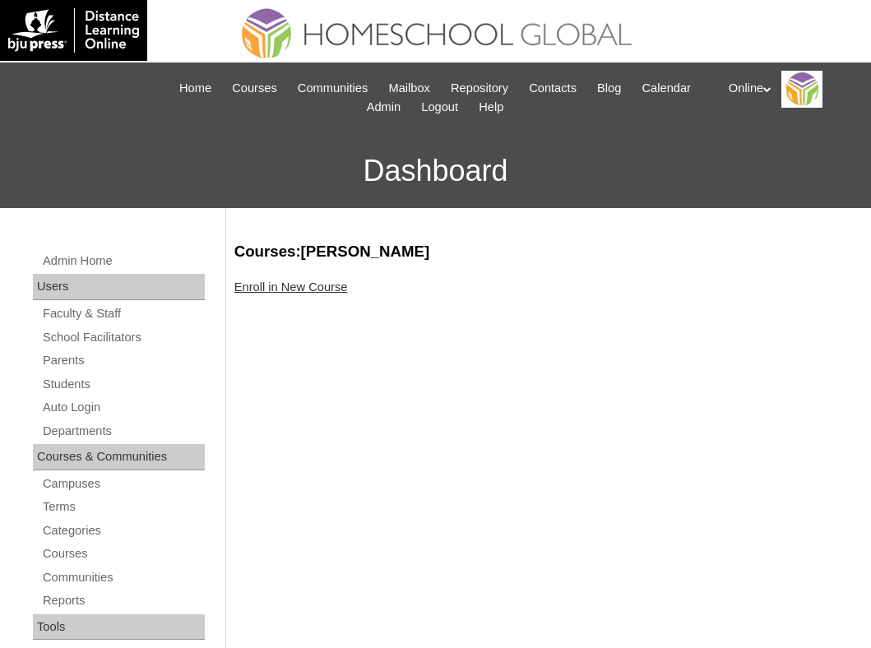
click at [273, 289] on link "Enroll in New Course" at bounding box center [290, 286] width 113 height 13
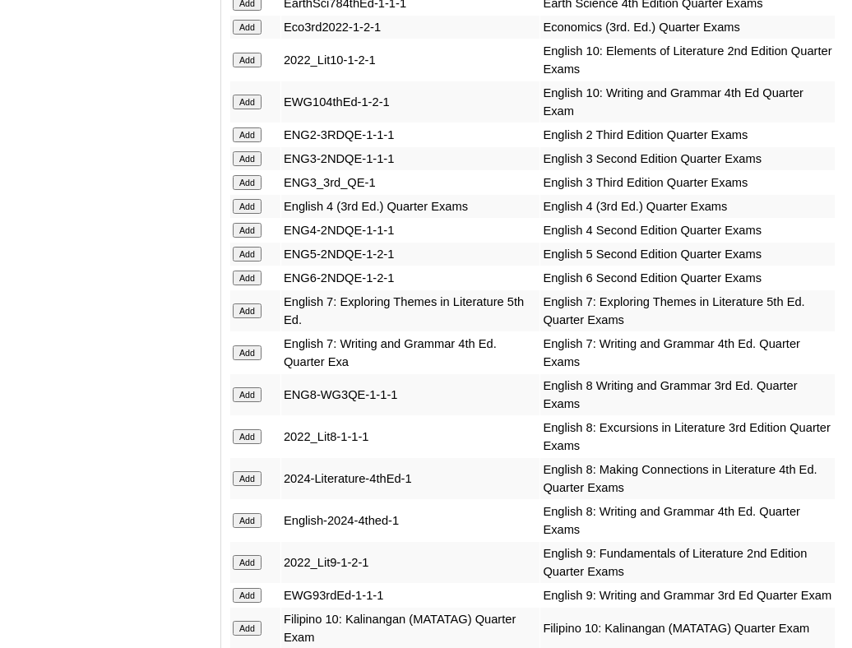
scroll to position [2134, 0]
click at [246, 261] on input "Add" at bounding box center [247, 253] width 29 height 15
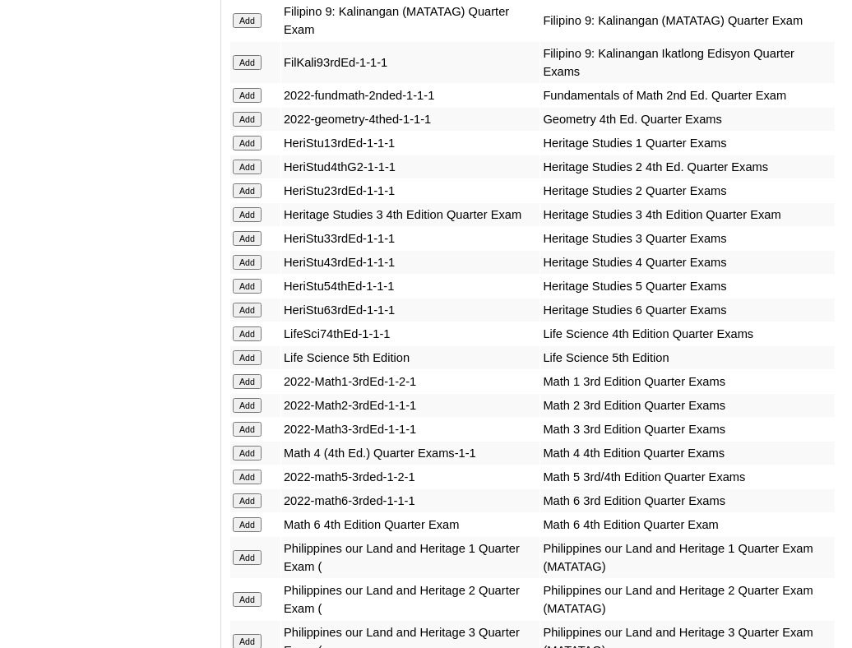
scroll to position [3222, 0]
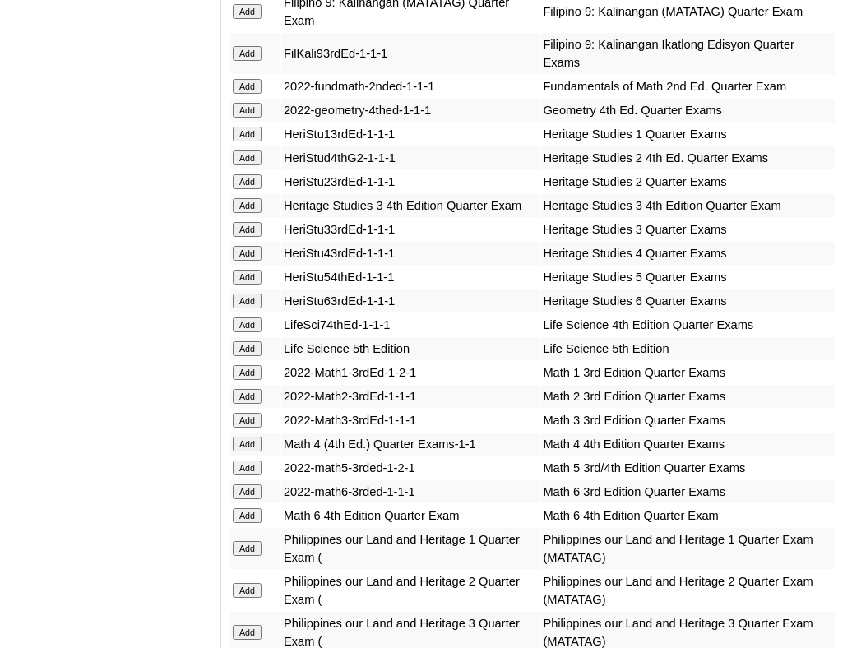
click at [243, 284] on input "Add" at bounding box center [247, 277] width 29 height 15
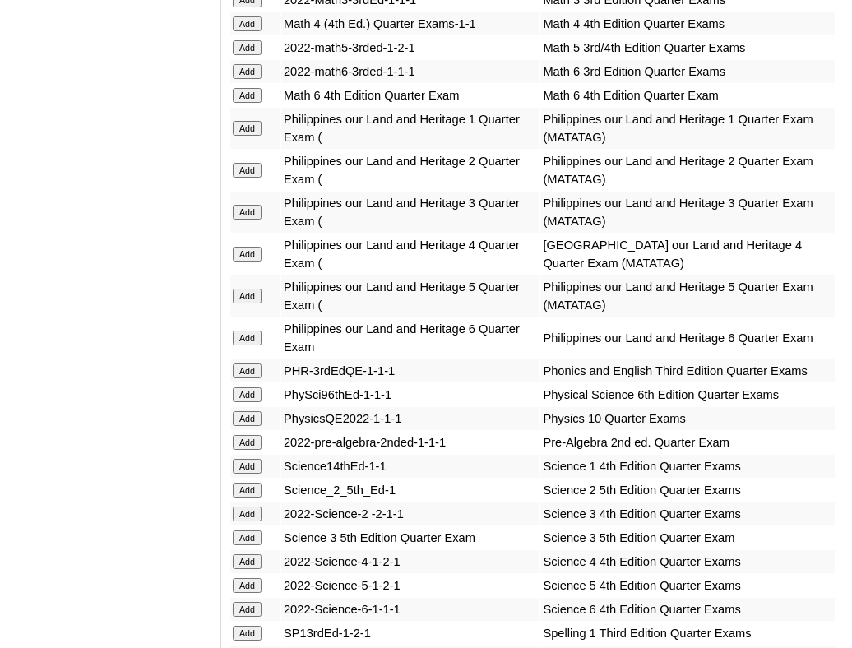
scroll to position [3644, 0]
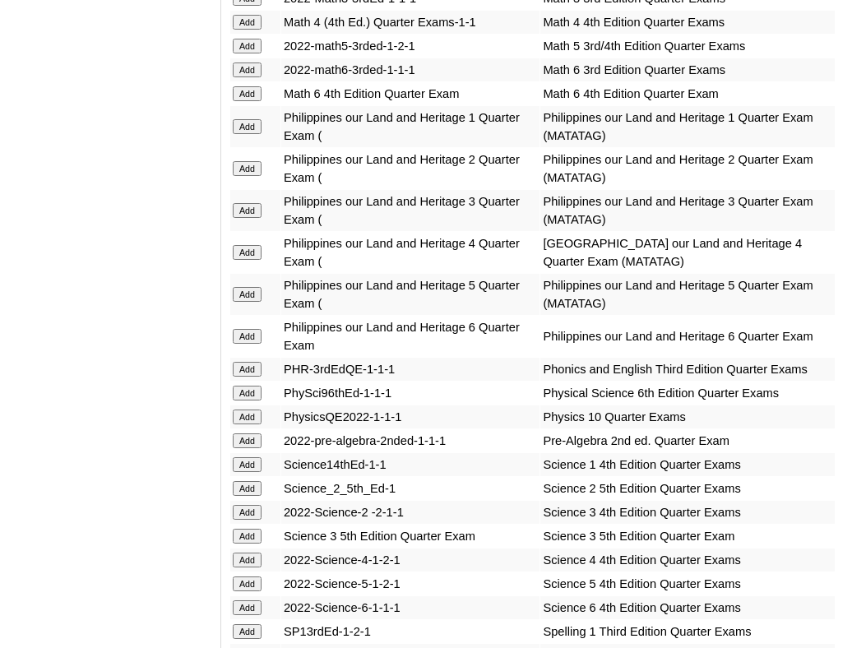
click at [248, 53] on input "Add" at bounding box center [247, 46] width 29 height 15
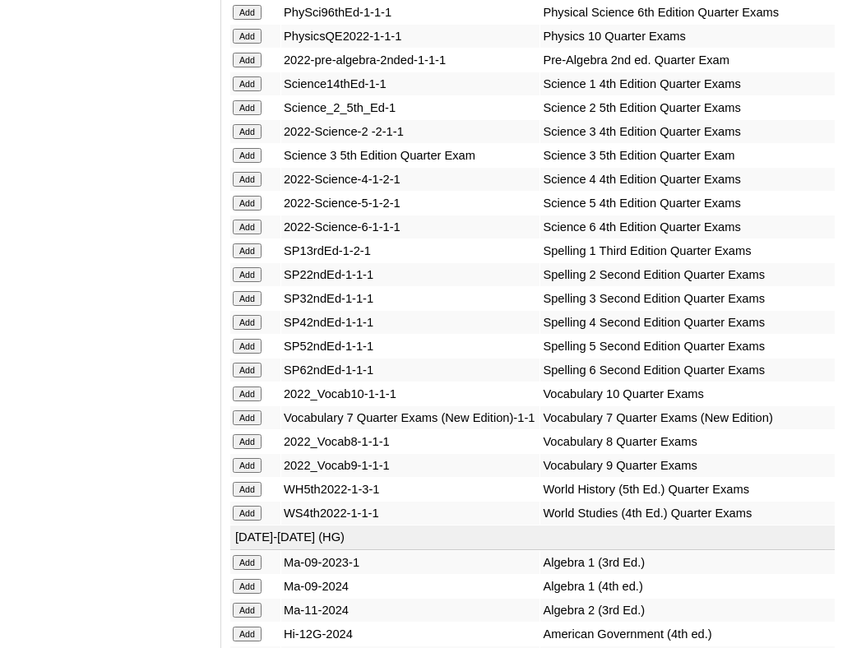
scroll to position [4031, 0]
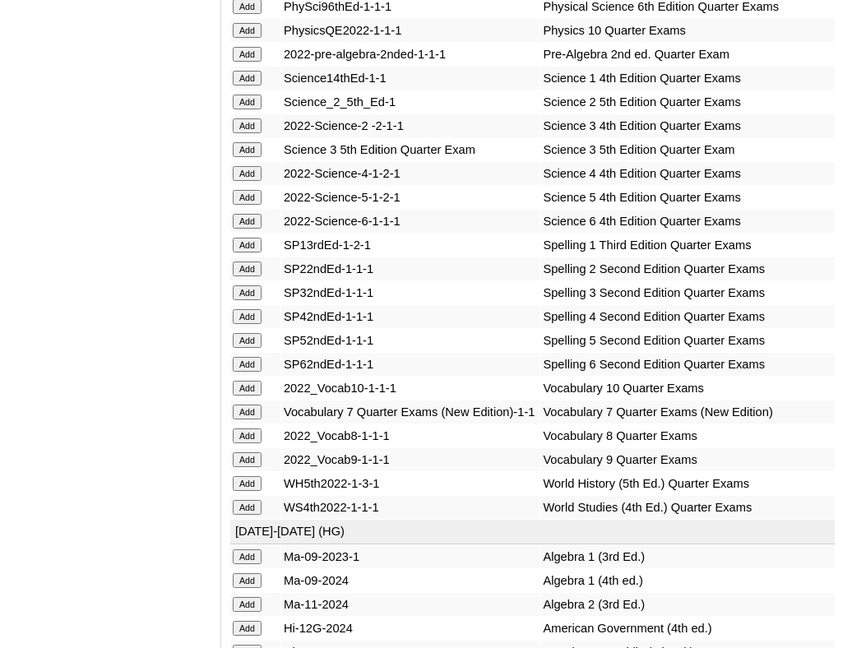
click at [249, 205] on input "Add" at bounding box center [247, 197] width 29 height 15
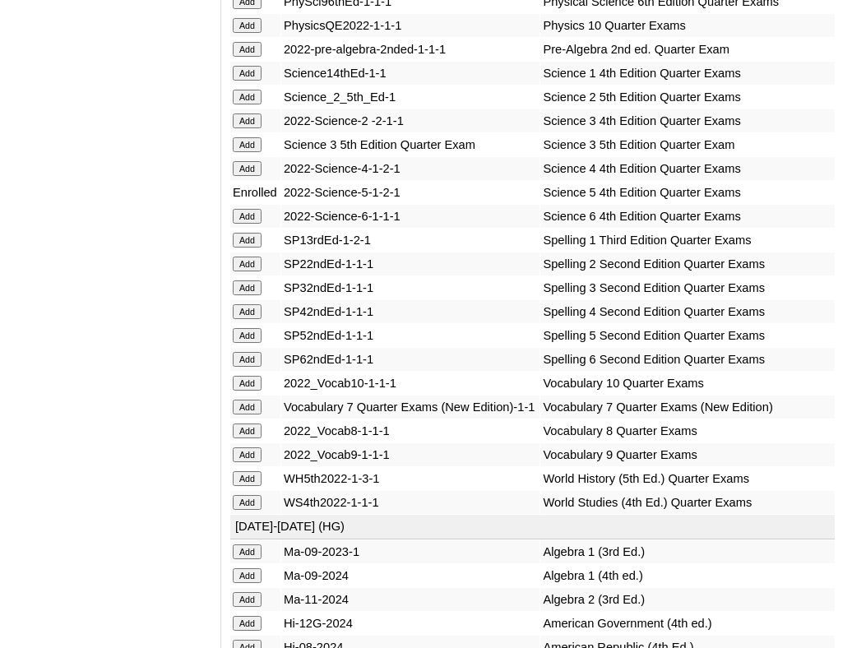
scroll to position [4037, 0]
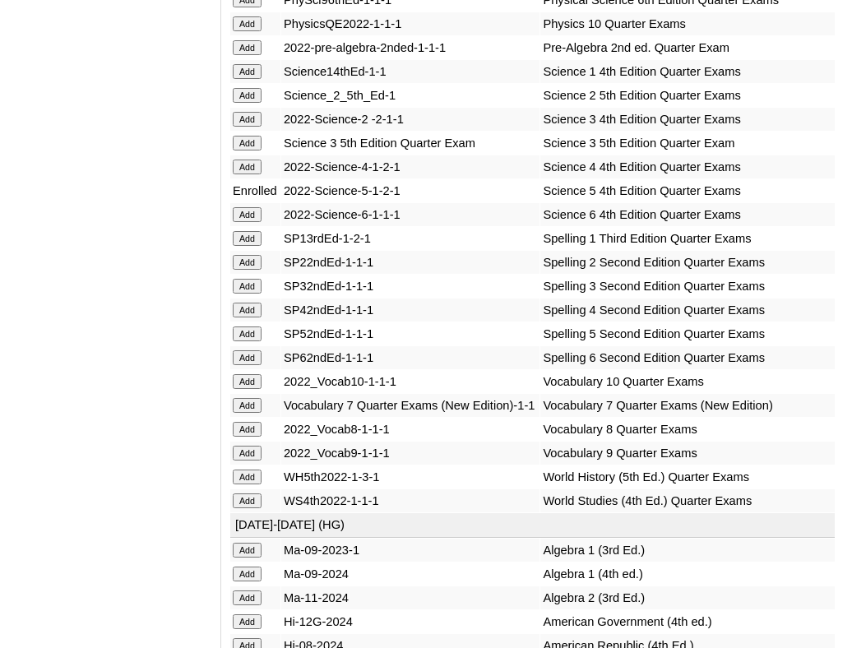
click at [252, 341] on input "Add" at bounding box center [247, 333] width 29 height 15
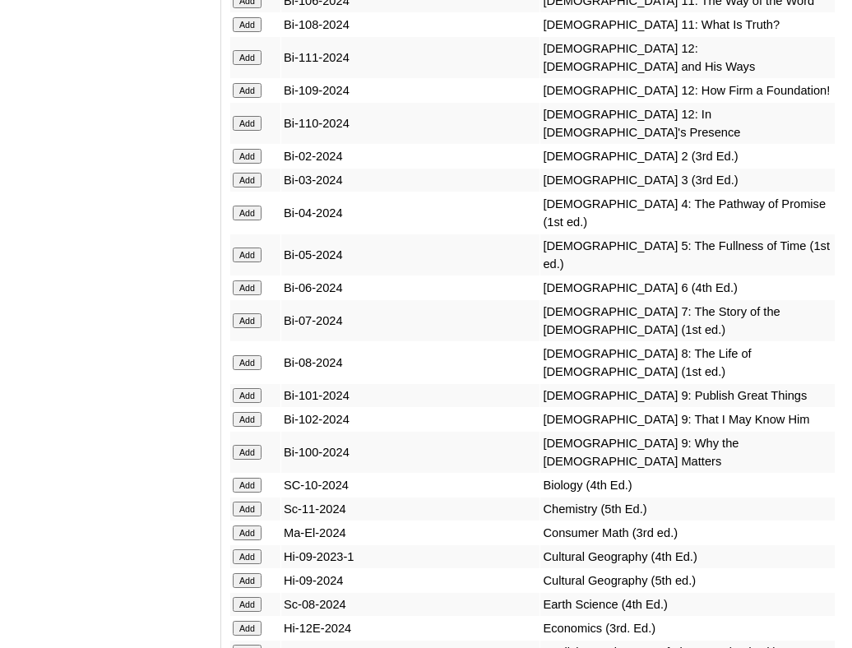
scroll to position [5153, 0]
click at [256, 263] on input "Add" at bounding box center [247, 255] width 29 height 15
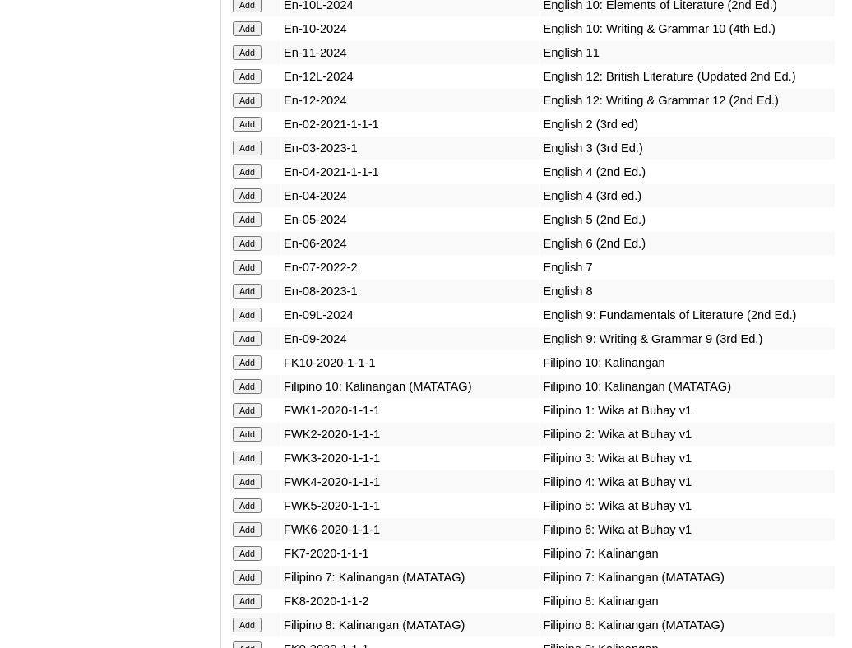
scroll to position [5780, 0]
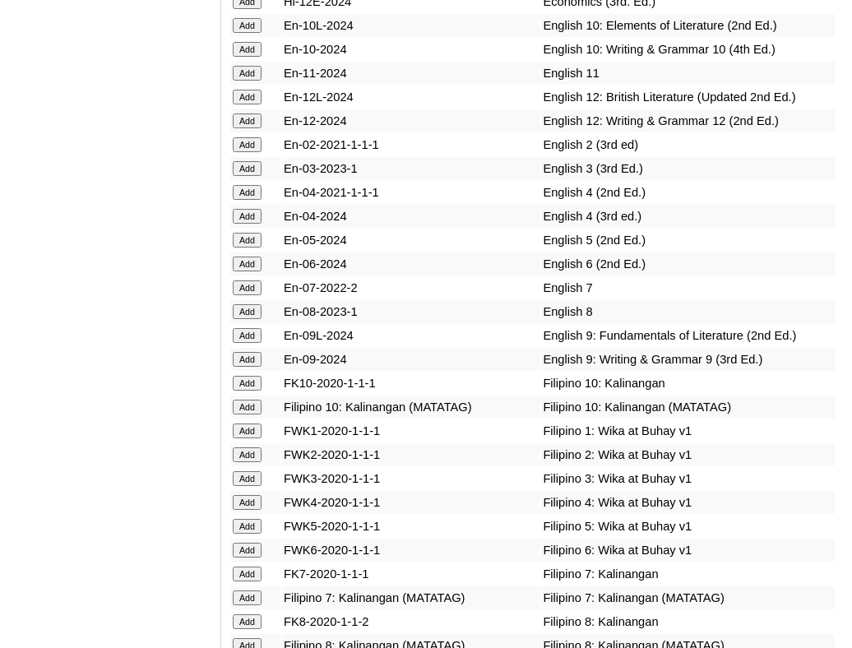
click at [255, 233] on input "Add" at bounding box center [247, 240] width 29 height 15
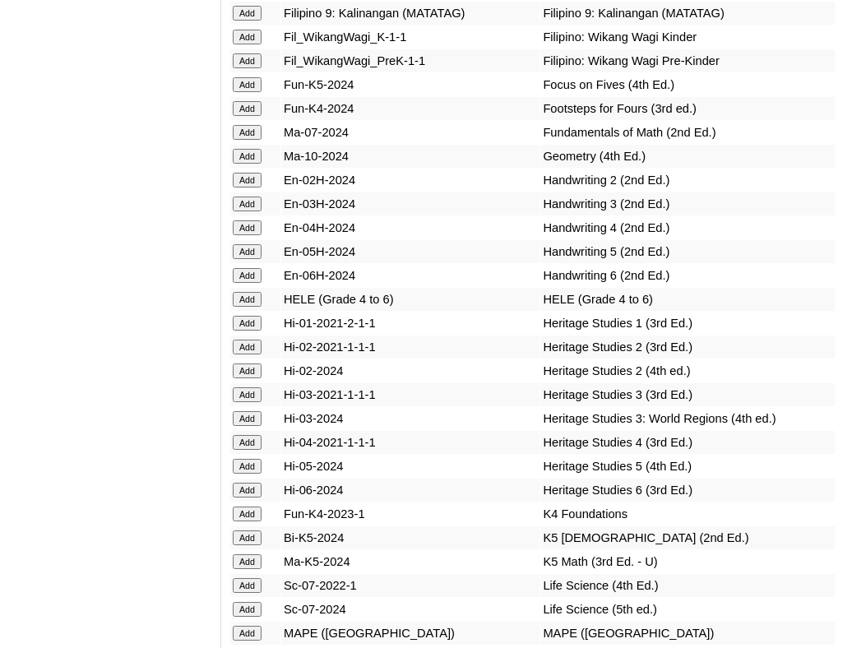
scroll to position [6464, 0]
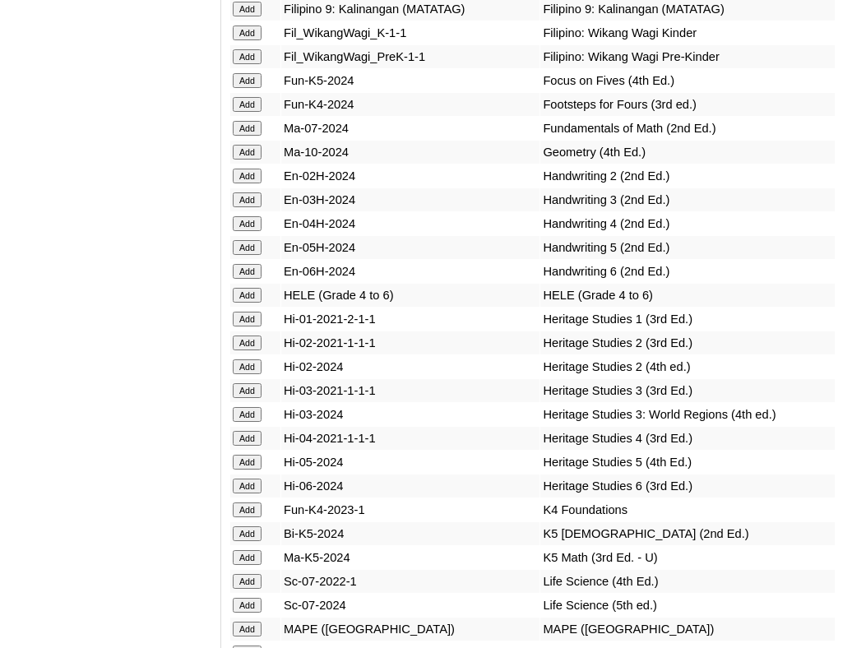
click at [256, 455] on input "Add" at bounding box center [247, 462] width 29 height 15
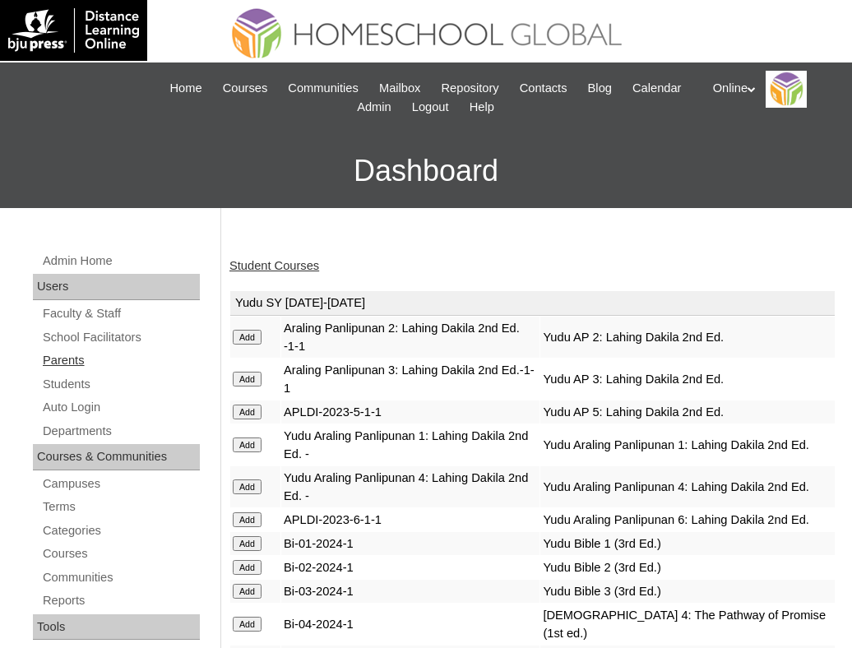
click at [76, 356] on link "Parents" at bounding box center [120, 360] width 159 height 21
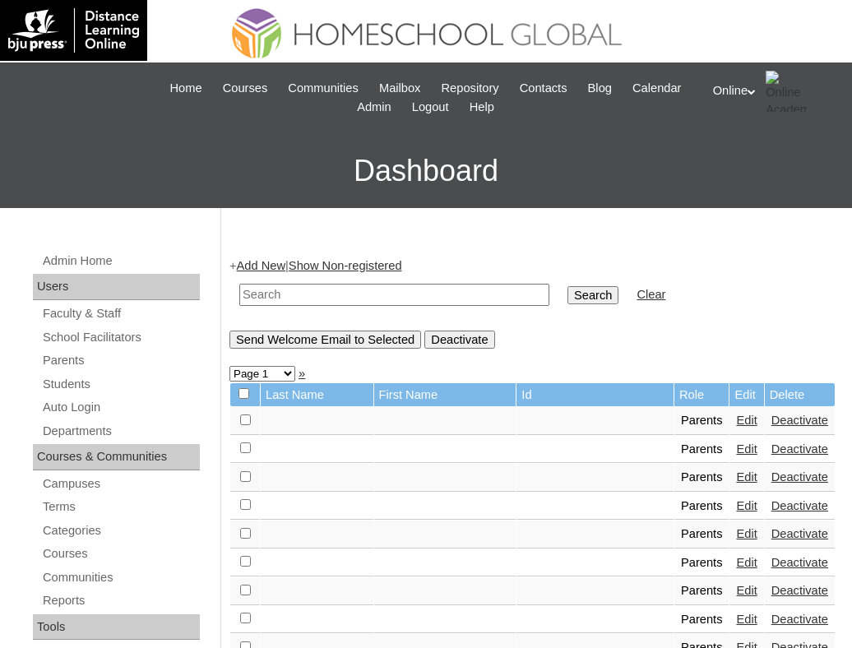
click at [256, 266] on link "Add New" at bounding box center [261, 265] width 49 height 13
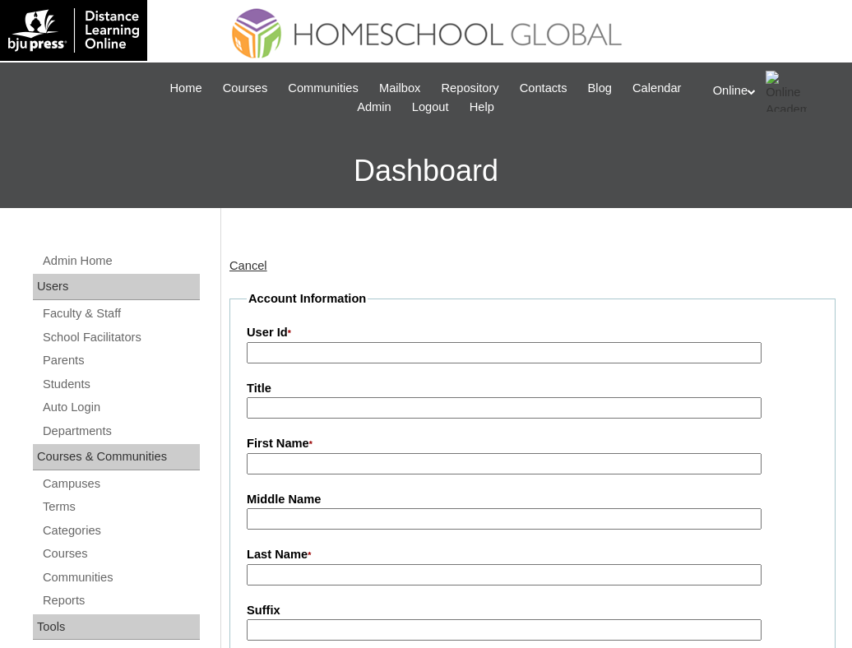
click at [272, 350] on input "User Id *" at bounding box center [504, 353] width 515 height 22
paste input "HGP0216-OACAD2025"
type input "HGP0216-OACAD2025"
click at [312, 466] on input "First Name *" at bounding box center [504, 464] width 515 height 22
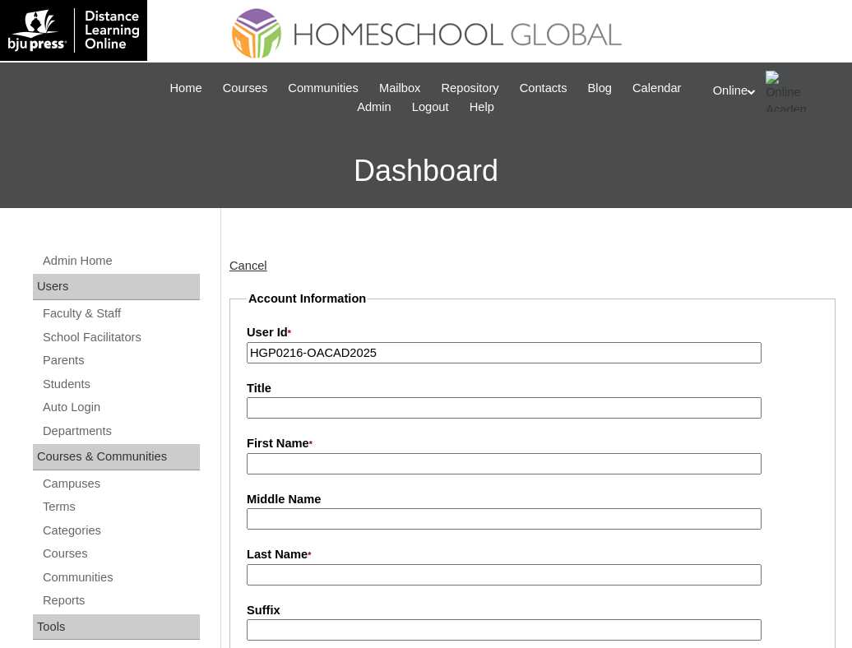
paste input "rmndirangu2@gmail.com"
type input "rmndirangu2@gmail.com"
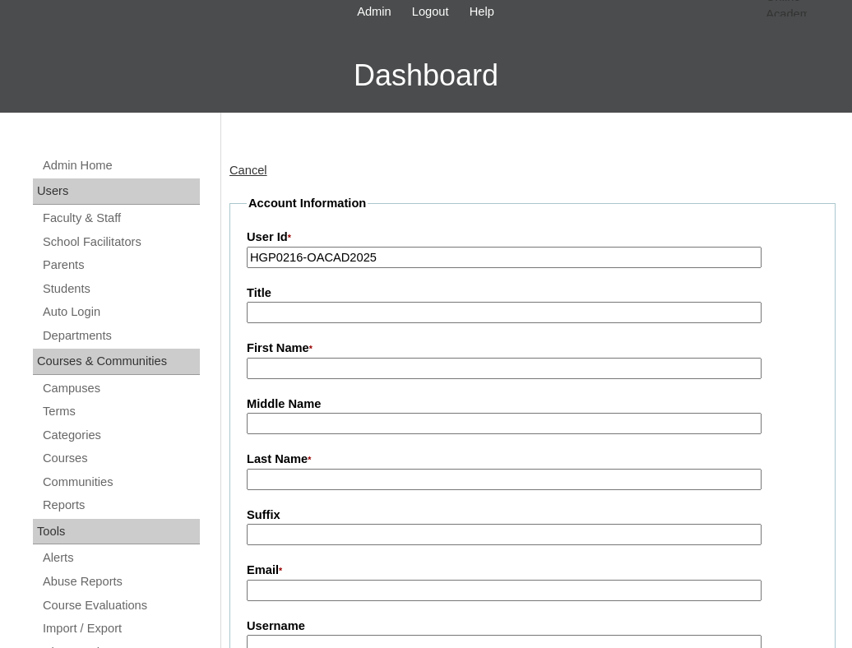
scroll to position [103, 0]
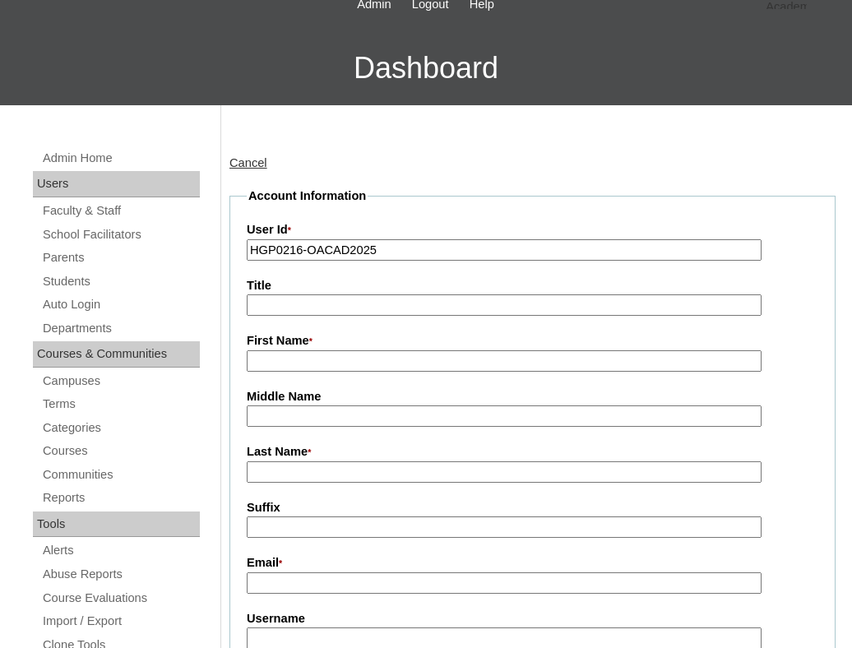
click at [286, 580] on input "Email *" at bounding box center [504, 583] width 515 height 22
paste input "rmndirangu2@gmail.com"
type input "rmndirangu2@gmail.com"
click at [315, 367] on input "First Name *" at bounding box center [504, 361] width 515 height 22
paste input "Redemta Muthoni Ndirangu"
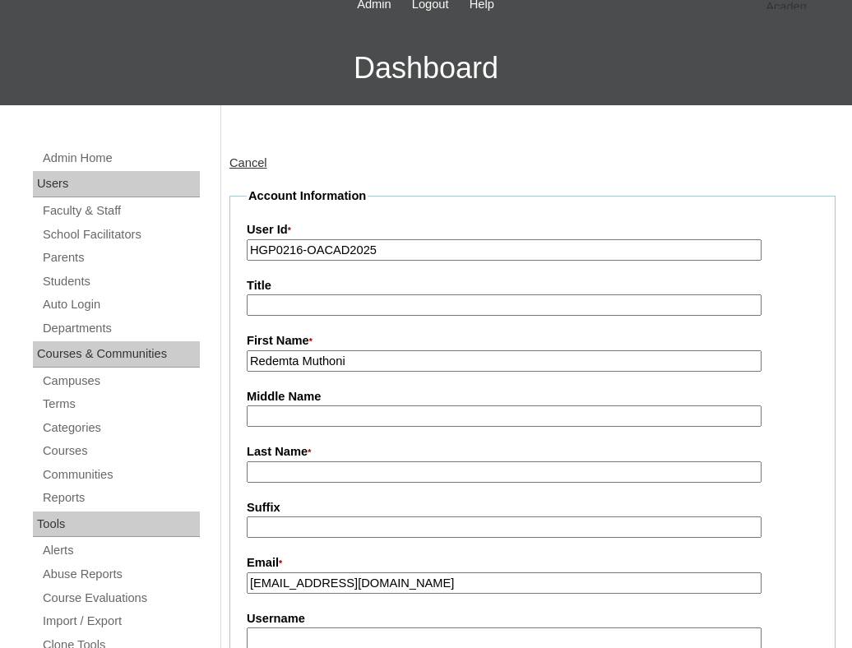
type input "Redemta Muthoni"
click at [337, 474] on input "Last Name *" at bounding box center [504, 472] width 515 height 22
paste input "Ndirangu"
type input "Ndirangu"
click at [367, 364] on input "Redemta Muthoni" at bounding box center [504, 361] width 515 height 22
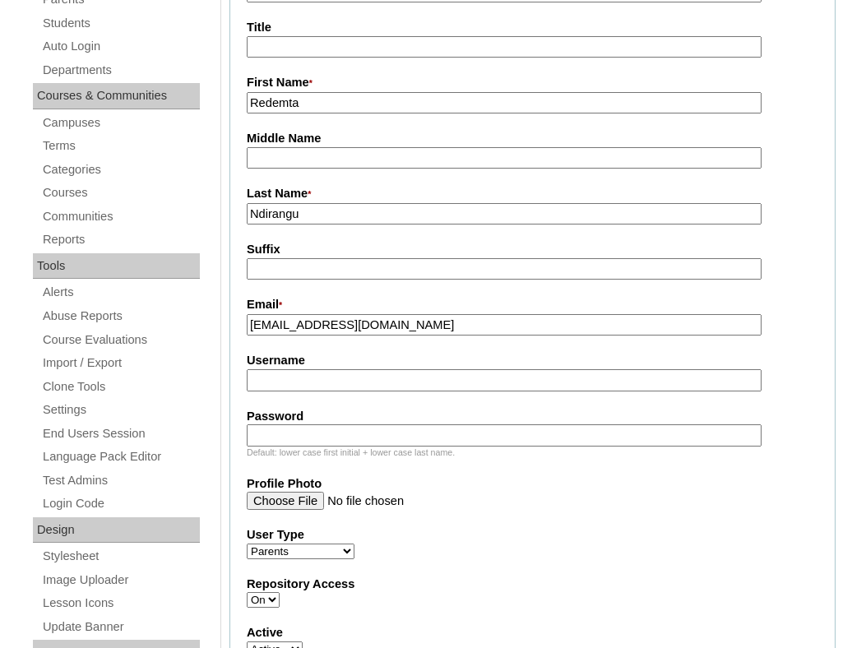
scroll to position [362, 0]
click at [273, 390] on input "Username" at bounding box center [504, 379] width 515 height 22
click at [322, 103] on input "Redemta" at bounding box center [504, 102] width 515 height 22
paste input "Muthoni"
type input "Redemta"
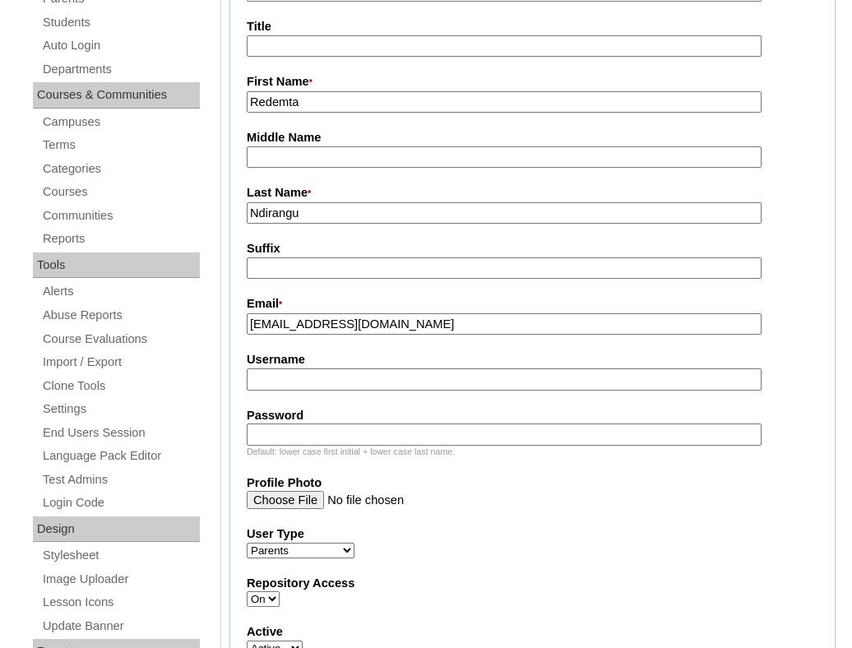
click at [296, 381] on input "Username" at bounding box center [504, 379] width 515 height 22
paste input "Ndirangu2025 BnBtyq"
type input "Ndirangu2025"
click at [306, 429] on input "Password" at bounding box center [504, 434] width 515 height 22
paste input "BnBtyq"
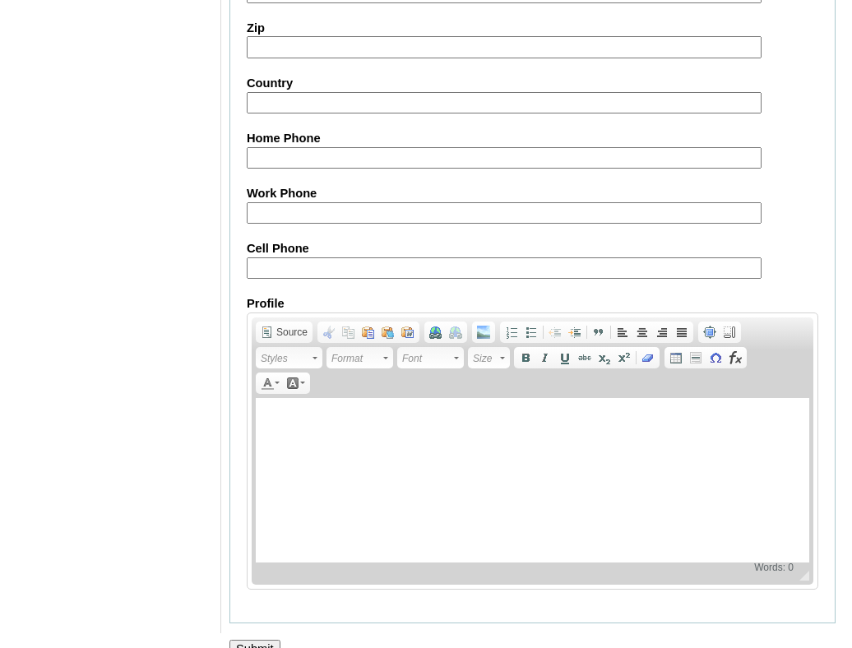
scroll to position [1643, 0]
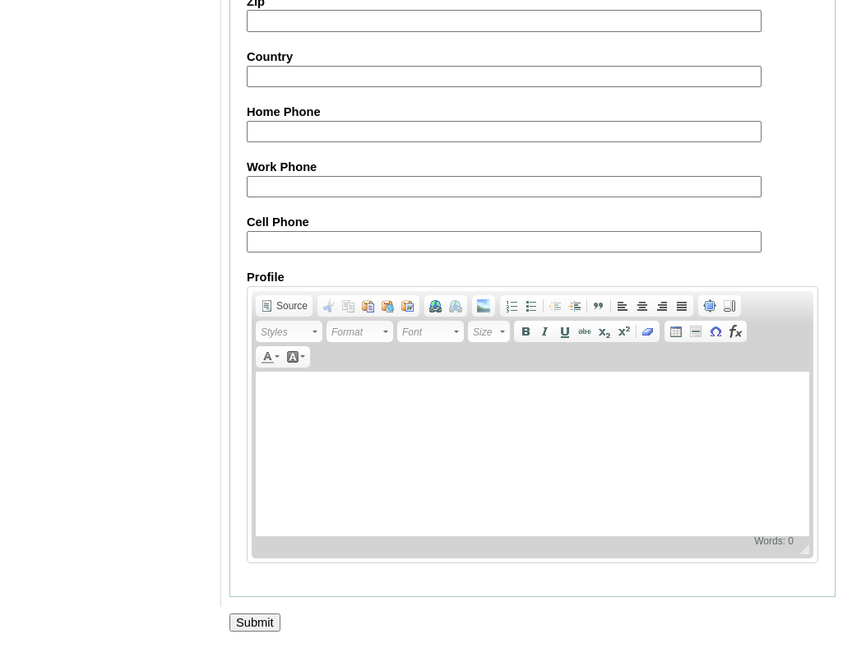
type input "BnBtyq"
click at [256, 620] on input "Submit" at bounding box center [254, 622] width 51 height 18
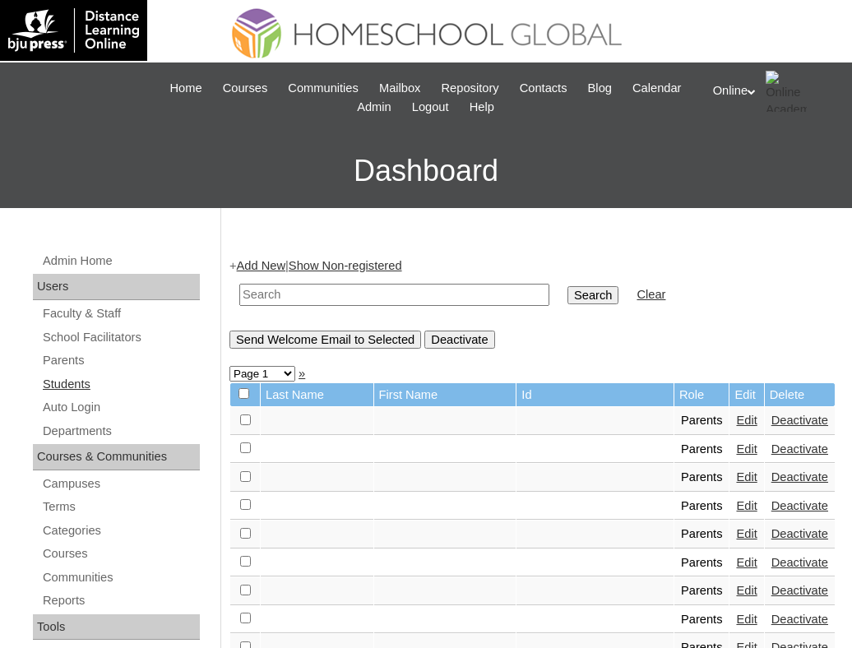
click at [76, 376] on link "Students" at bounding box center [120, 384] width 159 height 21
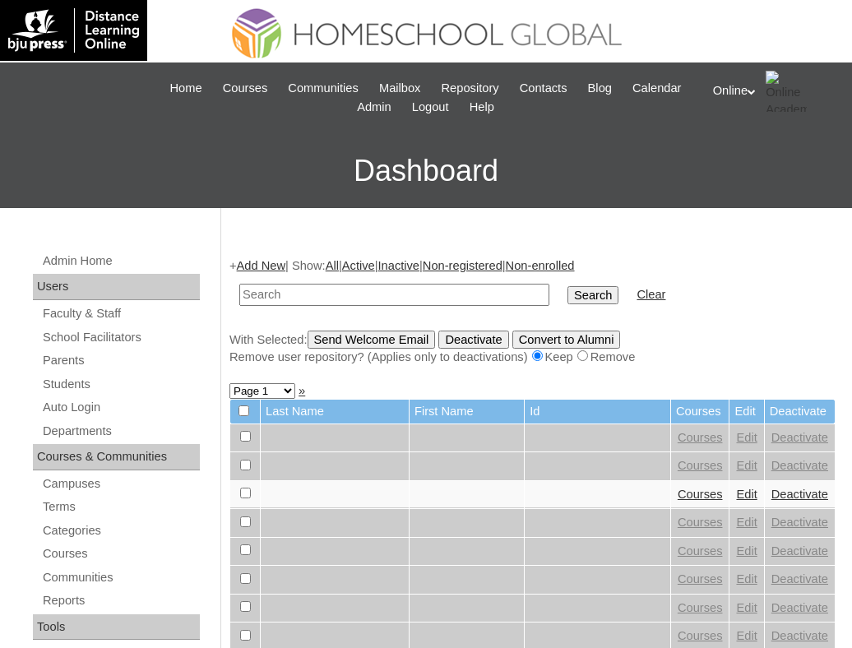
click at [263, 263] on link "Add New" at bounding box center [261, 265] width 49 height 13
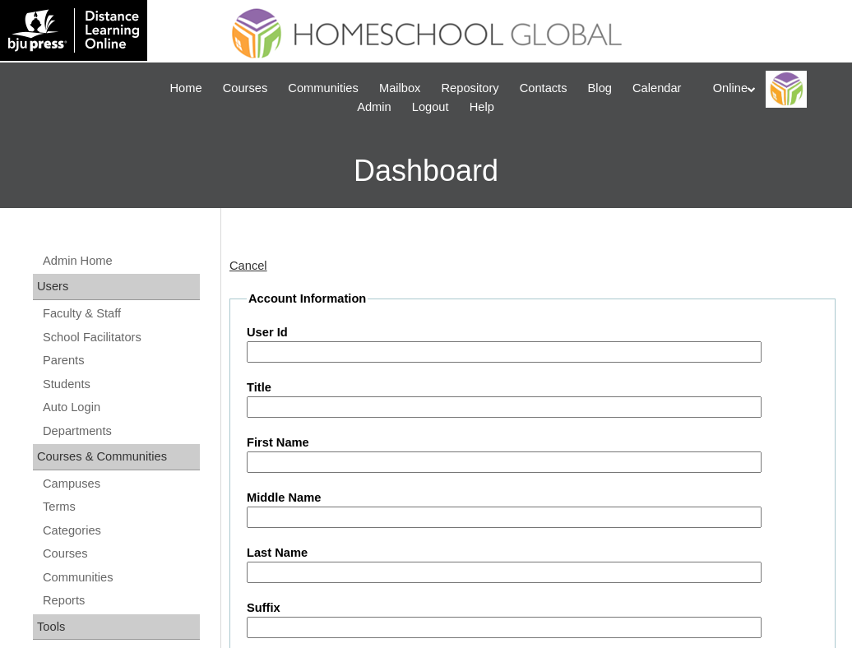
click at [269, 349] on input "User Id" at bounding box center [504, 352] width 515 height 22
paste input "HG263OACAD2025"
type input "HG263OACAD2025"
click at [312, 466] on input "First Name" at bounding box center [504, 462] width 515 height 22
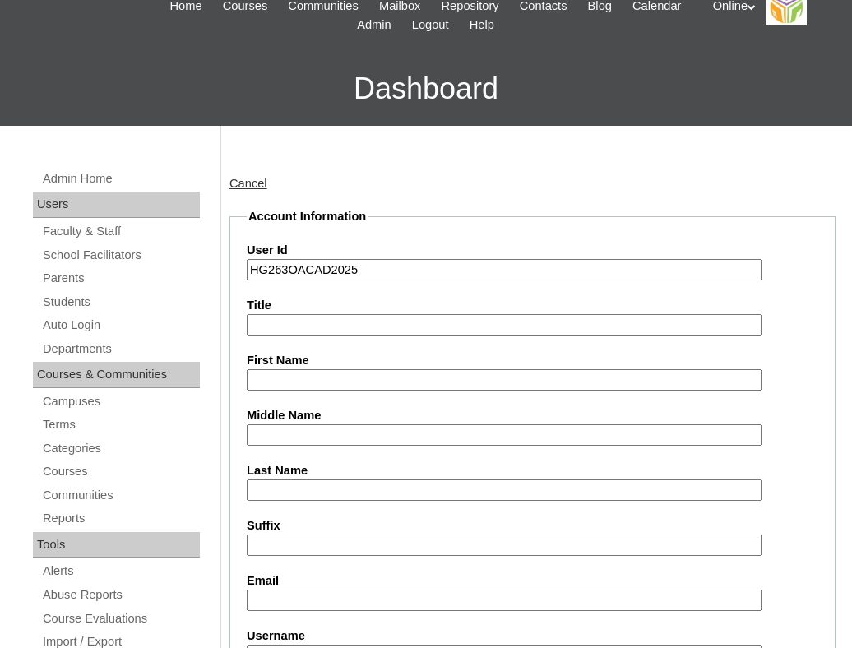
scroll to position [83, 0]
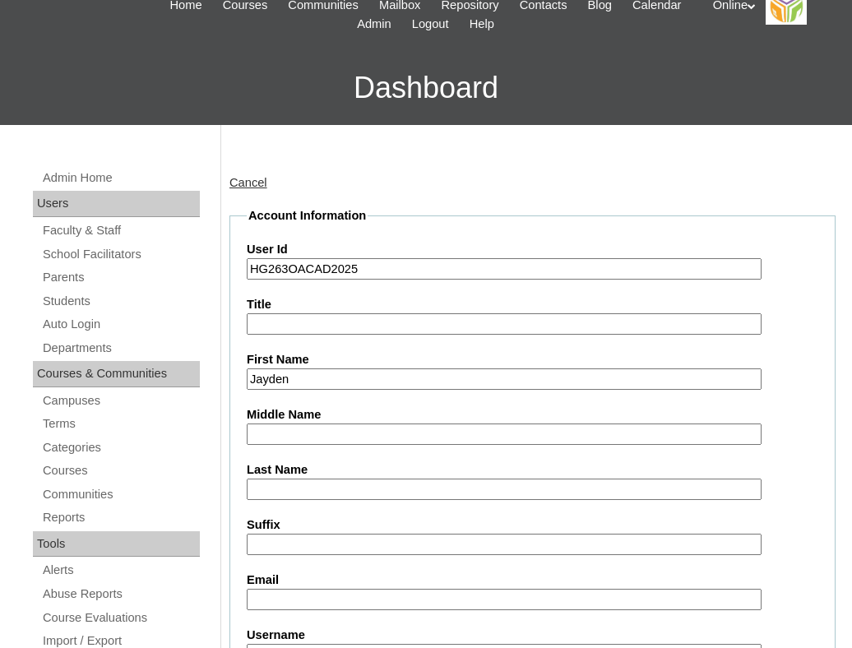
type input "Jayden"
click at [287, 485] on input "Last Name" at bounding box center [504, 489] width 515 height 22
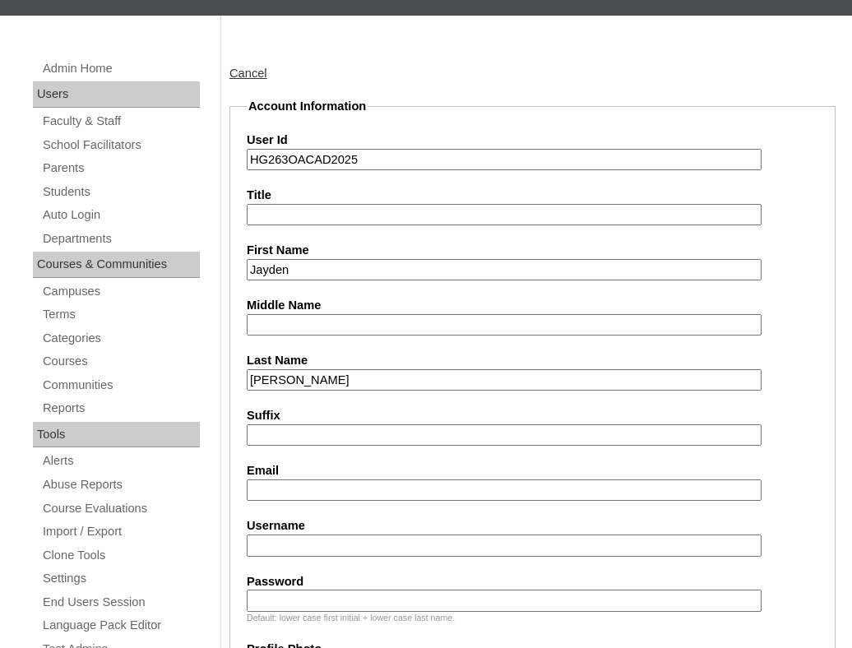
scroll to position [194, 0]
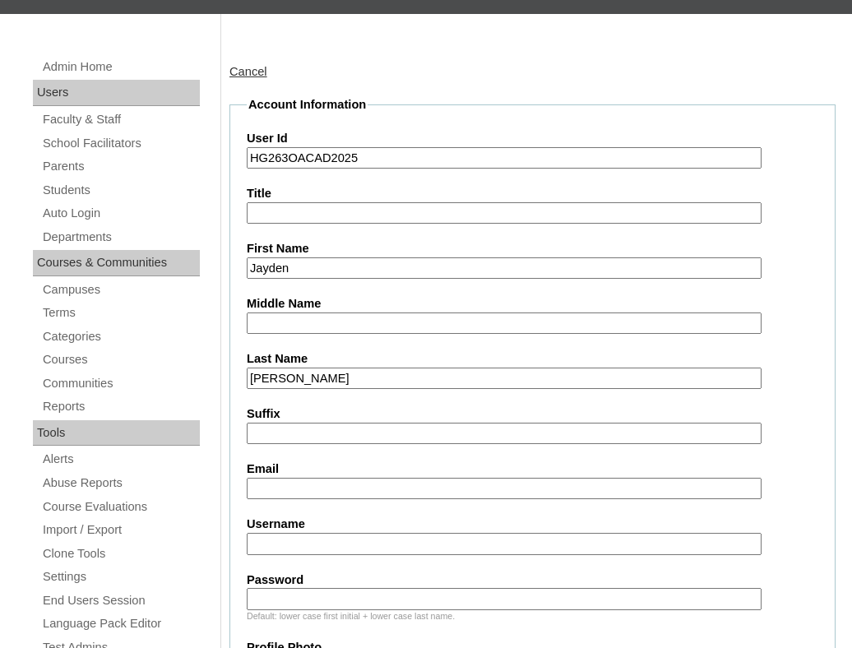
type input "Lee"
click at [280, 545] on input "Username" at bounding box center [504, 544] width 515 height 22
paste input "jayden.lee2025 poLka"
type input "jayden.lee2025"
click at [265, 606] on input "Password" at bounding box center [504, 599] width 515 height 22
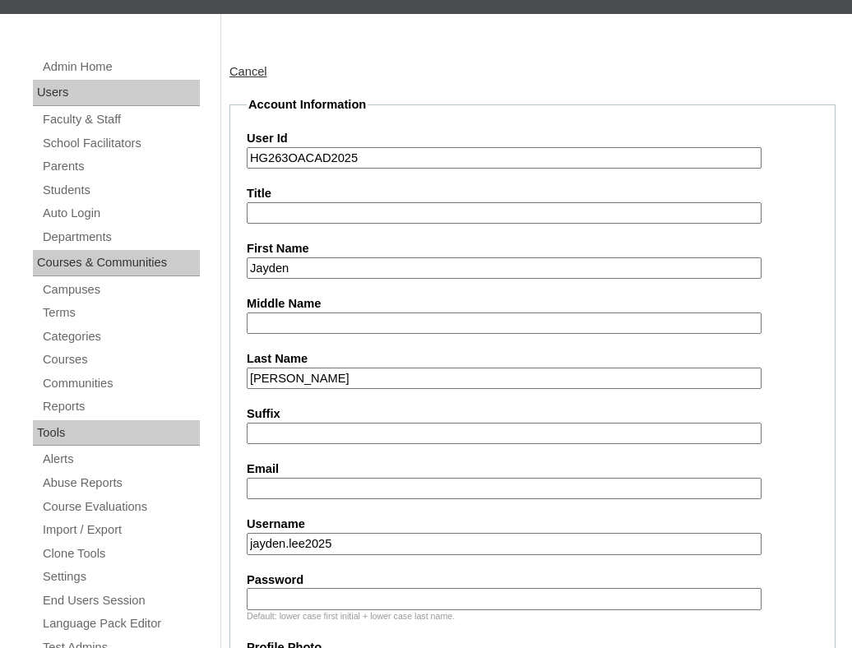
paste input "poLka"
type input "poLka"
click at [275, 486] on input "Email" at bounding box center [504, 489] width 515 height 22
paste input "rmndirangu2@gmail.com"
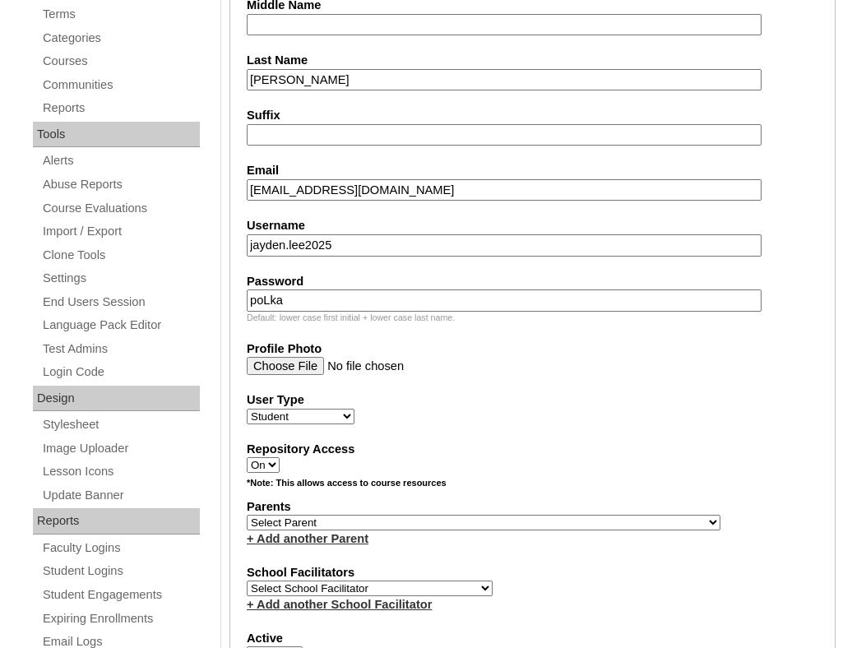
scroll to position [513, 0]
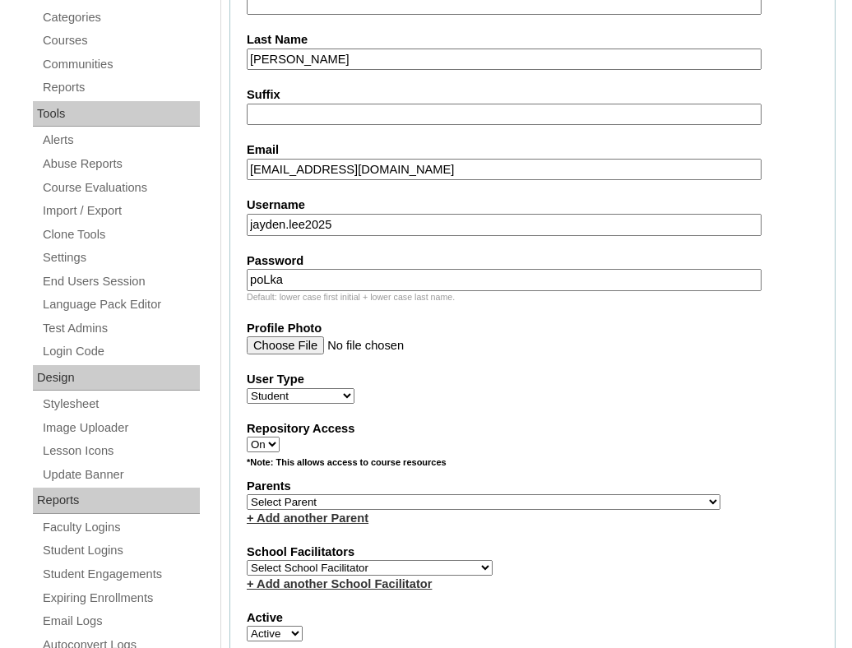
type input "rmndirangu2@gmail.com"
click at [457, 498] on select "Select Parent , , , , , , , , , , , , , , , , , , , , , , , , , , , , , , , , ,…" at bounding box center [484, 502] width 474 height 16
click at [507, 502] on select "Select Parent , , , , , , , , , , , , , , , , , , , , , , , , , , , , , , , , ,…" at bounding box center [484, 502] width 474 height 16
select select "43929"
click at [247, 494] on select "Select Parent , , , , , , , , , , , , , , , , , , , , , , , , , , , , , , , , ,…" at bounding box center [484, 502] width 474 height 16
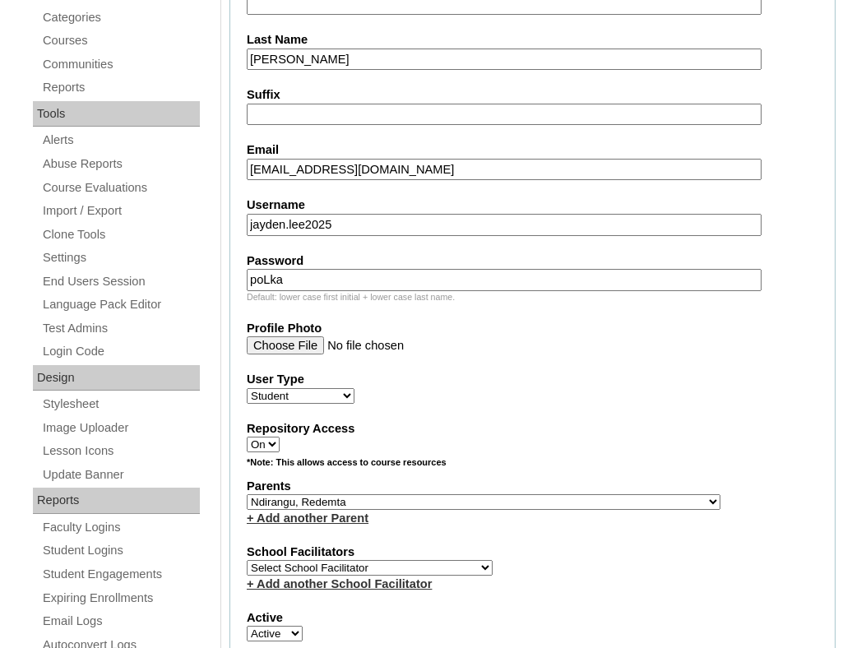
click at [385, 572] on select "Select School Facilitator Norman Añain Ruffa Abadijas Mary Abella Gloryfe Abion…" at bounding box center [370, 568] width 246 height 16
select select "43686"
click at [247, 560] on select "Select School Facilitator Norman Añain Ruffa Abadijas Mary Abella Gloryfe Abion…" at bounding box center [370, 568] width 246 height 16
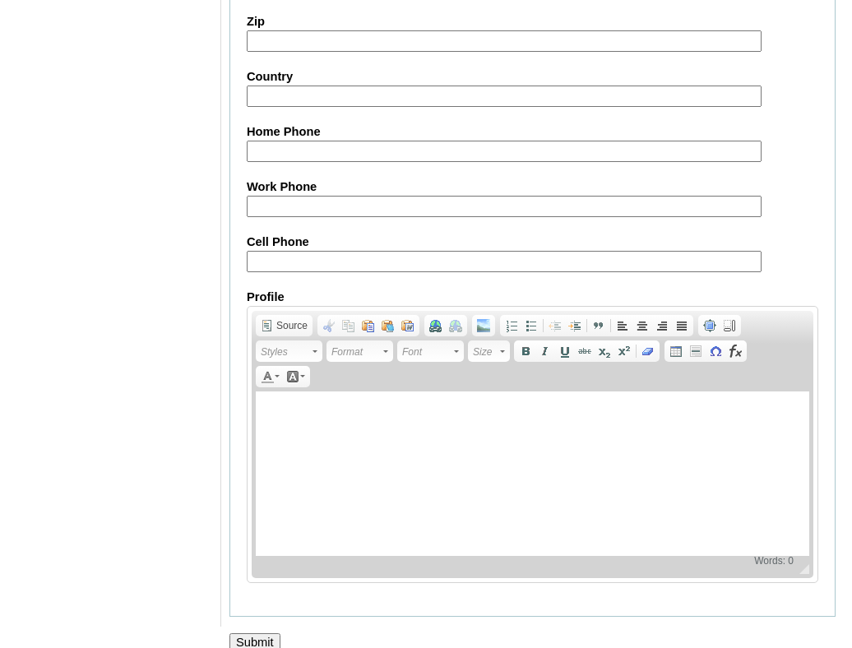
scroll to position [1924, 0]
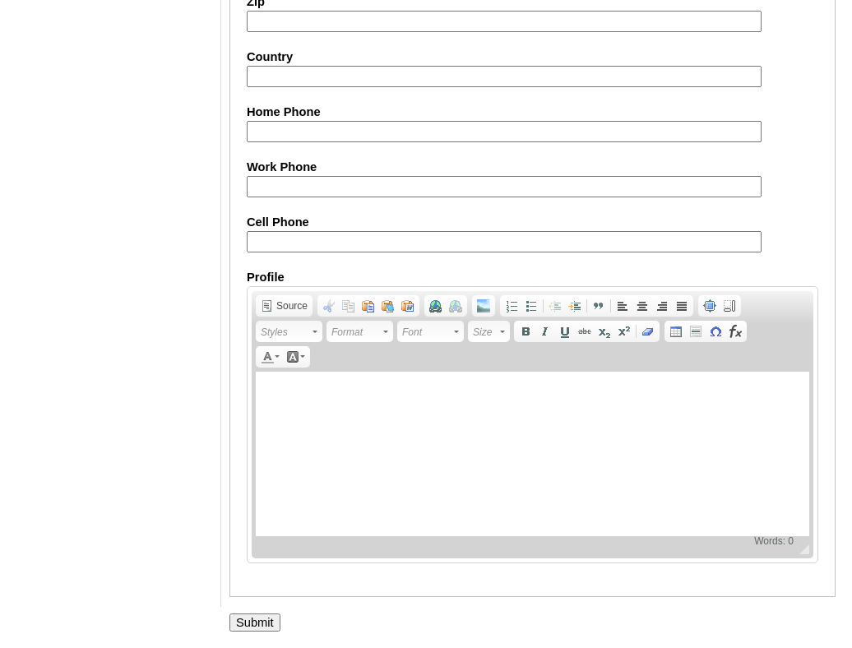
click at [252, 624] on input "Submit" at bounding box center [254, 622] width 51 height 18
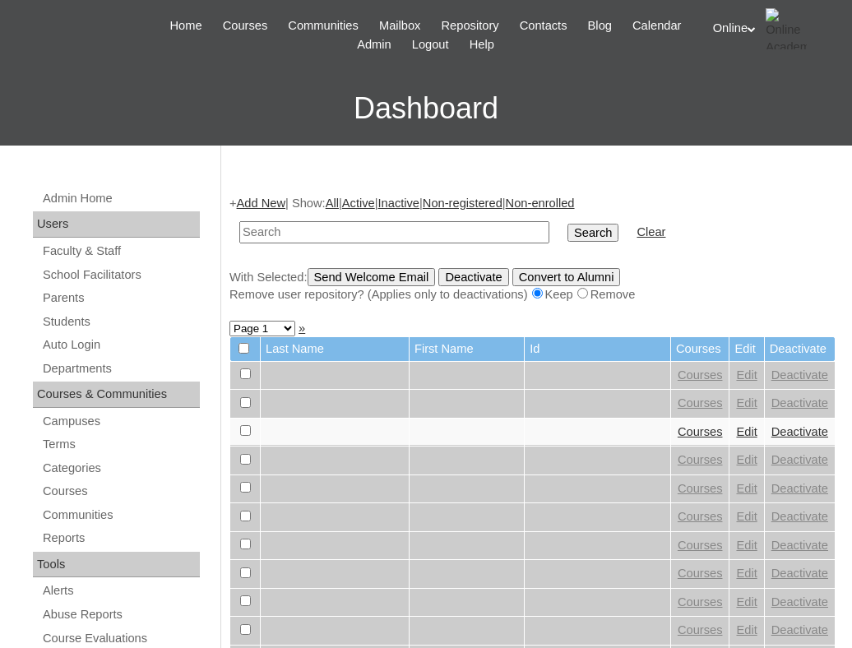
scroll to position [64, 0]
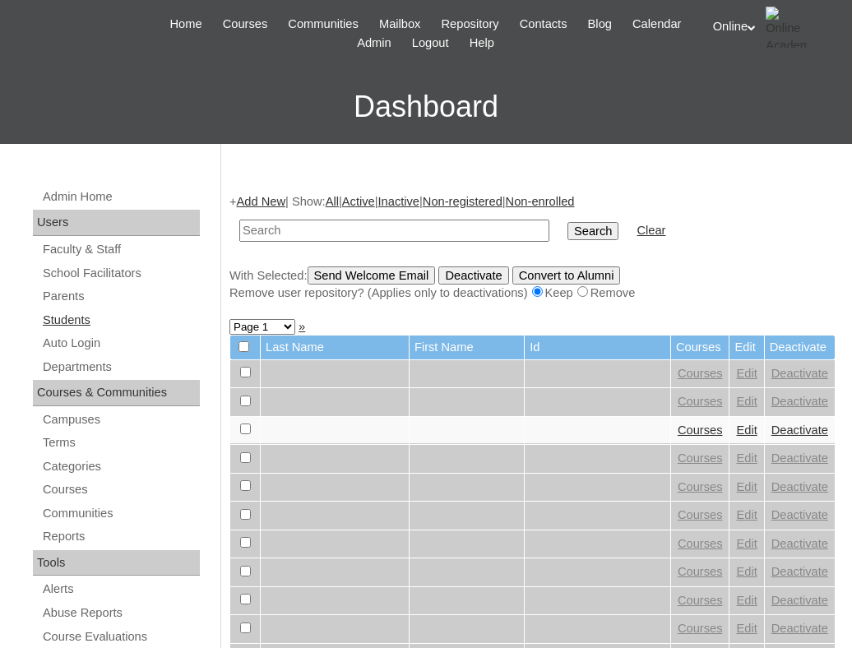
click at [74, 314] on link "Students" at bounding box center [120, 320] width 159 height 21
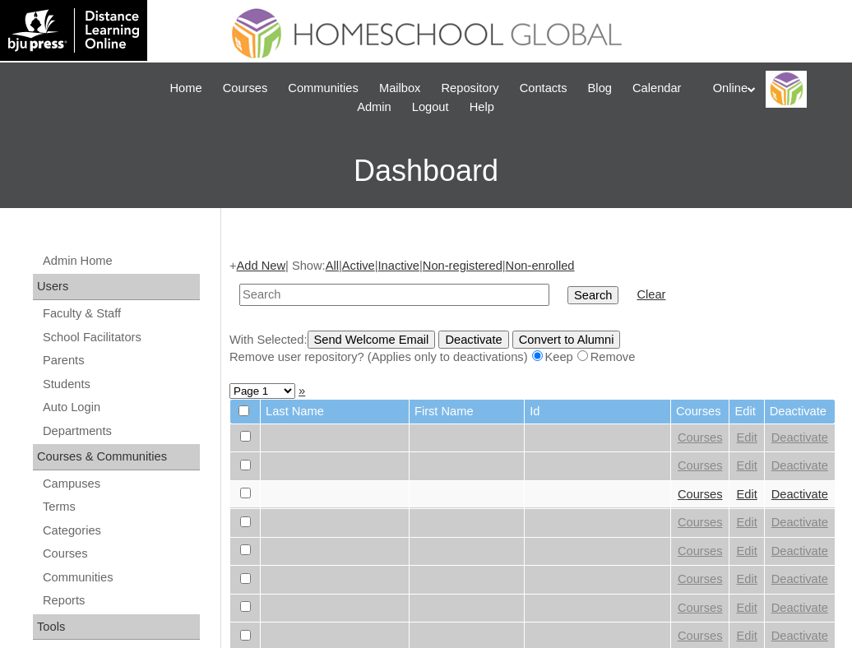
click at [288, 294] on input "text" at bounding box center [394, 295] width 310 height 22
click at [89, 381] on link "Students" at bounding box center [120, 384] width 159 height 21
click at [276, 290] on input "text" at bounding box center [394, 295] width 310 height 22
type input "HG263OACAD2025"
click at [567, 293] on input "Search" at bounding box center [592, 295] width 51 height 18
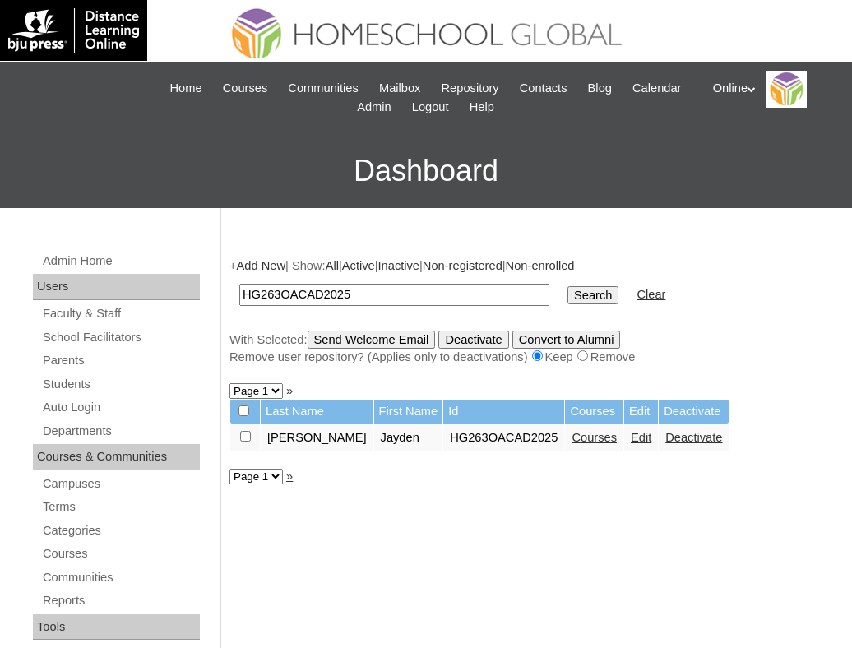
click at [571, 434] on link "Courses" at bounding box center [593, 437] width 45 height 13
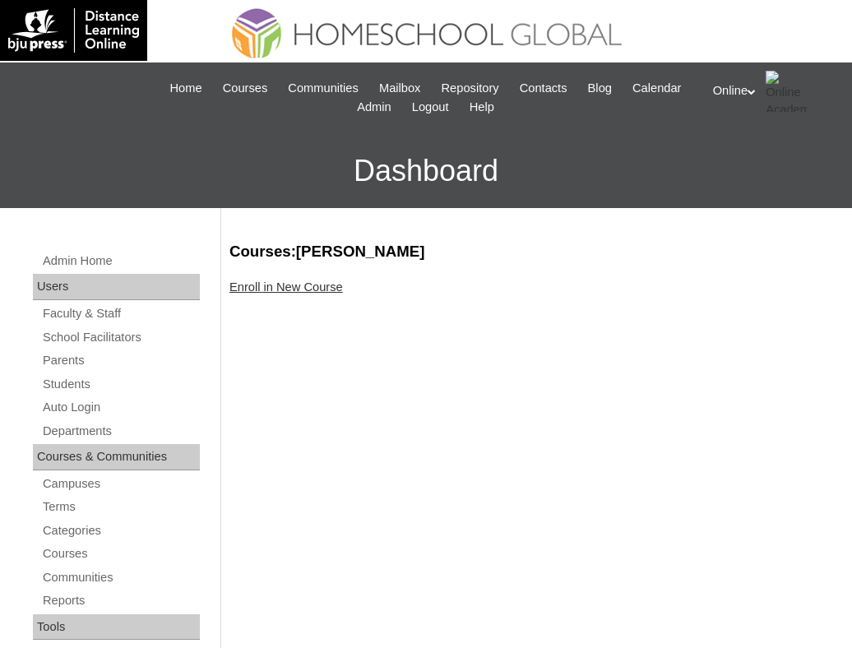
click at [266, 282] on link "Enroll in New Course" at bounding box center [285, 286] width 113 height 13
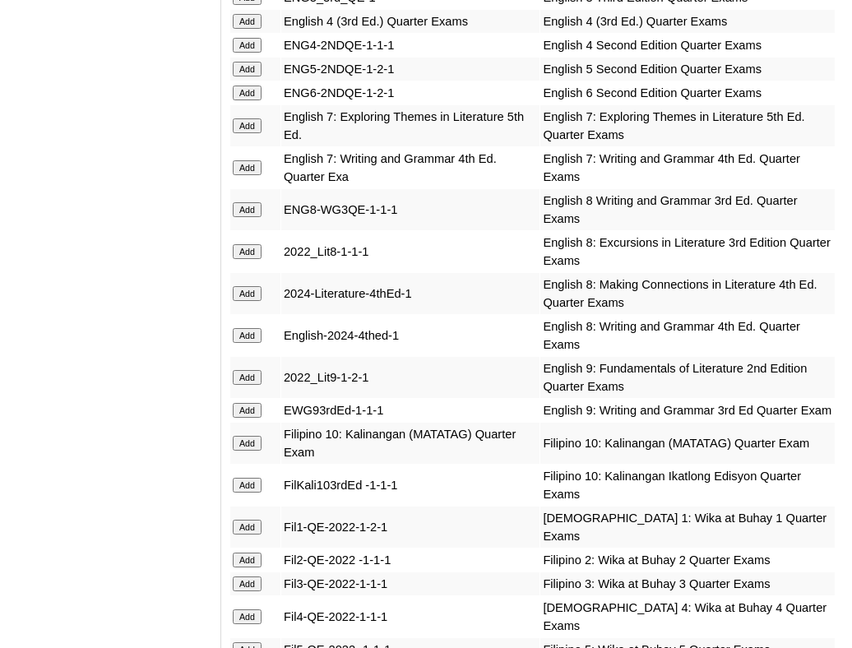
scroll to position [2319, 0]
click at [245, 76] on input "Add" at bounding box center [247, 68] width 29 height 15
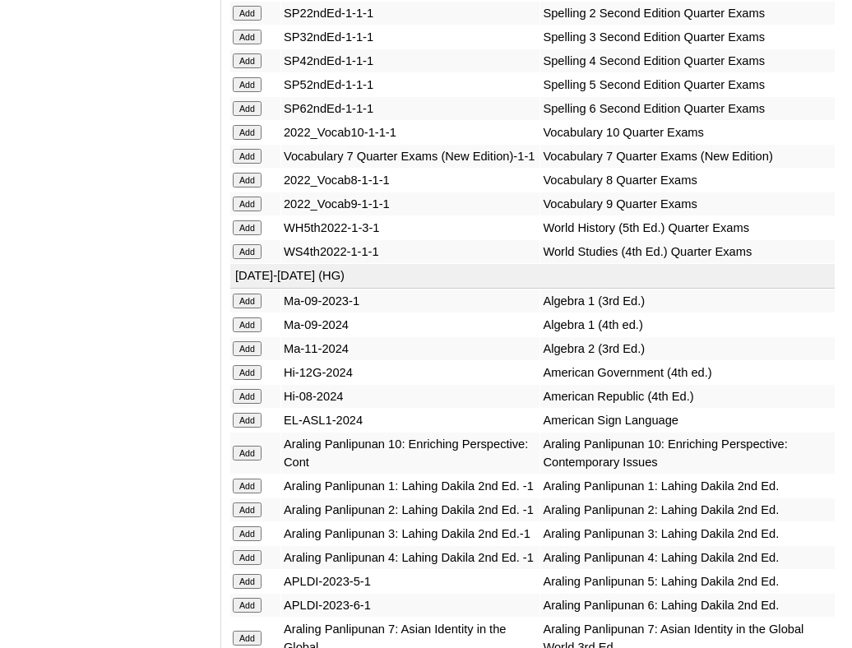
scroll to position [4287, 0]
click at [252, 91] on input "Add" at bounding box center [247, 83] width 29 height 15
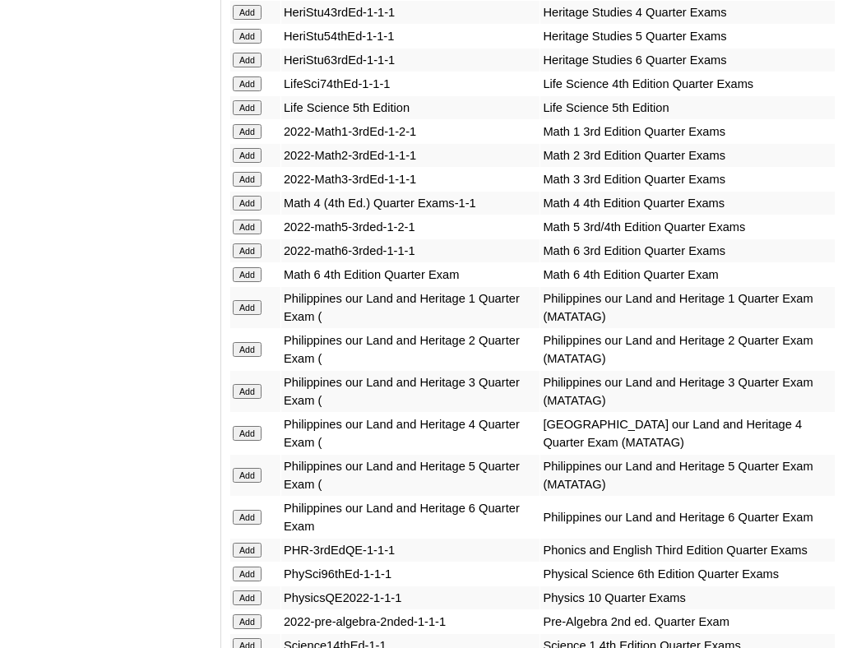
scroll to position [3464, 0]
click at [252, 233] on input "Add" at bounding box center [247, 226] width 29 height 15
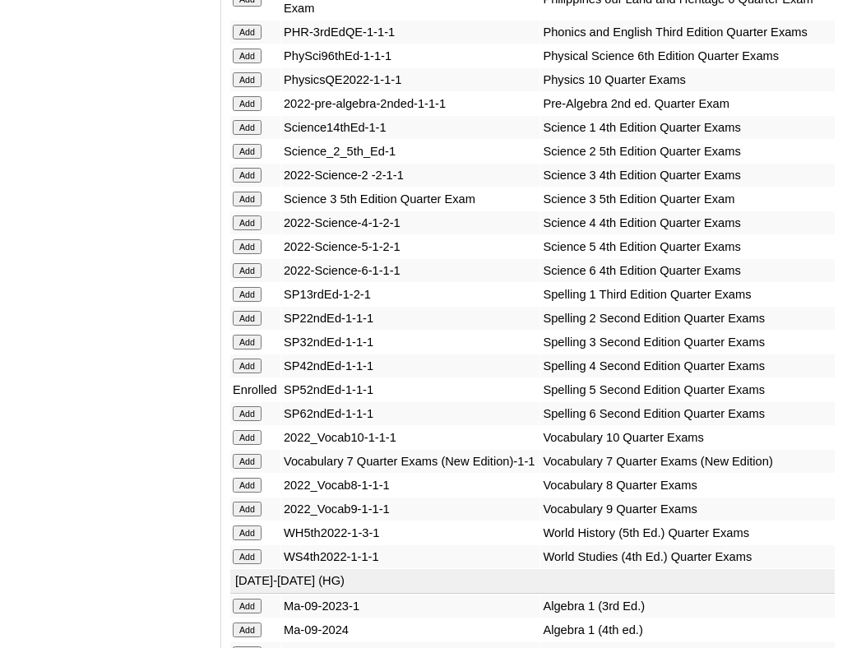
scroll to position [3982, 0]
click at [241, 253] on input "Add" at bounding box center [247, 245] width 29 height 15
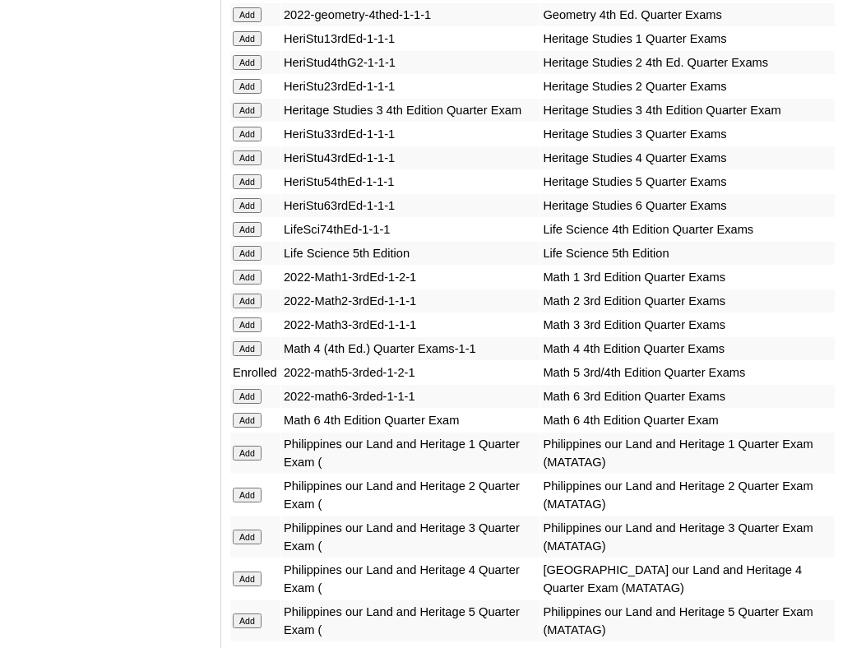
scroll to position [3321, 0]
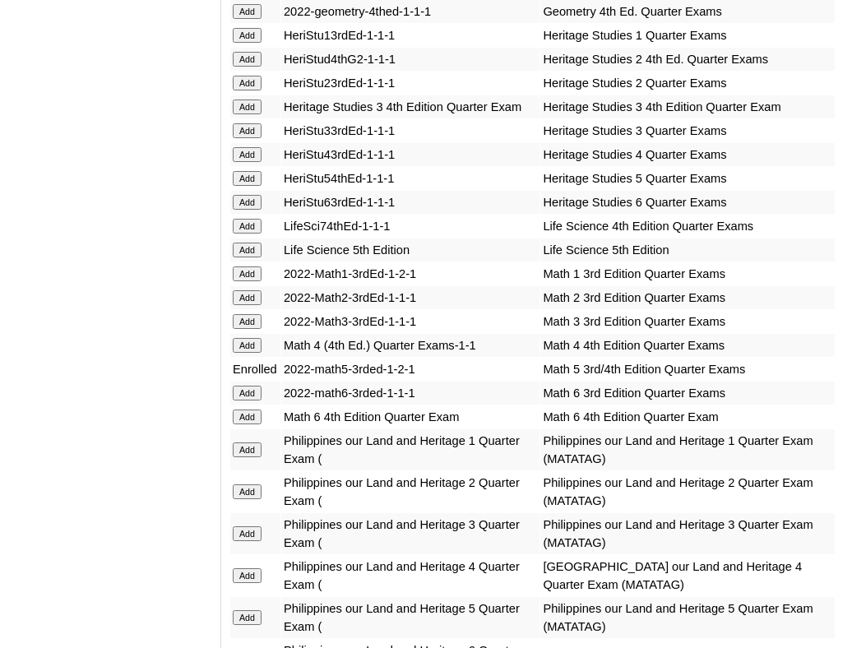
click at [253, 186] on input "Add" at bounding box center [247, 178] width 29 height 15
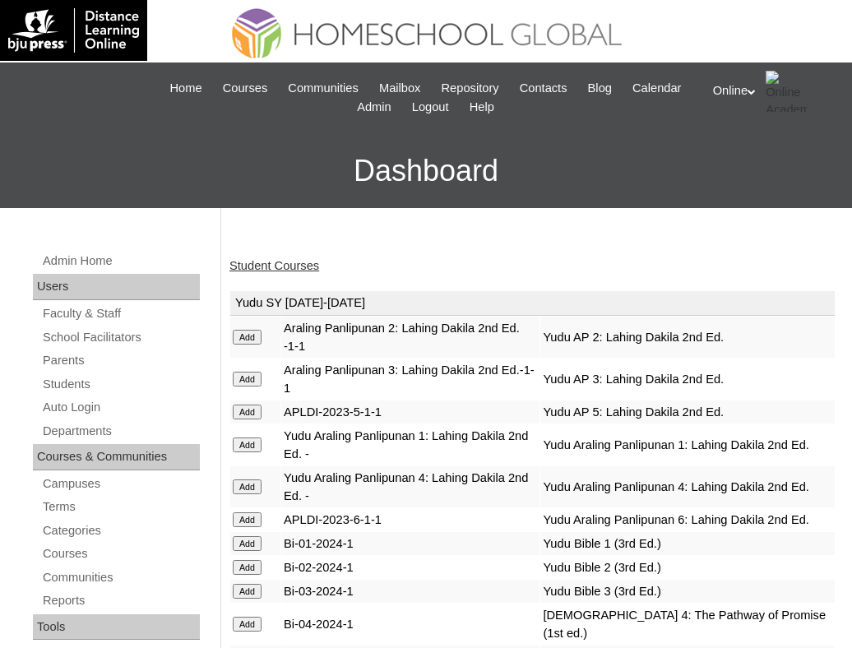
click at [289, 269] on link "Student Courses" at bounding box center [274, 265] width 90 height 13
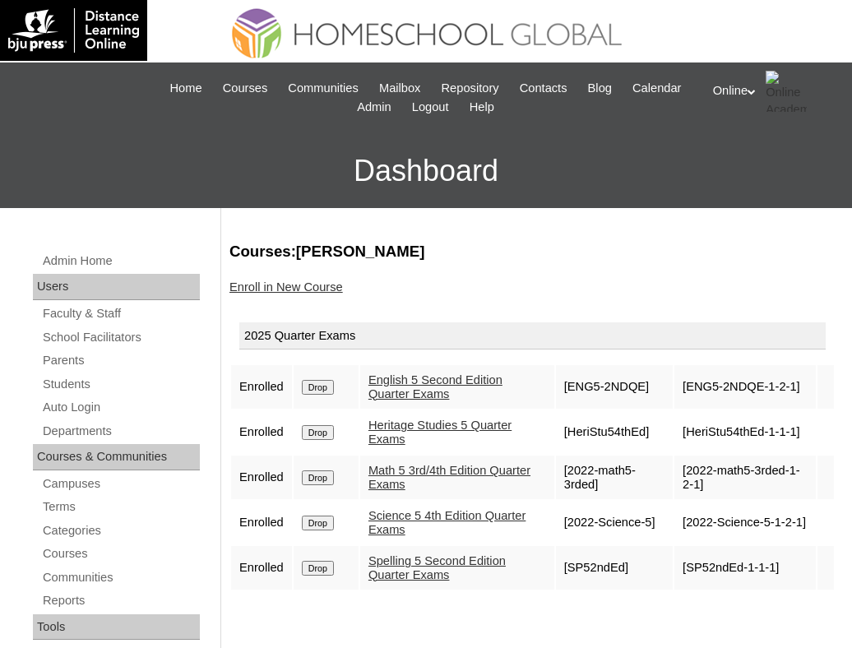
click at [281, 284] on link "Enroll in New Course" at bounding box center [285, 286] width 113 height 13
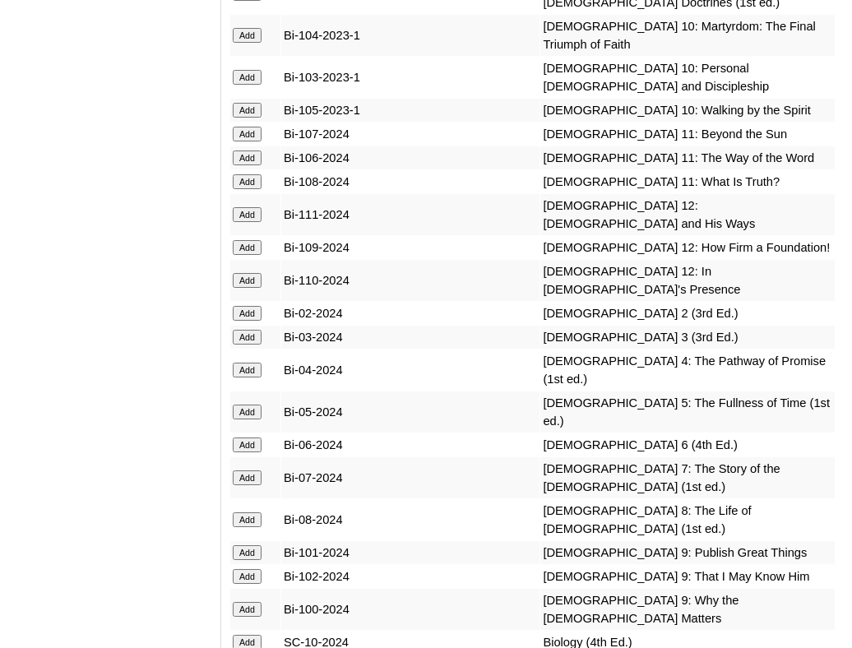
scroll to position [4998, 0]
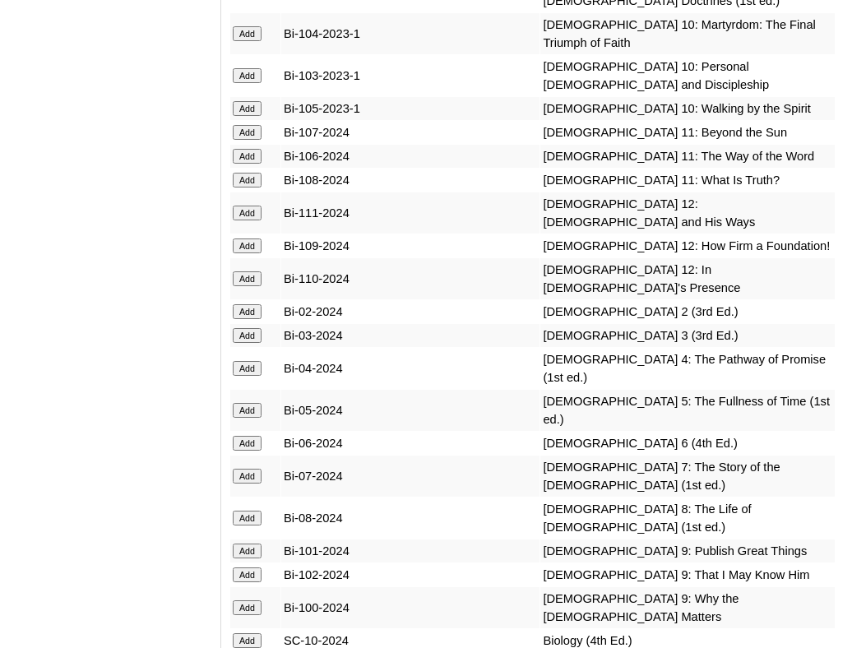
click at [243, 418] on input "Add" at bounding box center [247, 410] width 29 height 15
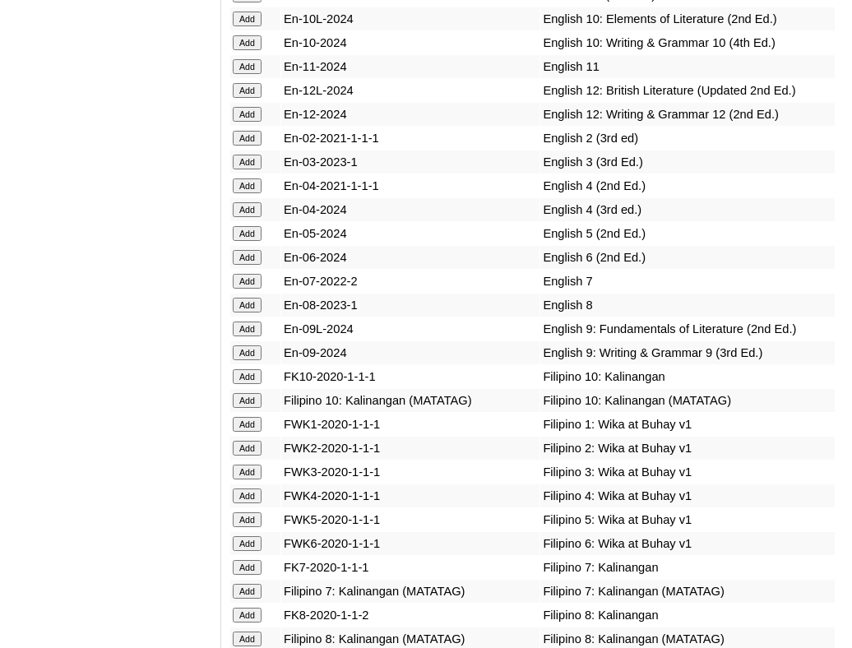
scroll to position [5787, 0]
click at [252, 225] on input "Add" at bounding box center [247, 232] width 29 height 15
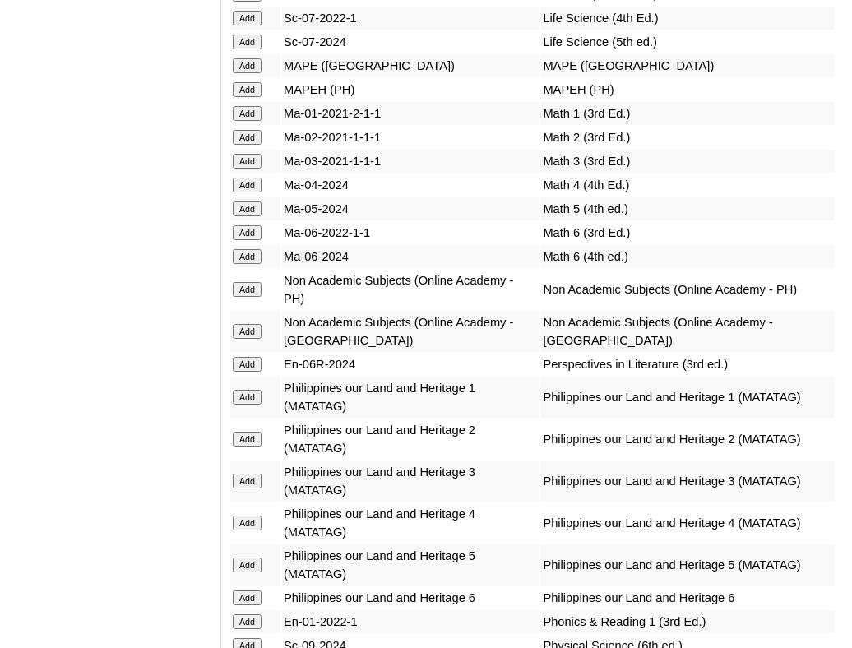
scroll to position [7024, 0]
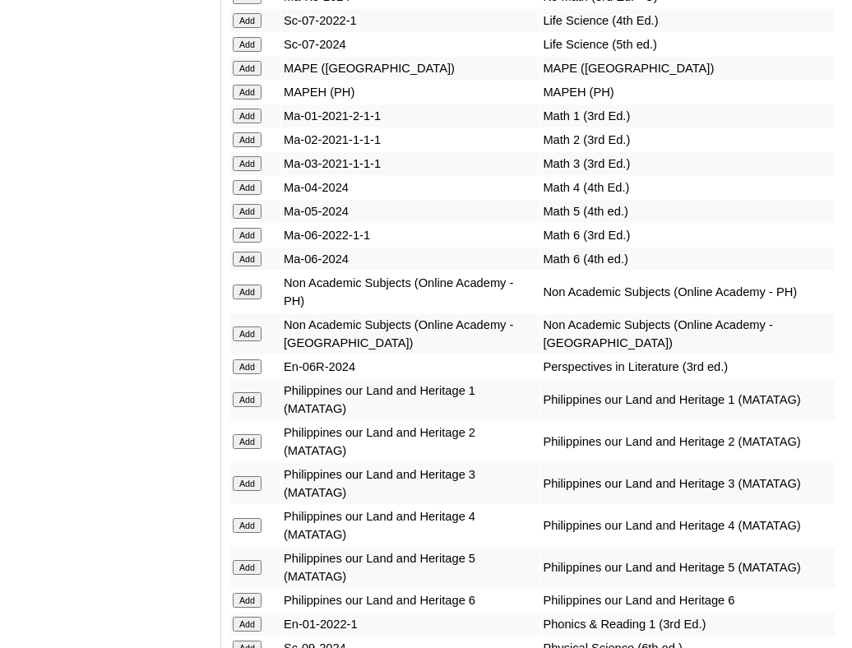
click at [252, 204] on input "Add" at bounding box center [247, 211] width 29 height 15
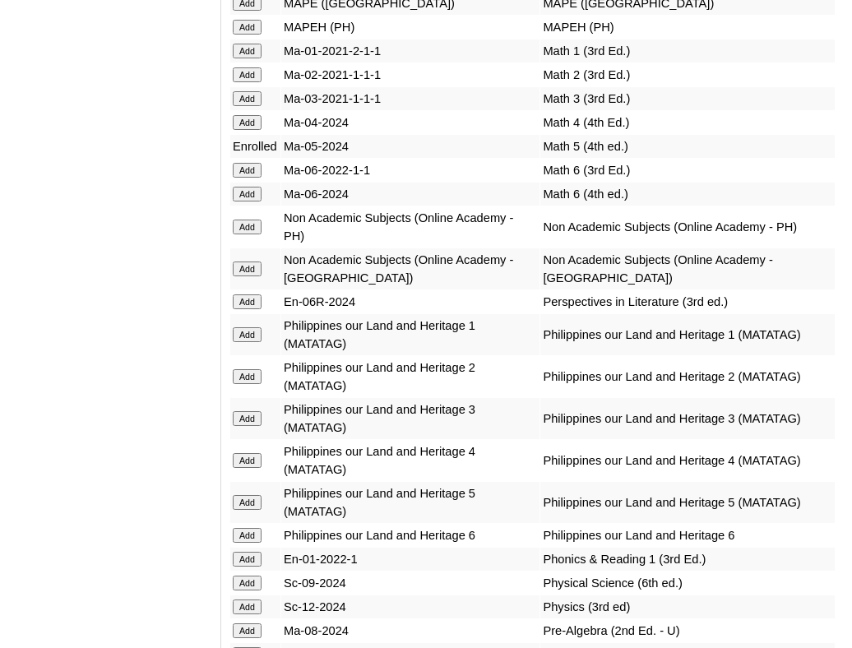
scroll to position [7090, 0]
click at [253, 261] on input "Add" at bounding box center [247, 268] width 29 height 15
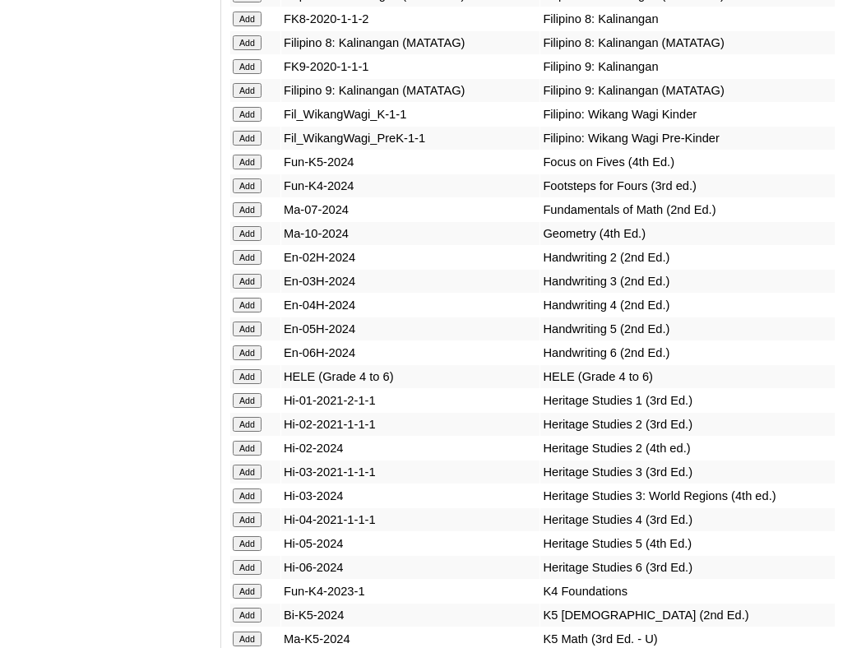
scroll to position [6448, 0]
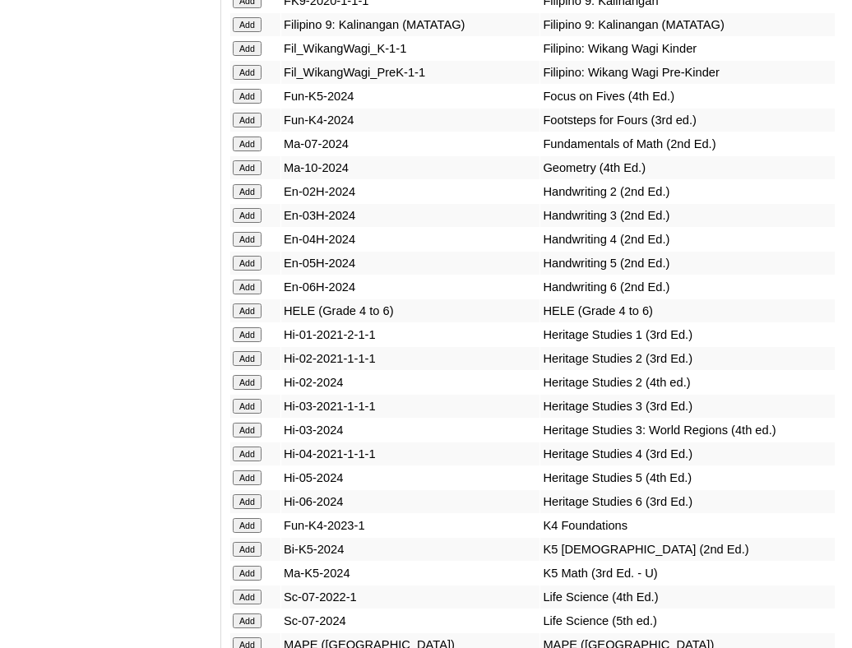
click at [251, 470] on input "Add" at bounding box center [247, 477] width 29 height 15
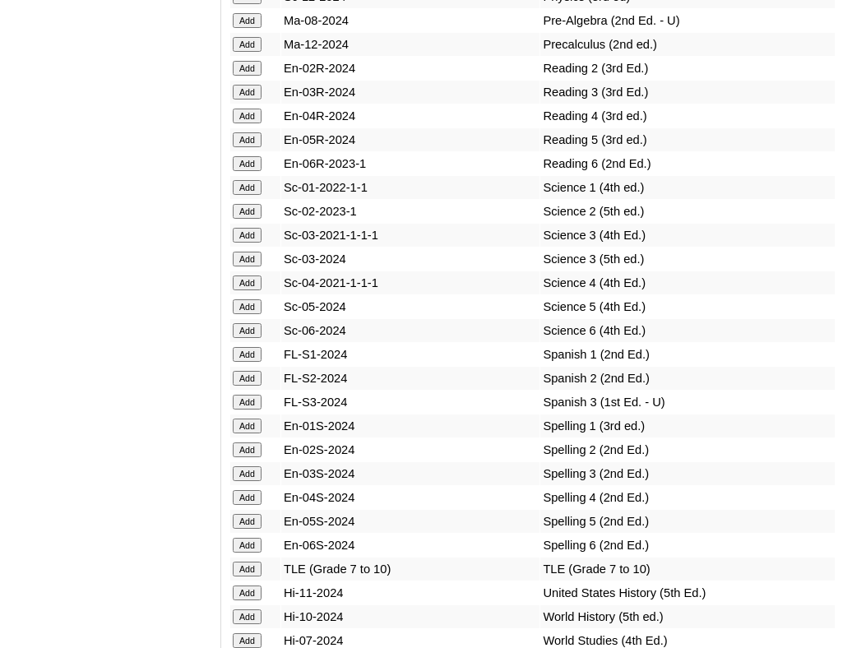
scroll to position [7701, 0]
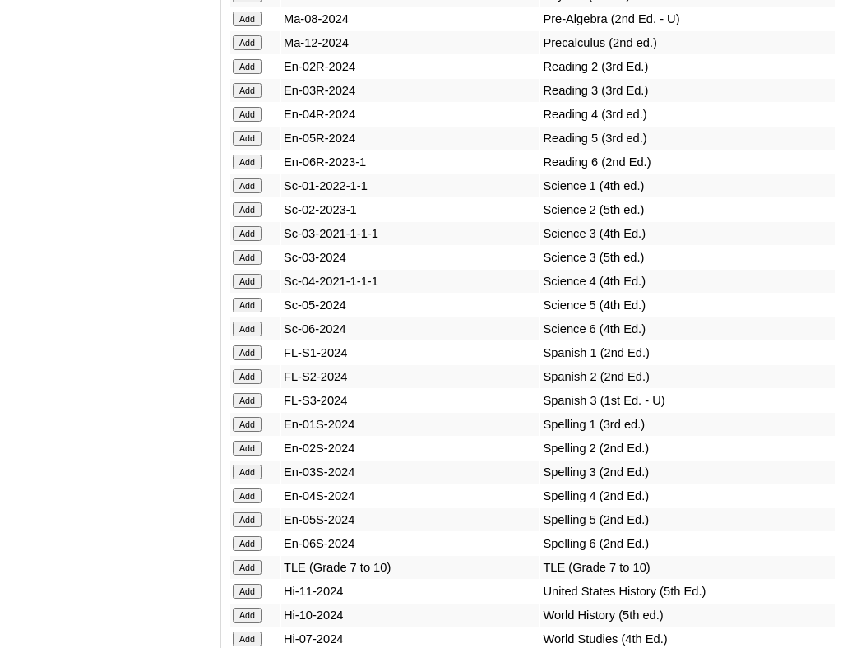
click at [255, 298] on input "Add" at bounding box center [247, 305] width 29 height 15
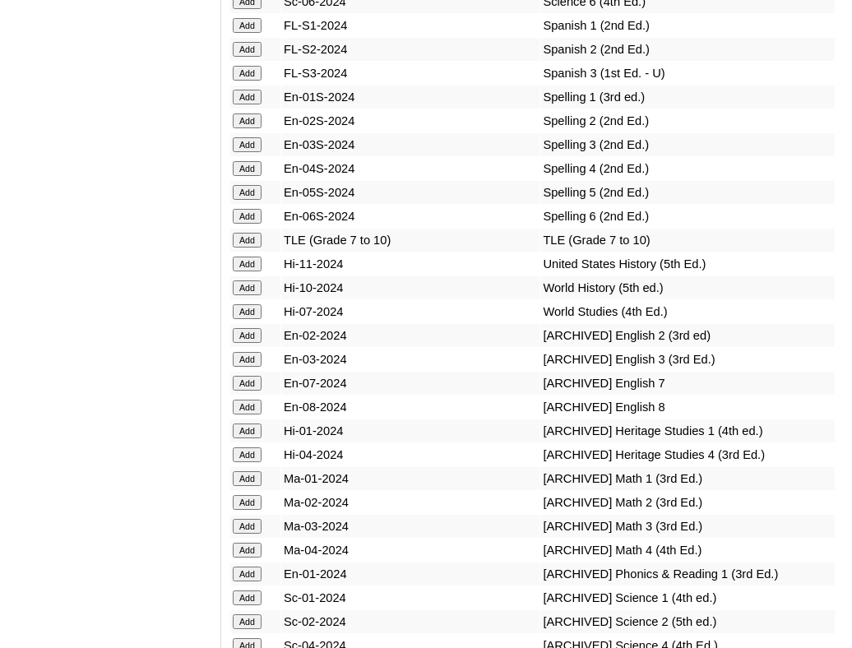
scroll to position [8018, 0]
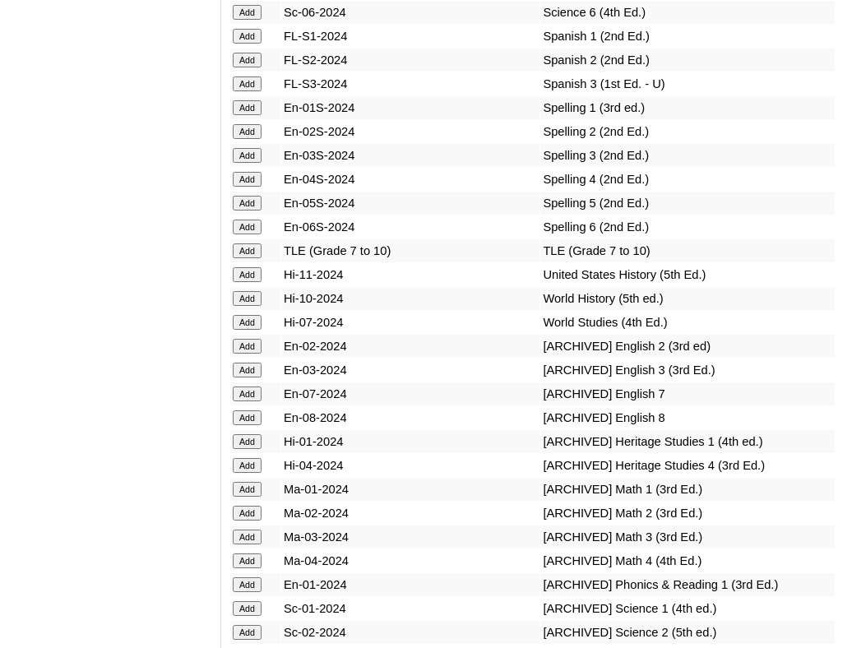
click at [249, 196] on input "Add" at bounding box center [247, 203] width 29 height 15
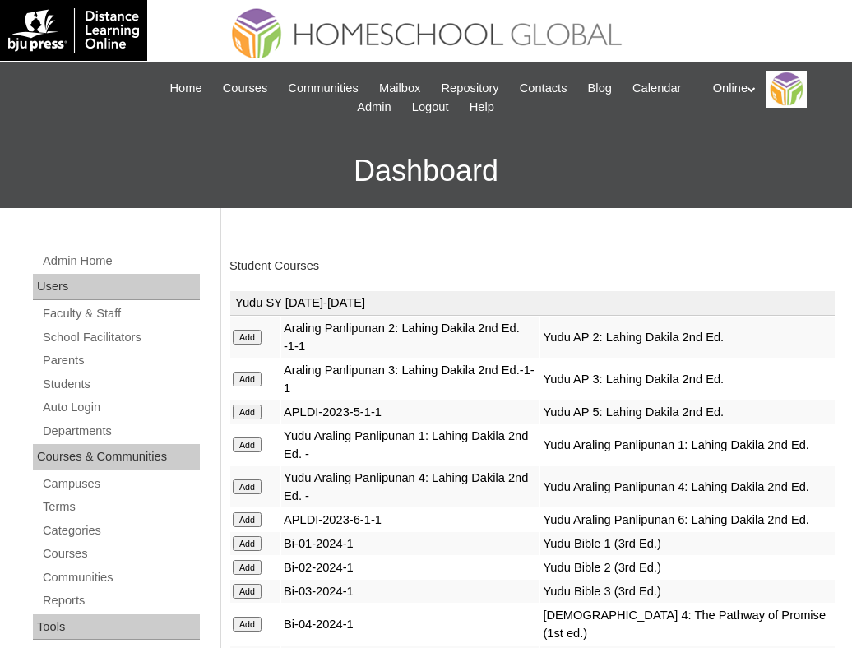
click at [282, 260] on link "Student Courses" at bounding box center [274, 265] width 90 height 13
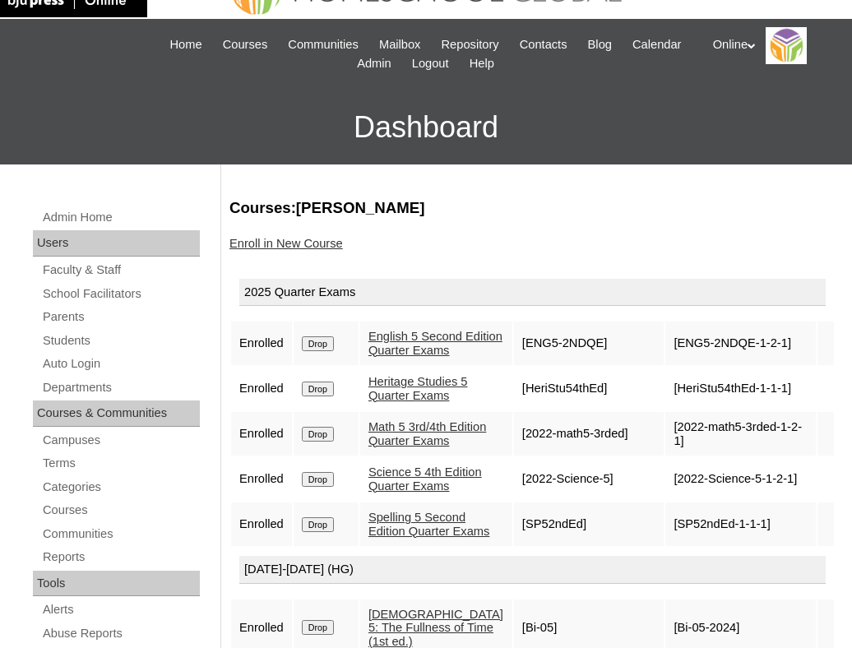
scroll to position [35, 0]
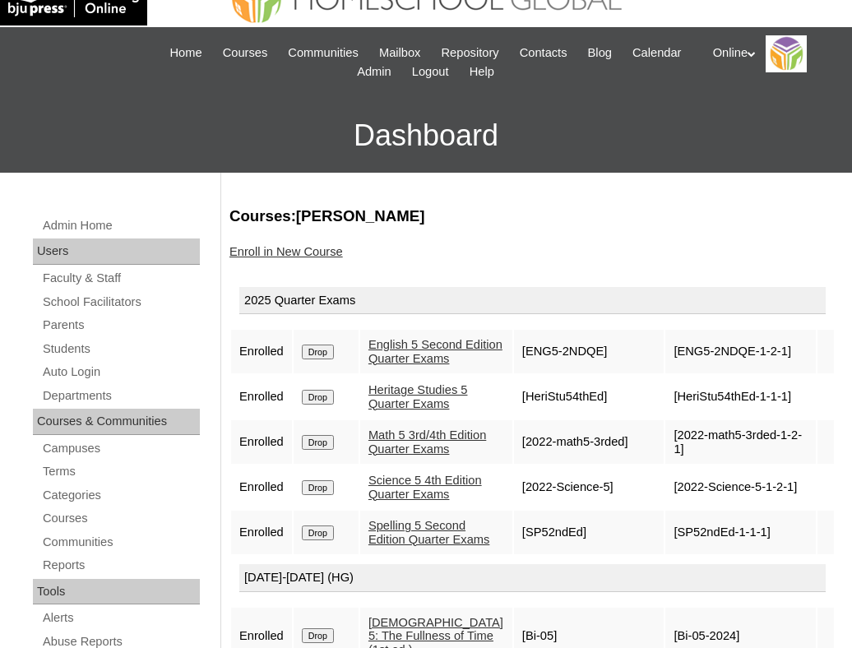
click at [307, 252] on link "Enroll in New Course" at bounding box center [285, 251] width 113 height 13
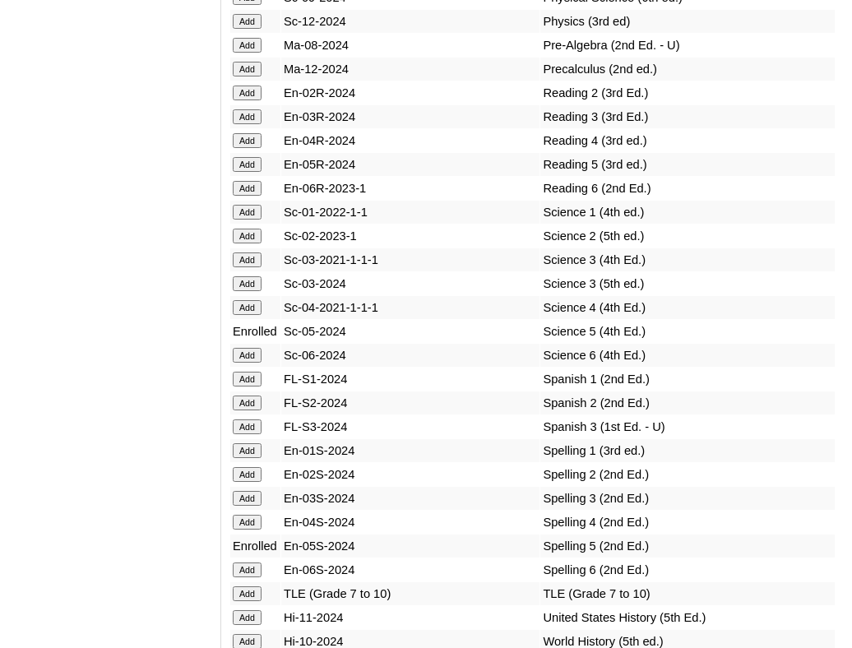
scroll to position [7674, 0]
click at [252, 158] on input "Add" at bounding box center [247, 165] width 29 height 15
